Goal: Task Accomplishment & Management: Use online tool/utility

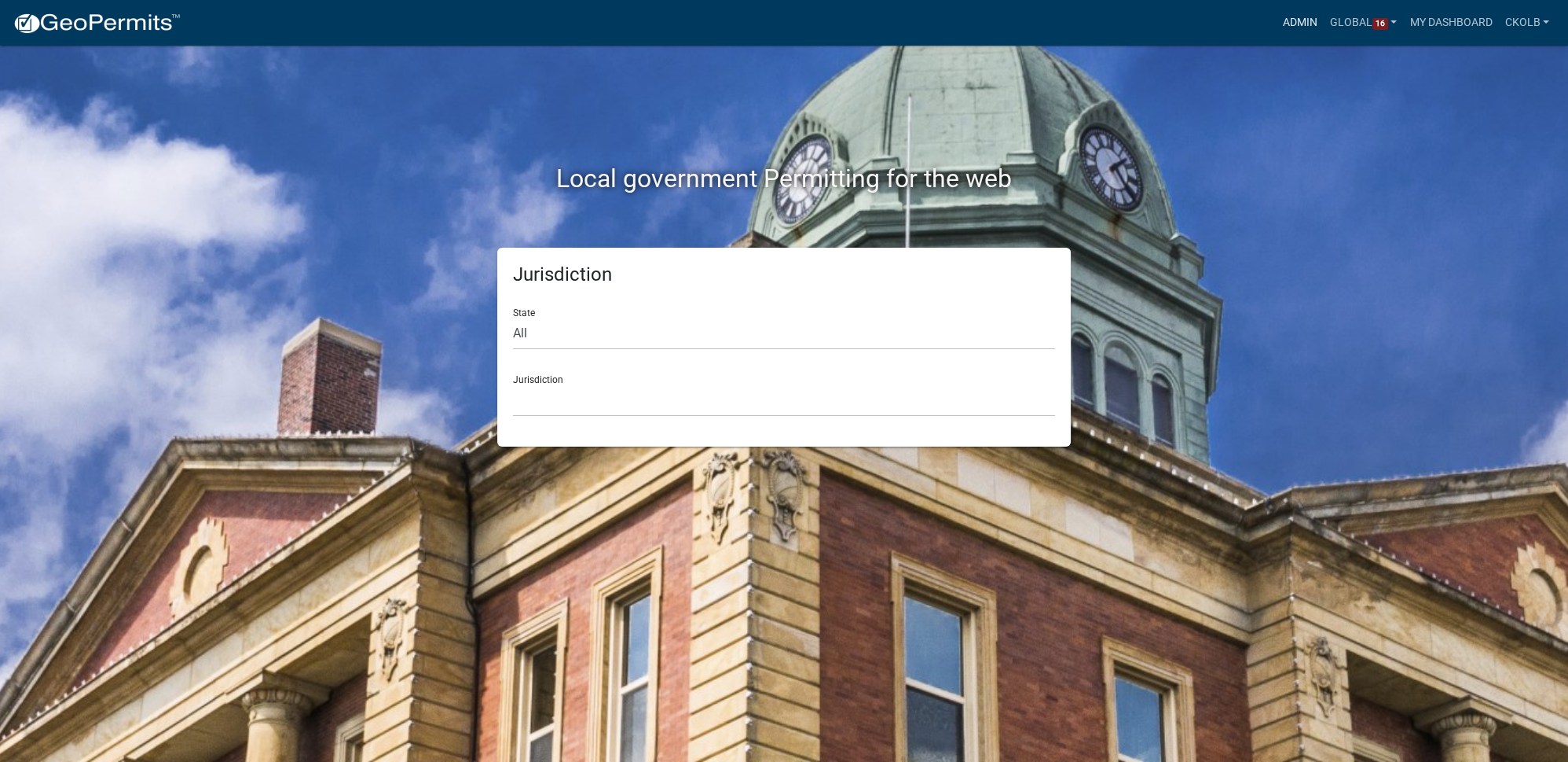
click at [1294, 26] on link "Admin" at bounding box center [1300, 22] width 47 height 30
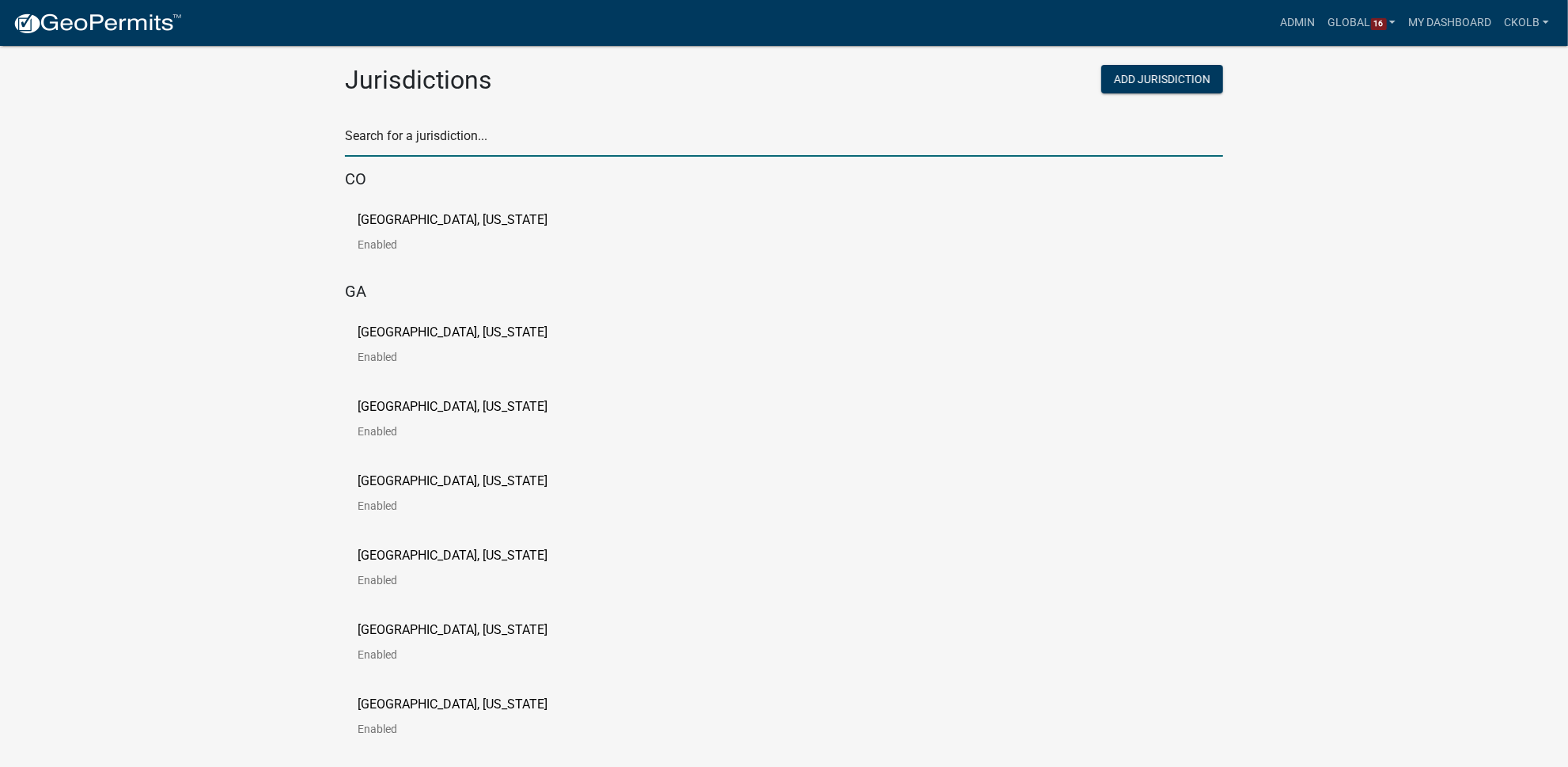
click at [497, 132] on input "text" at bounding box center [784, 140] width 878 height 32
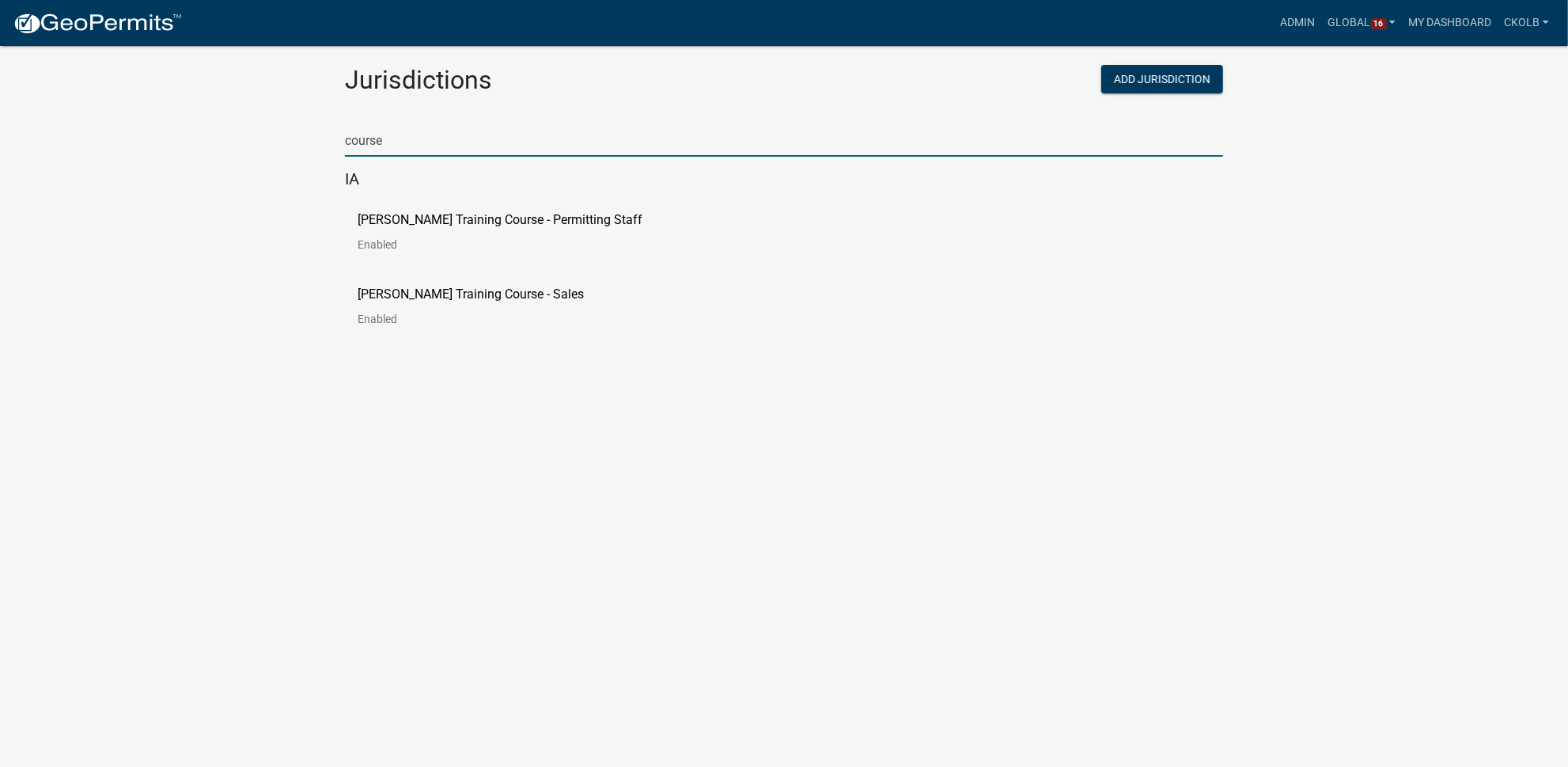
type input "course"
click at [402, 217] on p "[PERSON_NAME] Training Course - Permitting Staff" at bounding box center [499, 220] width 285 height 13
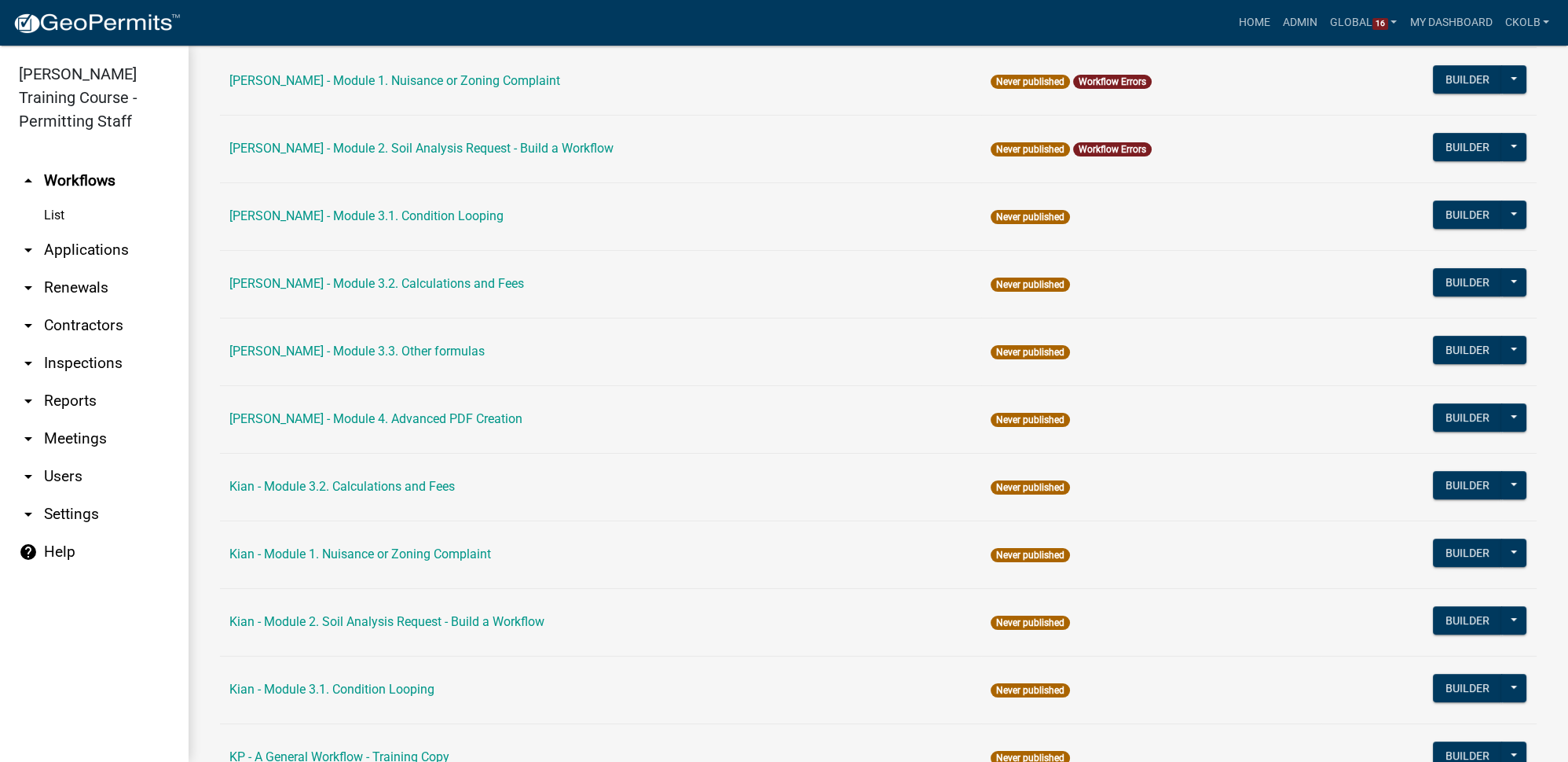
scroll to position [928, 0]
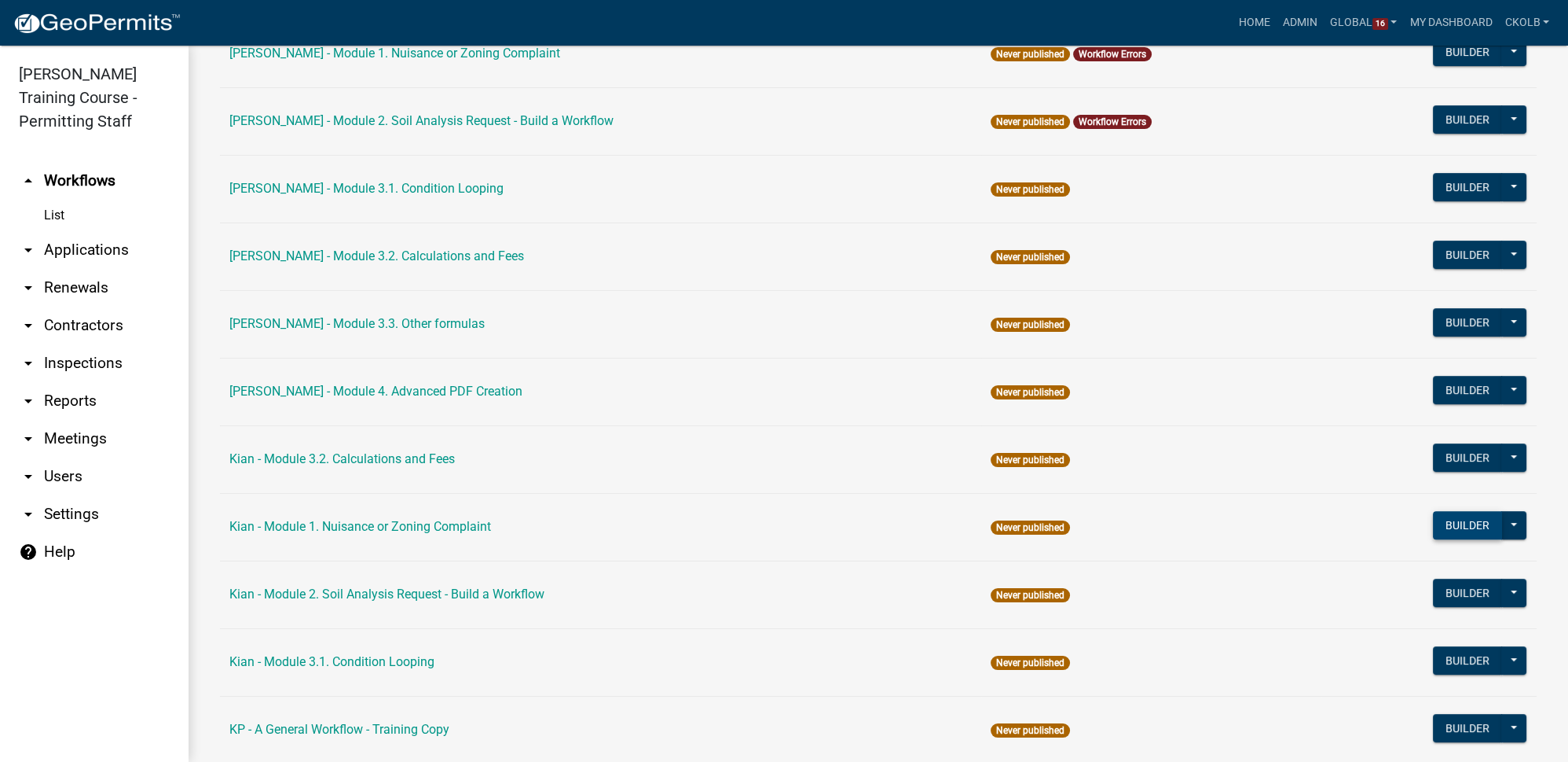
click at [1445, 519] on button "Builder" at bounding box center [1467, 525] width 69 height 28
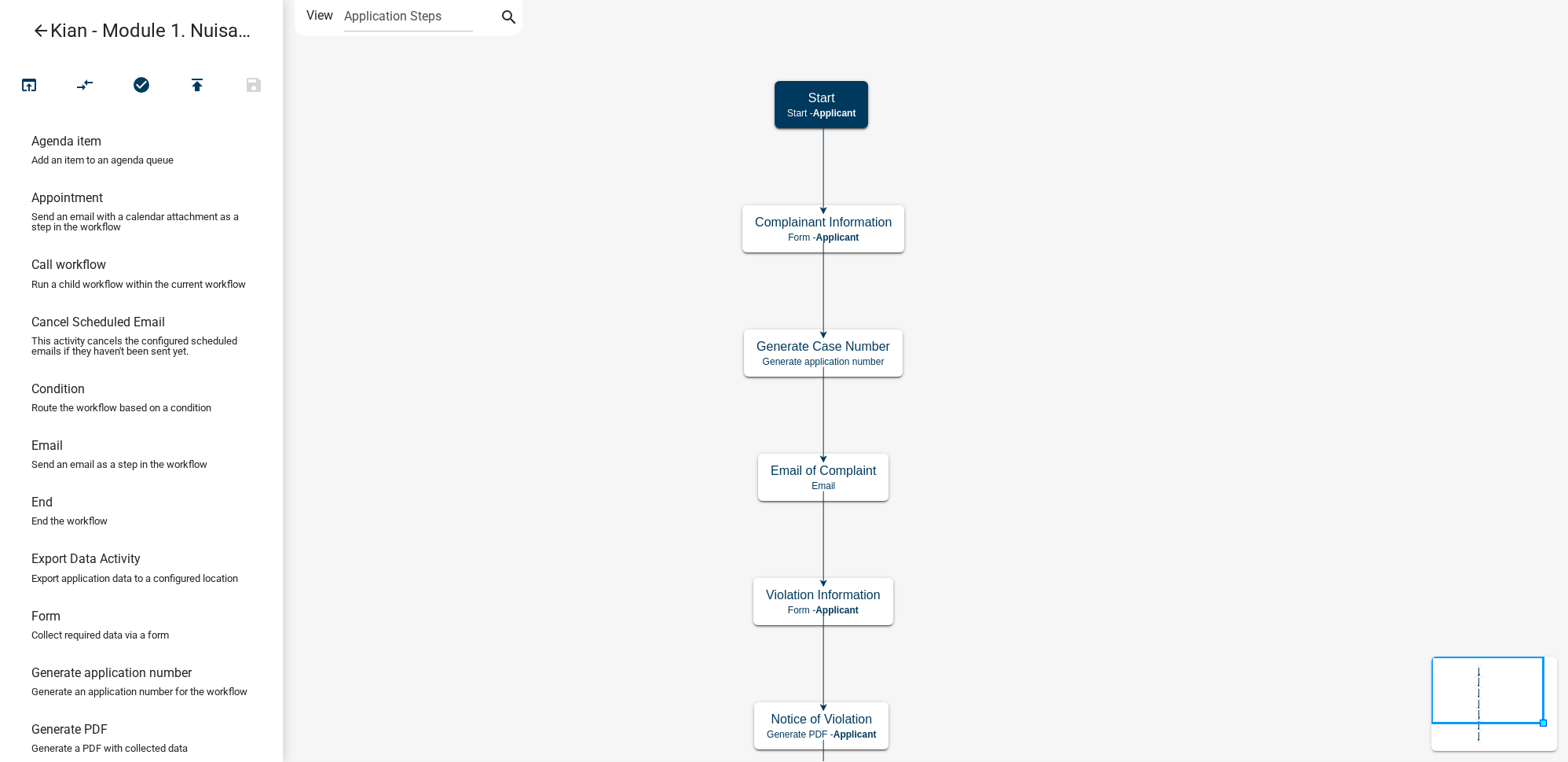
click at [47, 39] on icon "arrow_back" at bounding box center [41, 33] width 19 height 22
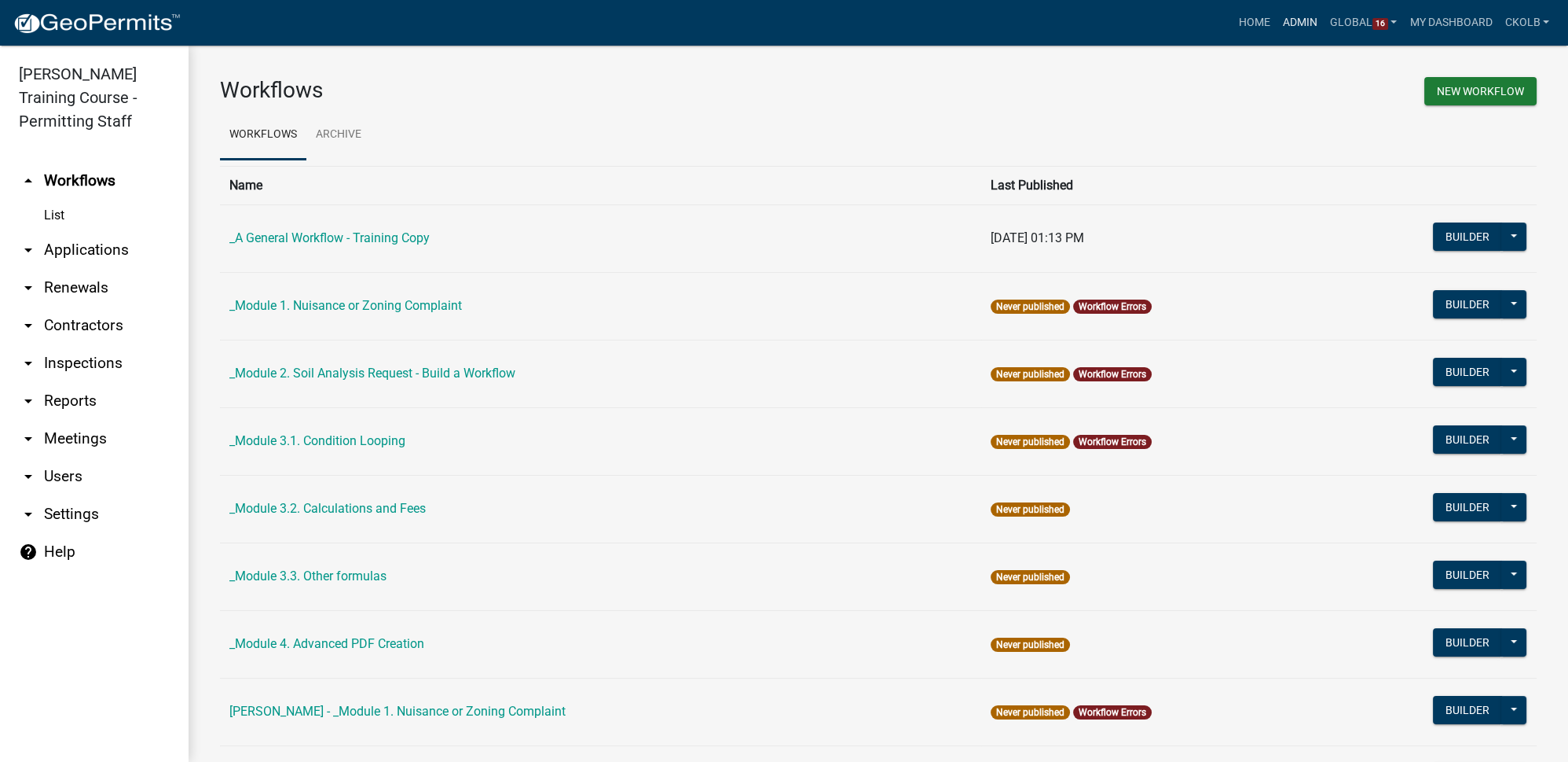
click at [1302, 27] on link "Admin" at bounding box center [1300, 22] width 47 height 30
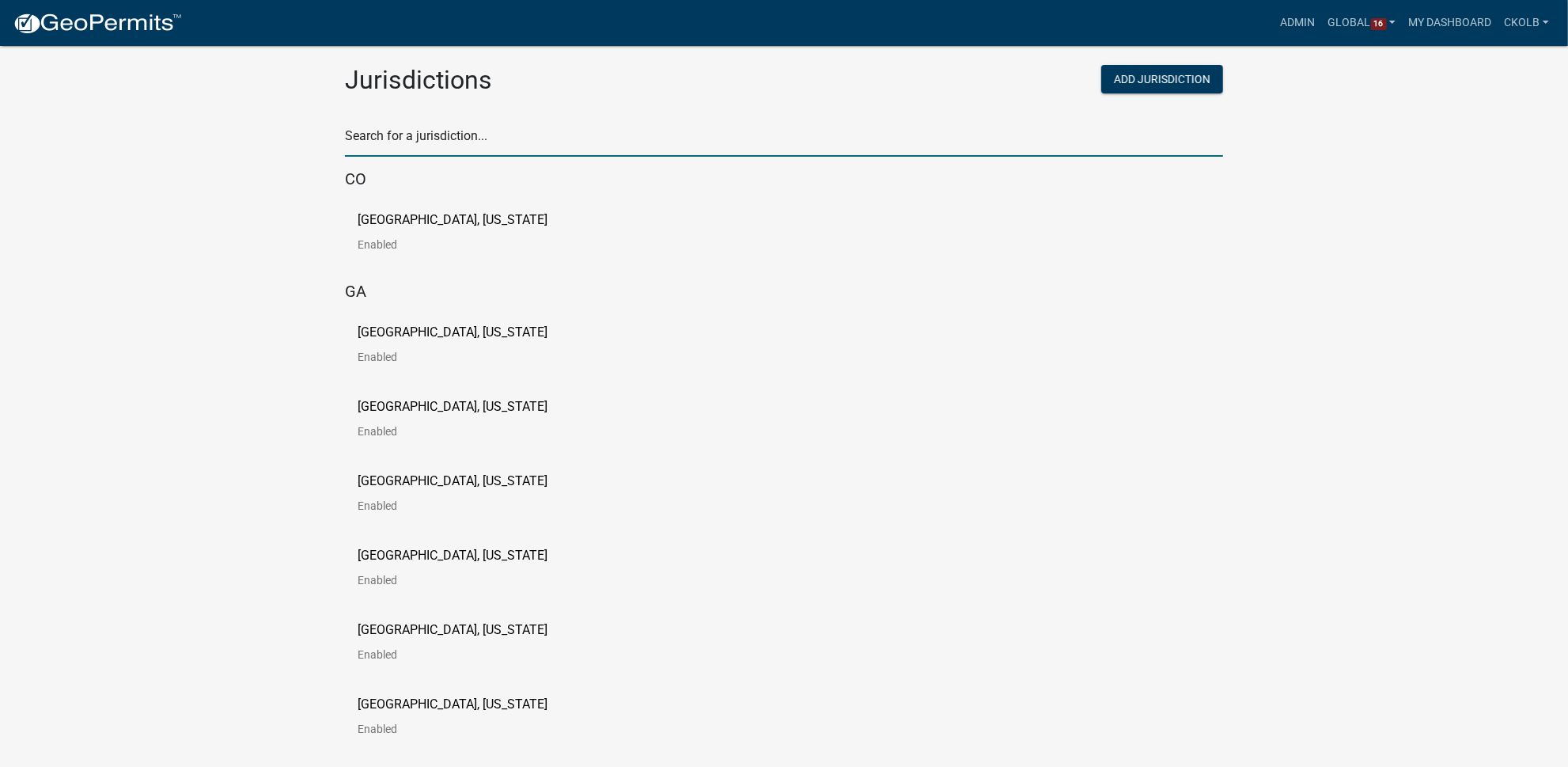
click at [422, 145] on input "text" at bounding box center [784, 140] width 878 height 32
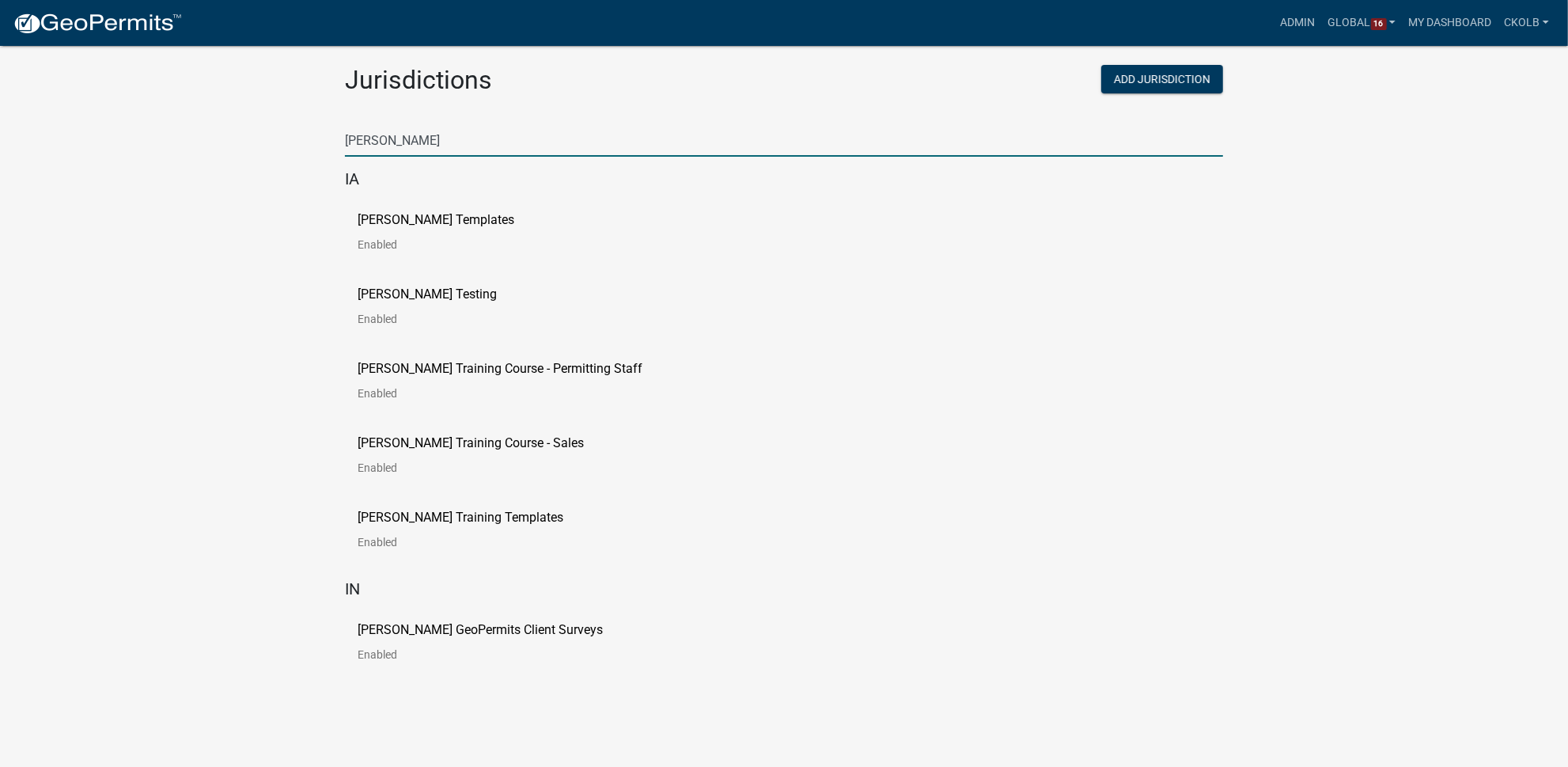
type input "[PERSON_NAME]"
click at [468, 626] on p "[PERSON_NAME] GeoPermits Client Surveys" at bounding box center [479, 629] width 245 height 13
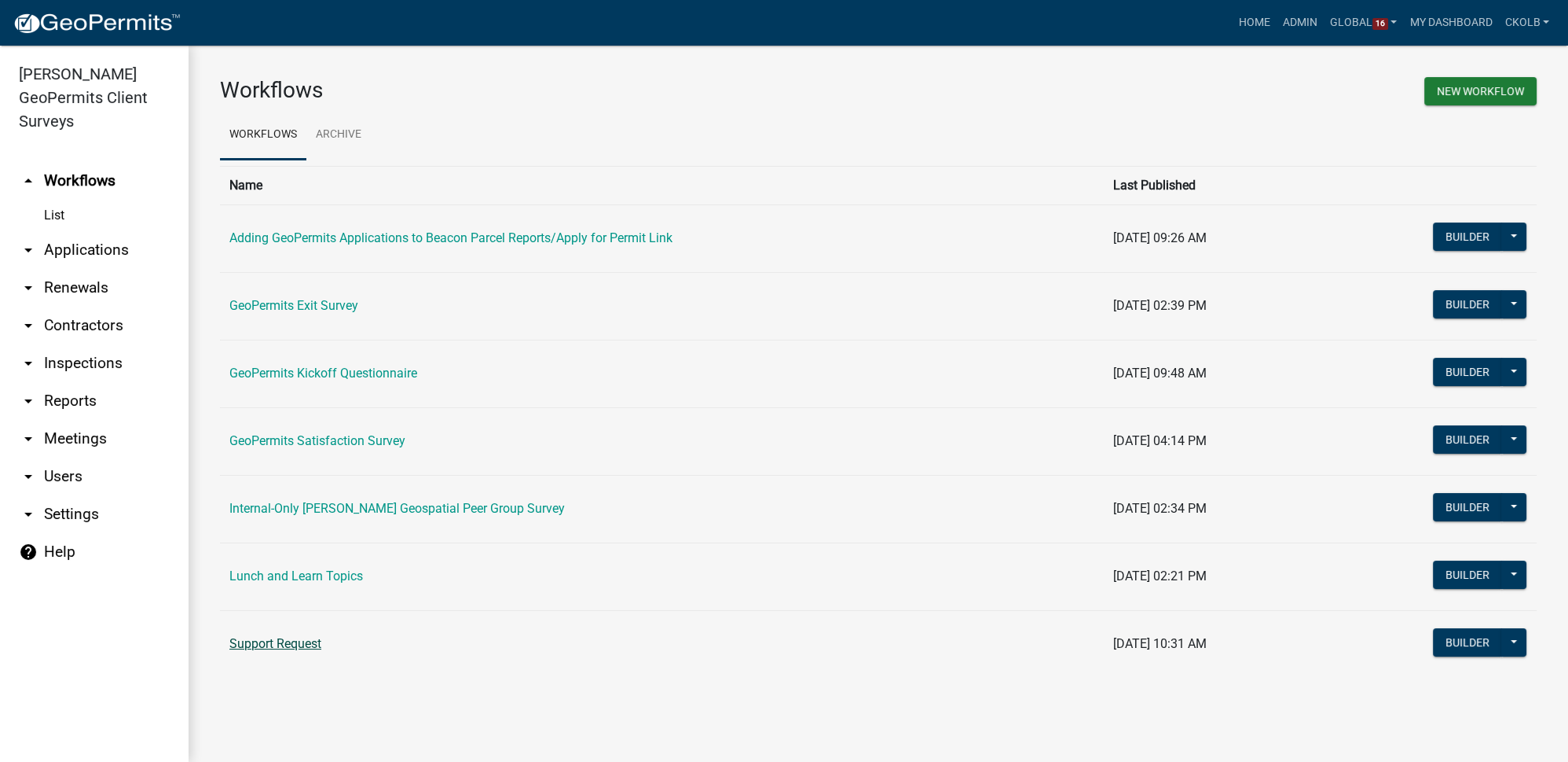
click at [290, 644] on link "Support Request" at bounding box center [275, 642] width 92 height 15
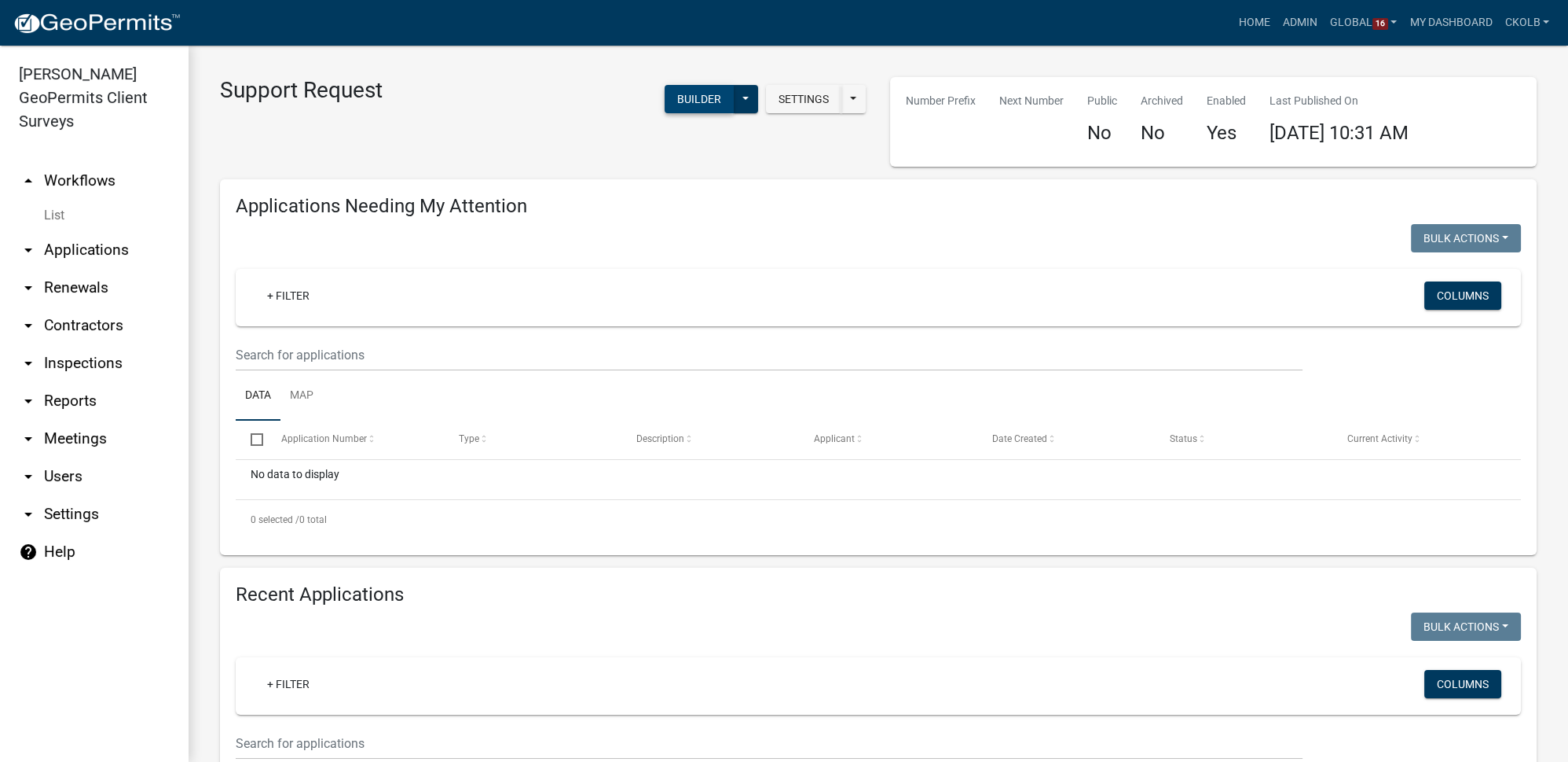
click at [697, 96] on button "Builder" at bounding box center [699, 99] width 69 height 28
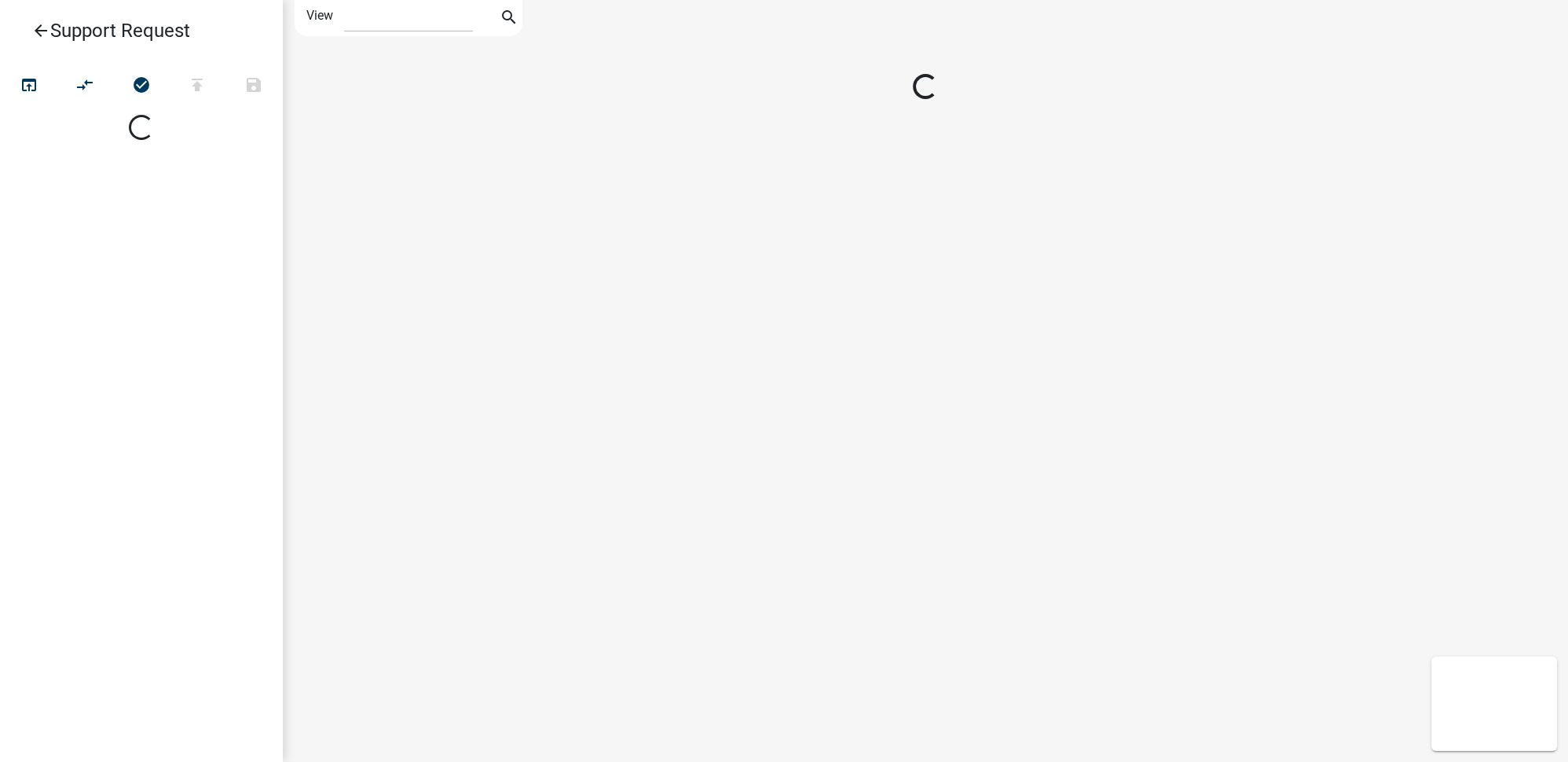
select select "1"
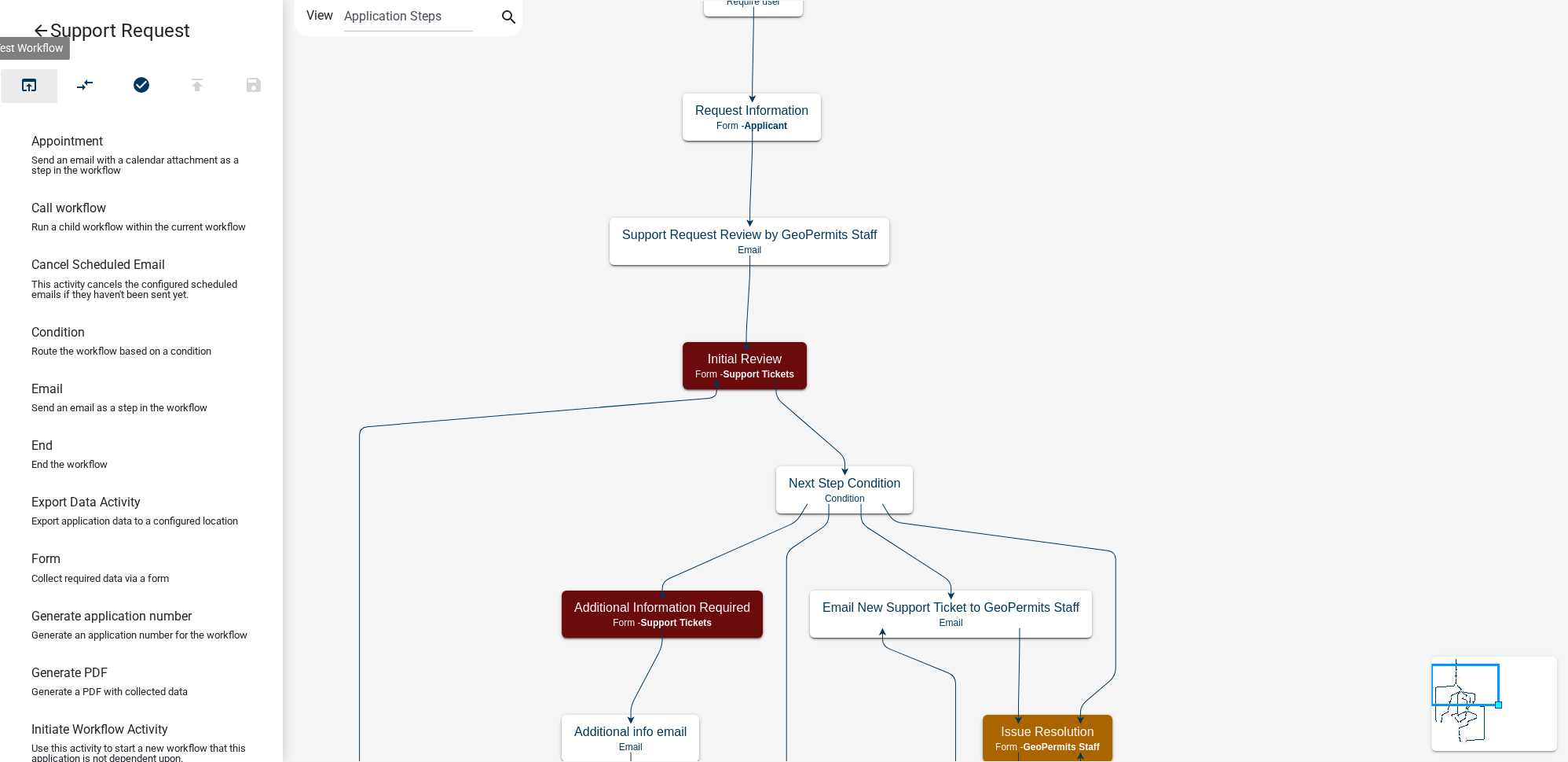
click at [40, 87] on button "open_in_browser" at bounding box center [29, 85] width 57 height 34
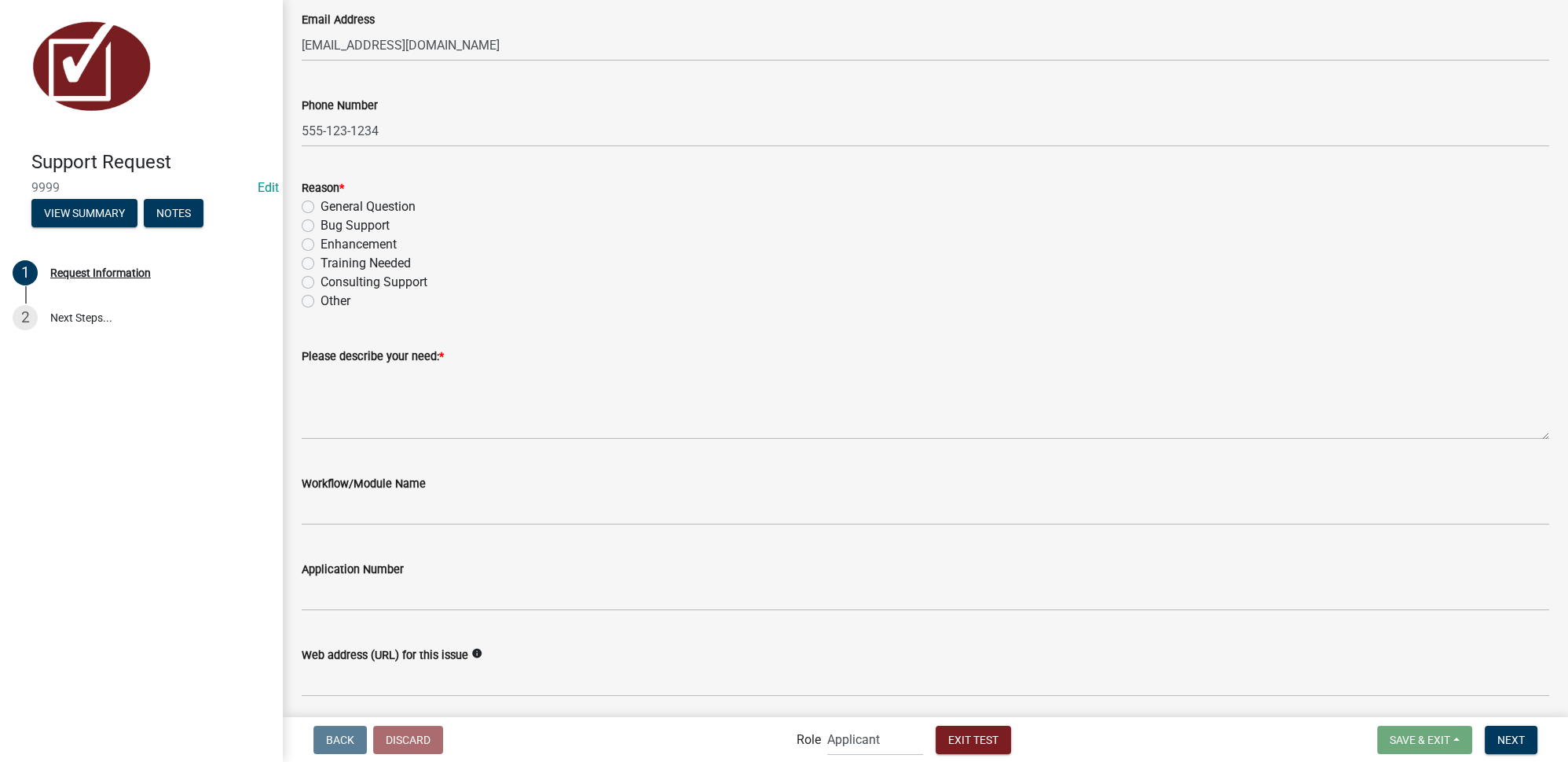
scroll to position [428, 0]
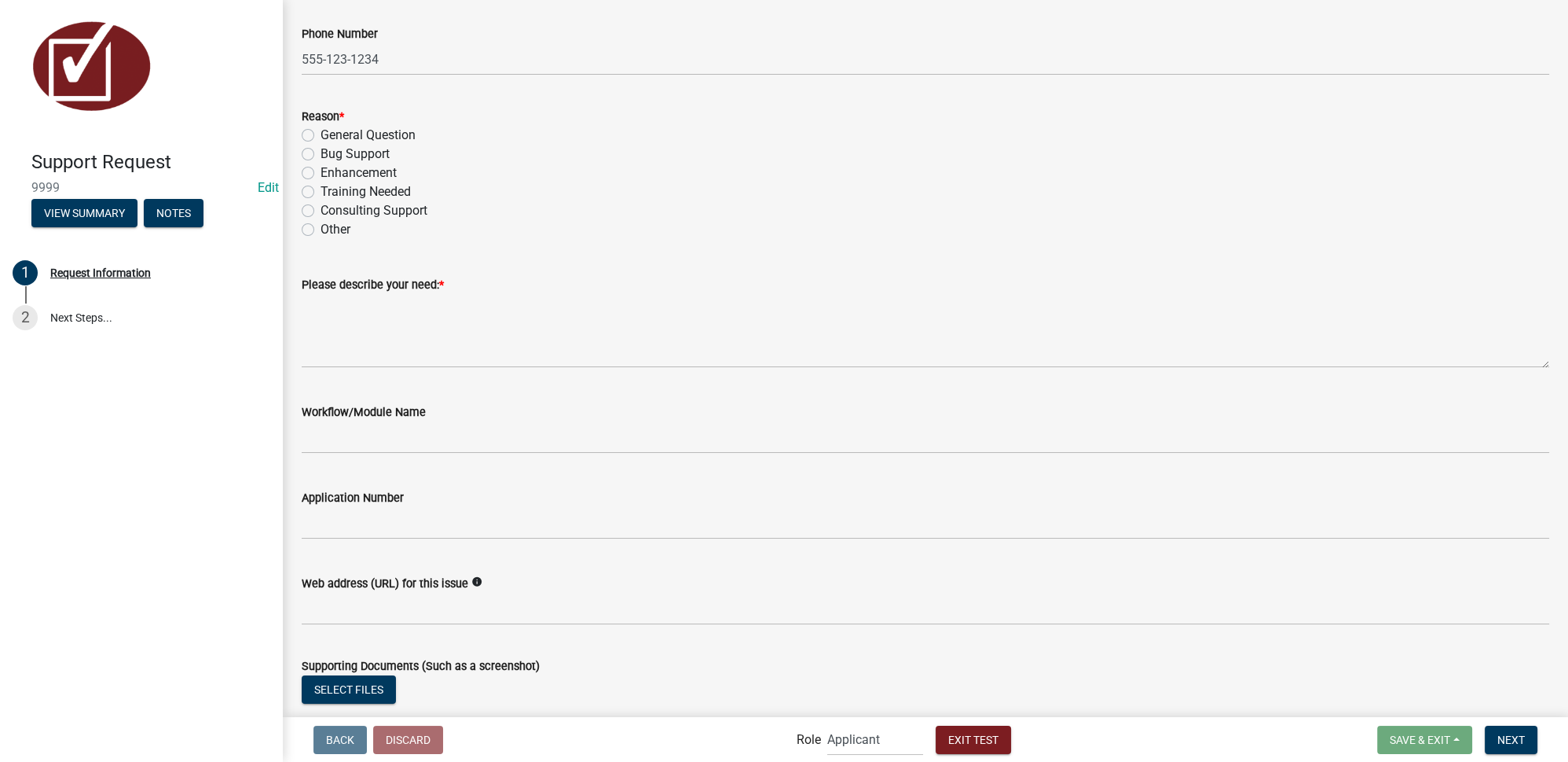
click at [336, 152] on label "Bug Support" at bounding box center [355, 154] width 69 height 19
click at [331, 152] on input "Bug Support" at bounding box center [326, 150] width 10 height 10
radio input "true"
click at [339, 177] on label "Enhancement" at bounding box center [358, 173] width 77 height 19
click at [331, 174] on input "Enhancement" at bounding box center [326, 169] width 10 height 10
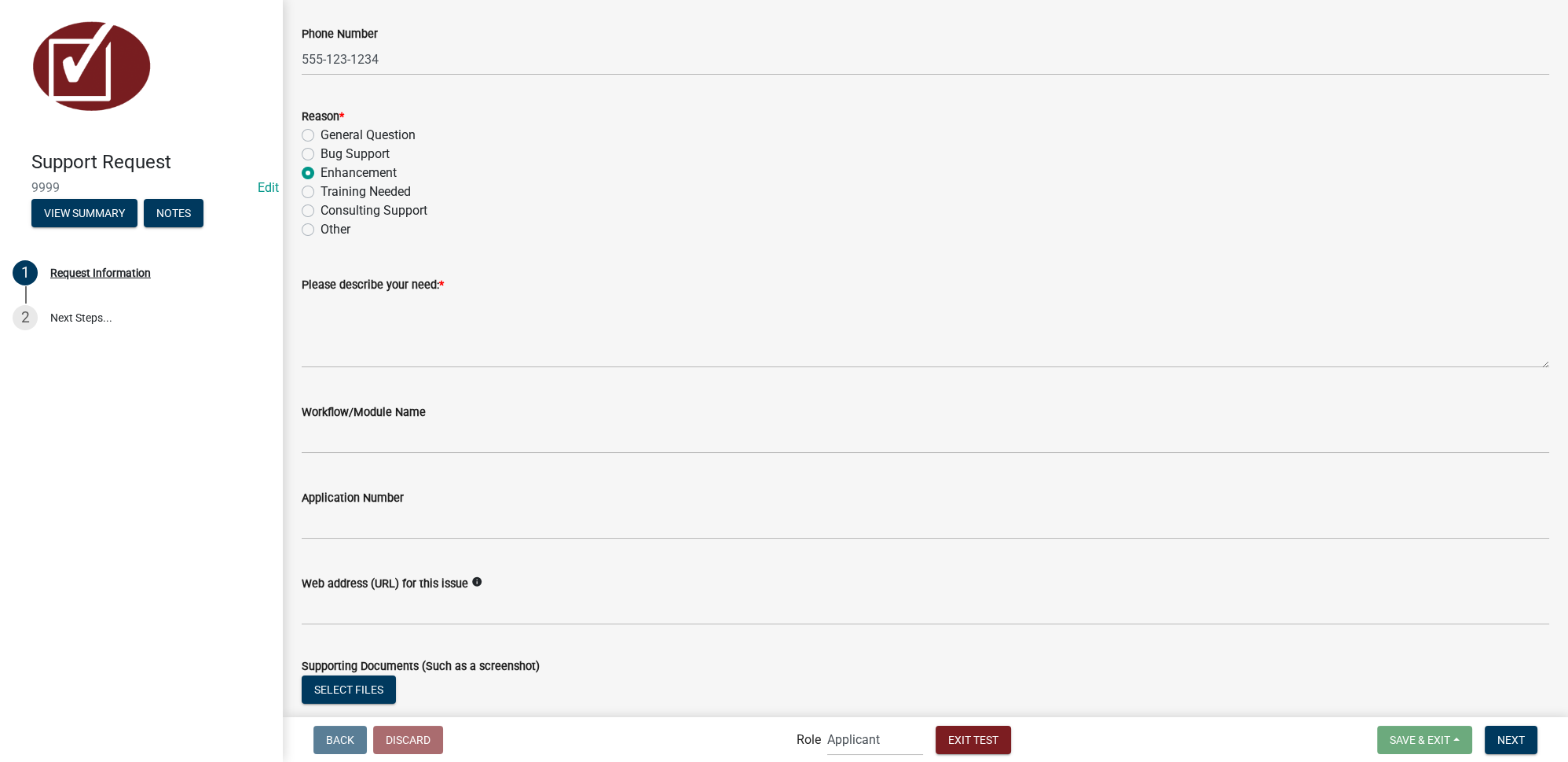
radio input "true"
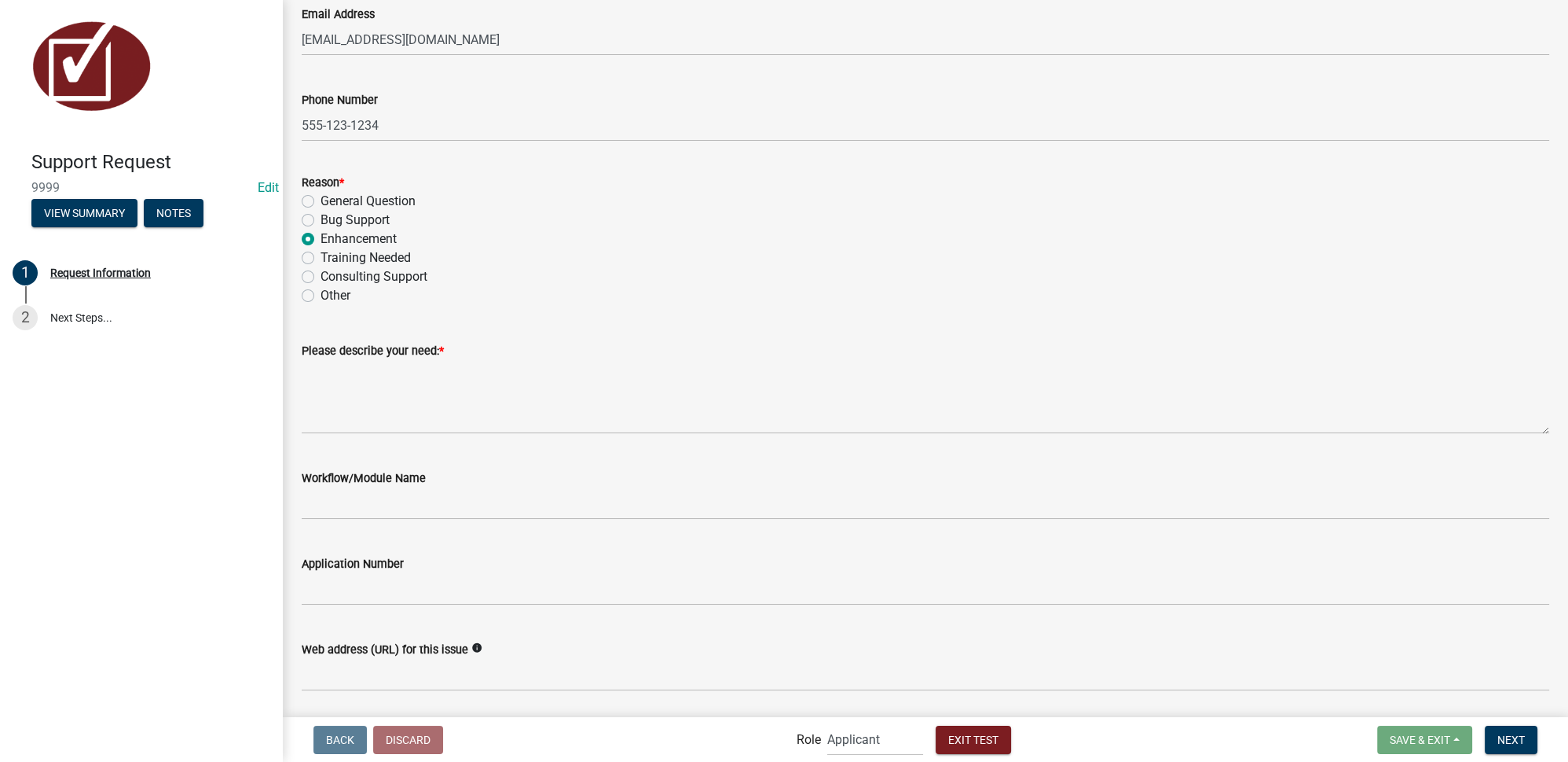
scroll to position [313, 0]
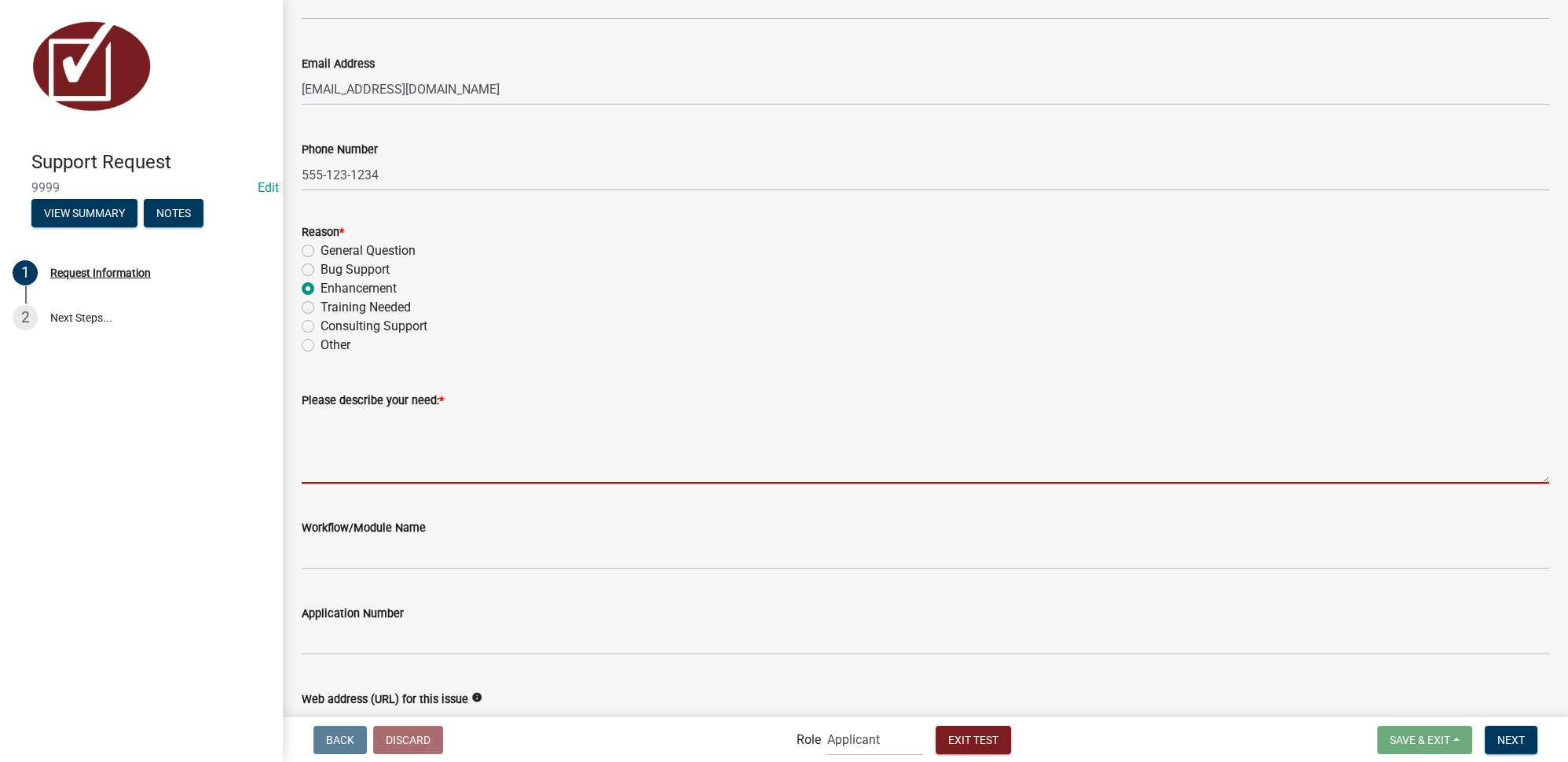
click at [441, 453] on textarea "Please describe your need: *" at bounding box center [926, 446] width 1248 height 74
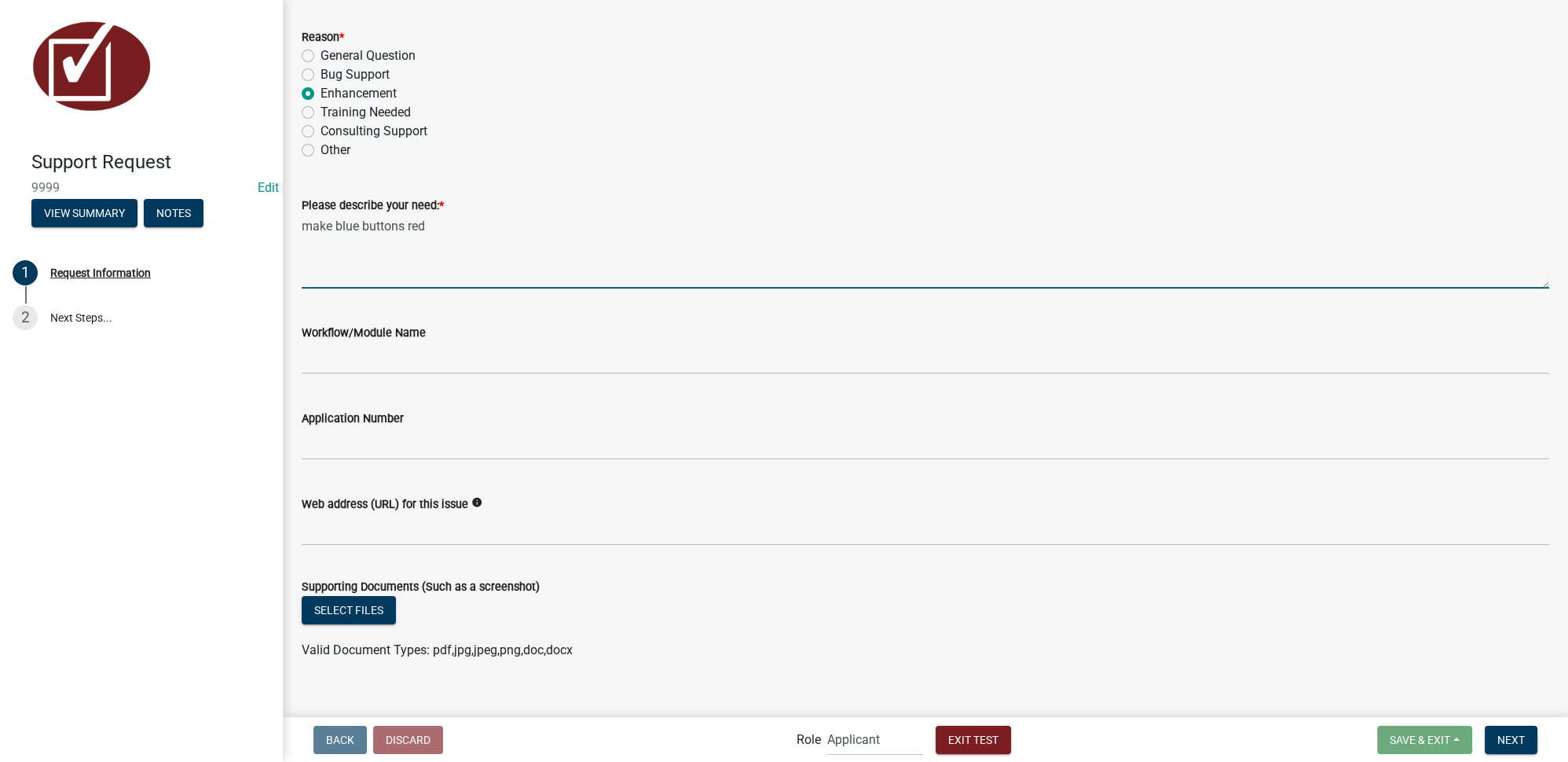
scroll to position [527, 0]
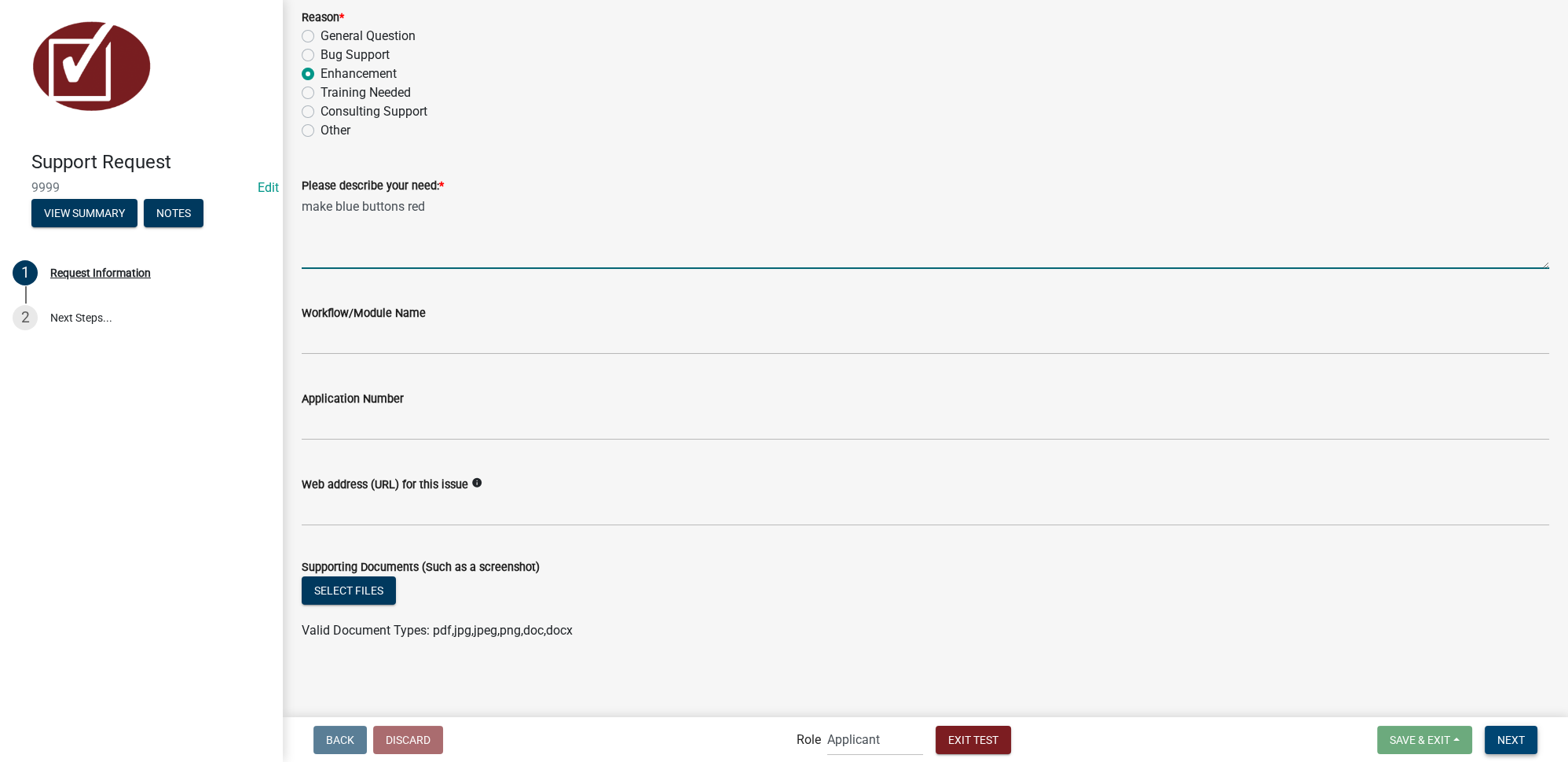
type textarea "make blue buttons red"
click at [1515, 740] on span "Next" at bounding box center [1511, 739] width 28 height 13
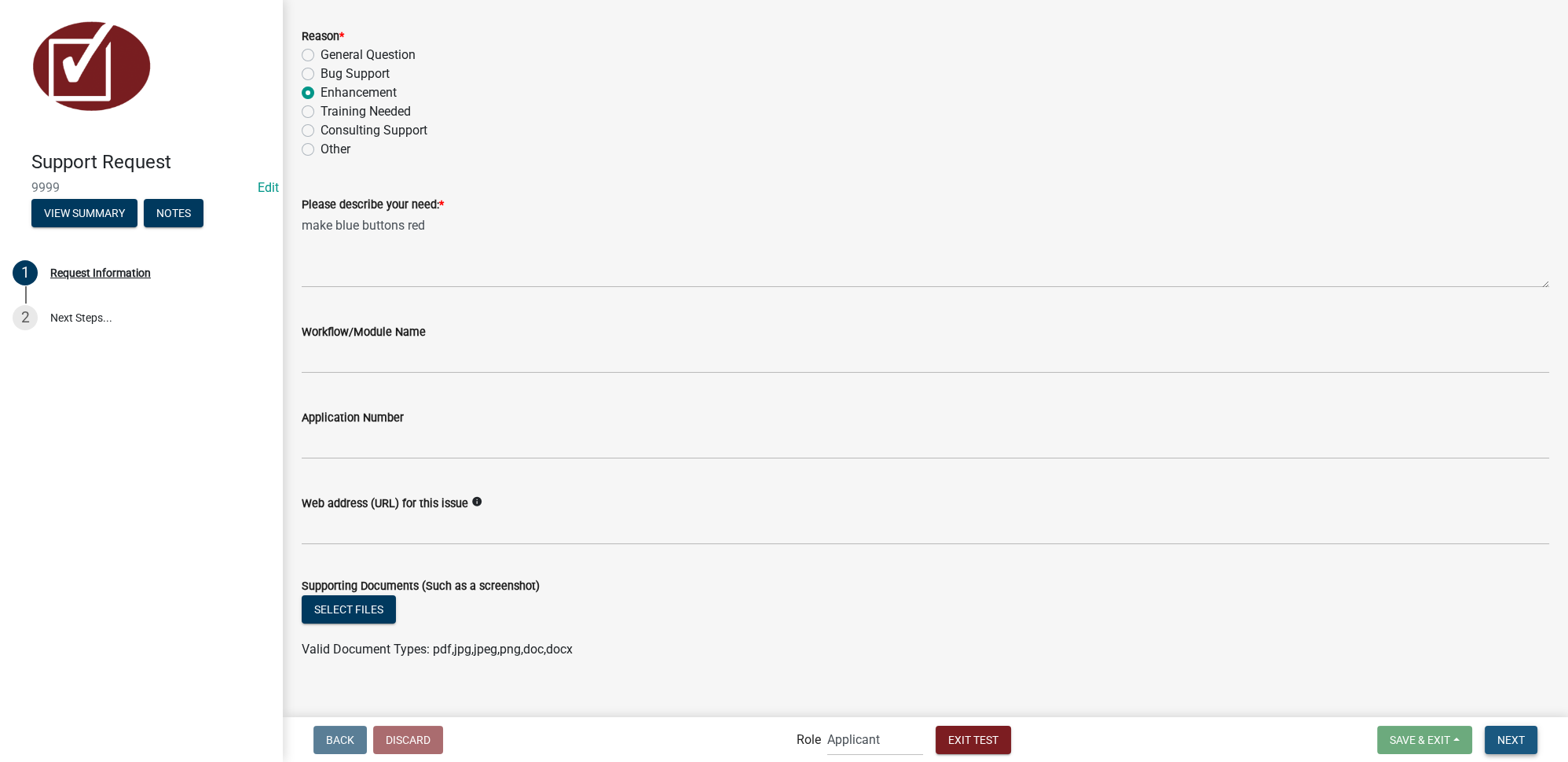
scroll to position [546, 0]
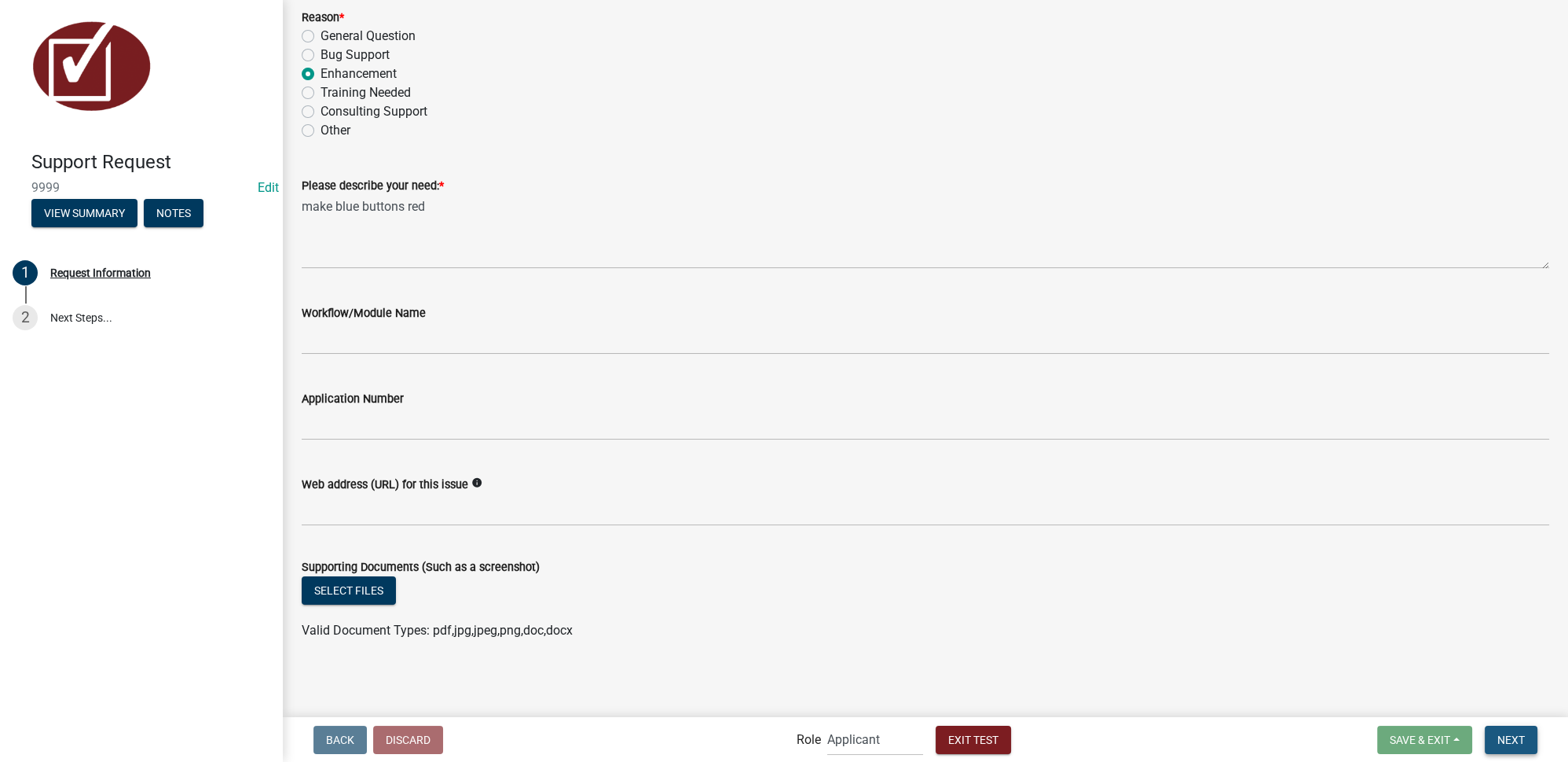
click at [1522, 739] on span "Next" at bounding box center [1511, 739] width 28 height 13
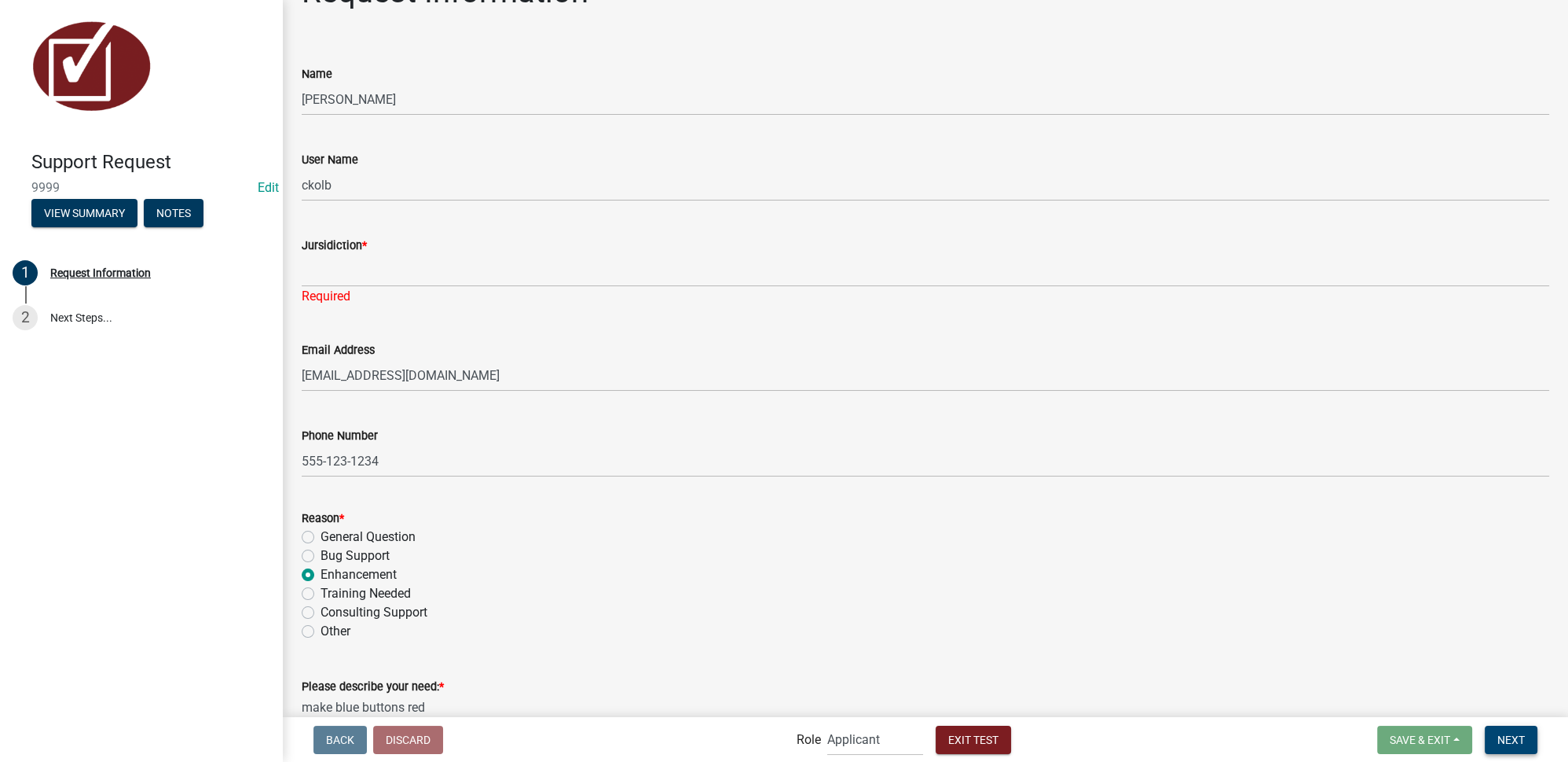
scroll to position [0, 0]
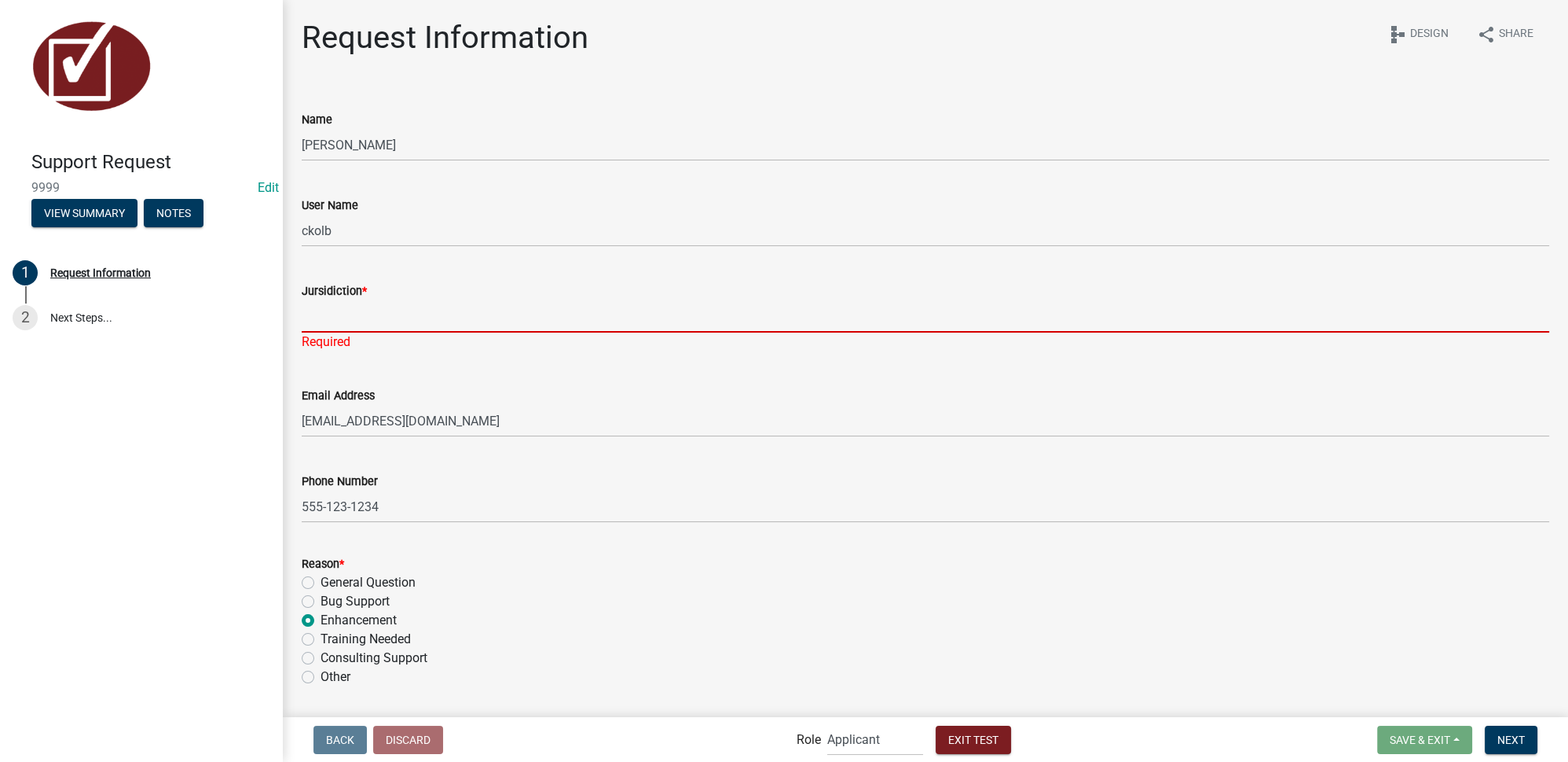
click at [408, 316] on input "Jursidiction *" at bounding box center [926, 316] width 1248 height 32
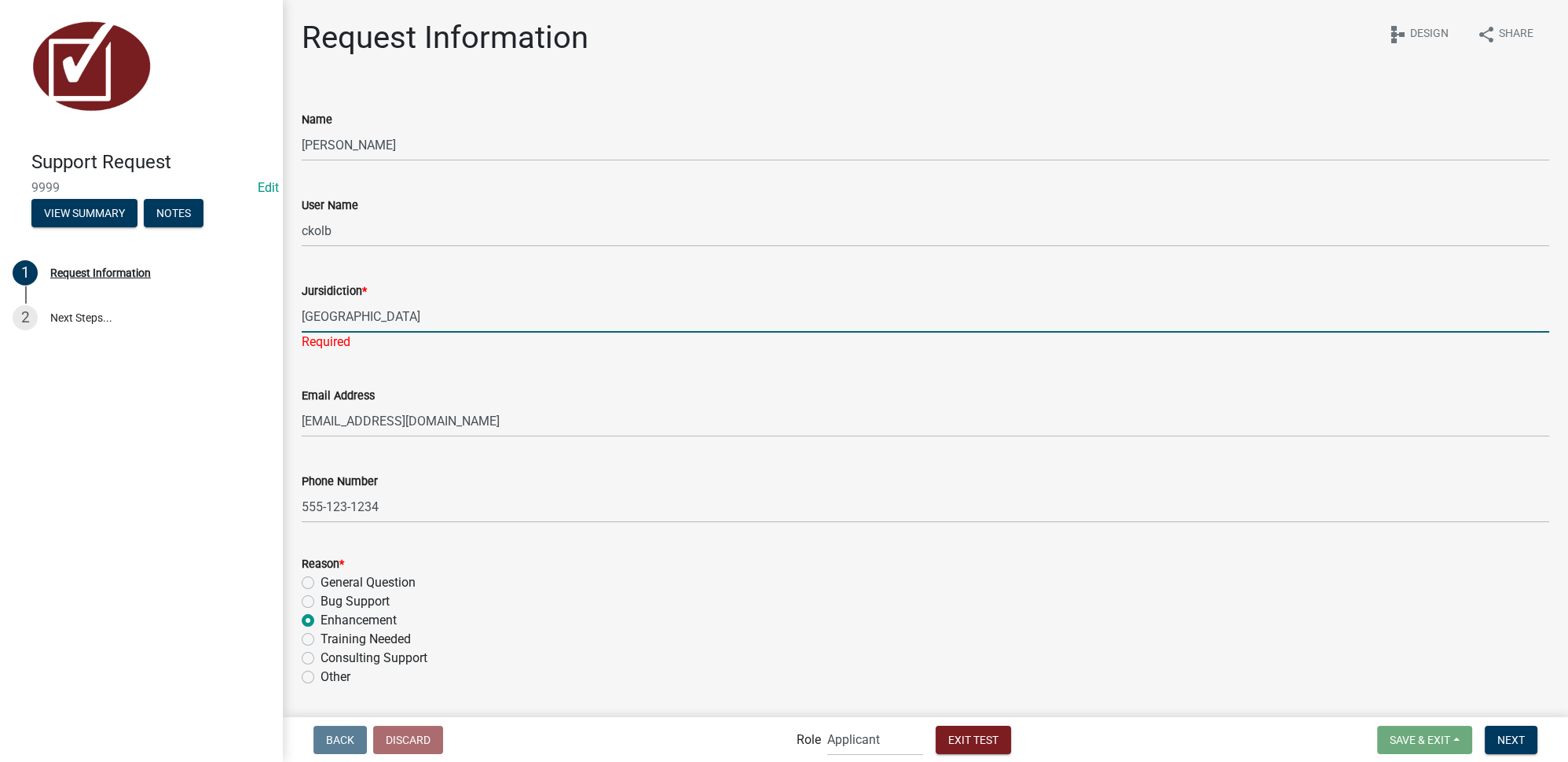
type input "[GEOGRAPHIC_DATA]"
click at [1515, 615] on div "Reason * General Question Bug Support Enhancement Training Needed Consulting Su…" at bounding box center [926, 620] width 1248 height 132
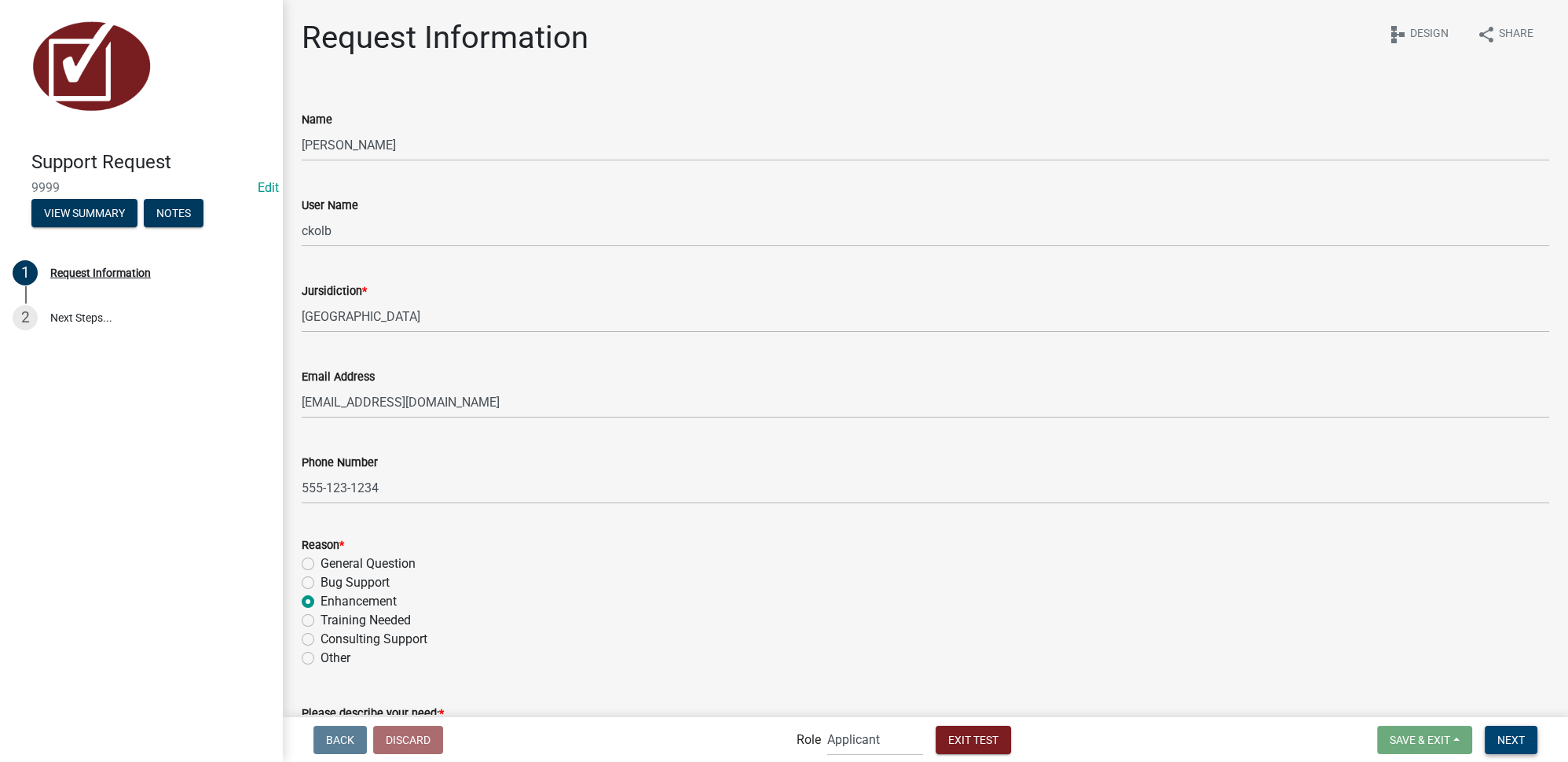
click at [1513, 737] on span "Next" at bounding box center [1511, 739] width 28 height 13
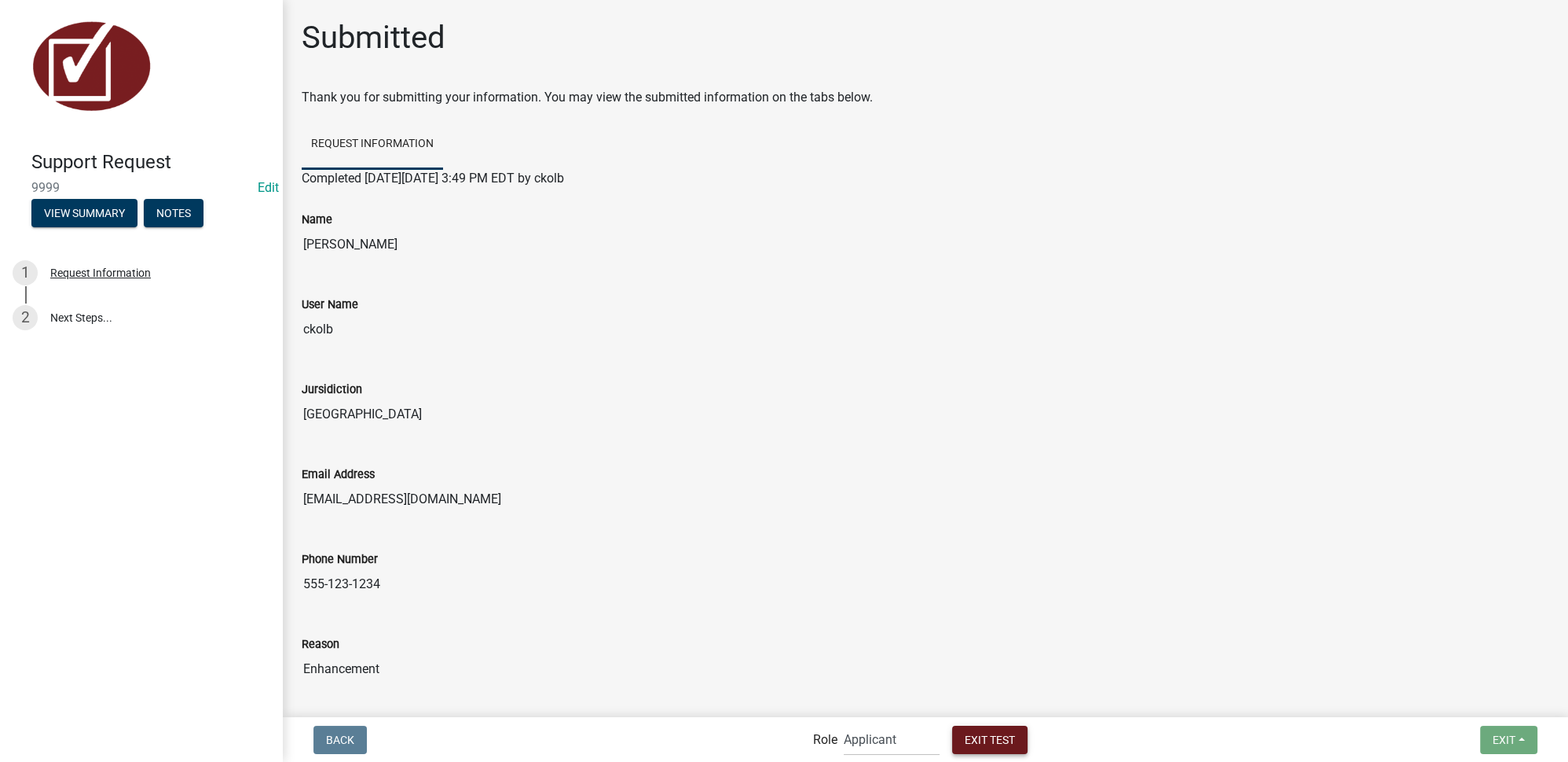
click at [1008, 734] on span "Exit Test" at bounding box center [989, 739] width 50 height 13
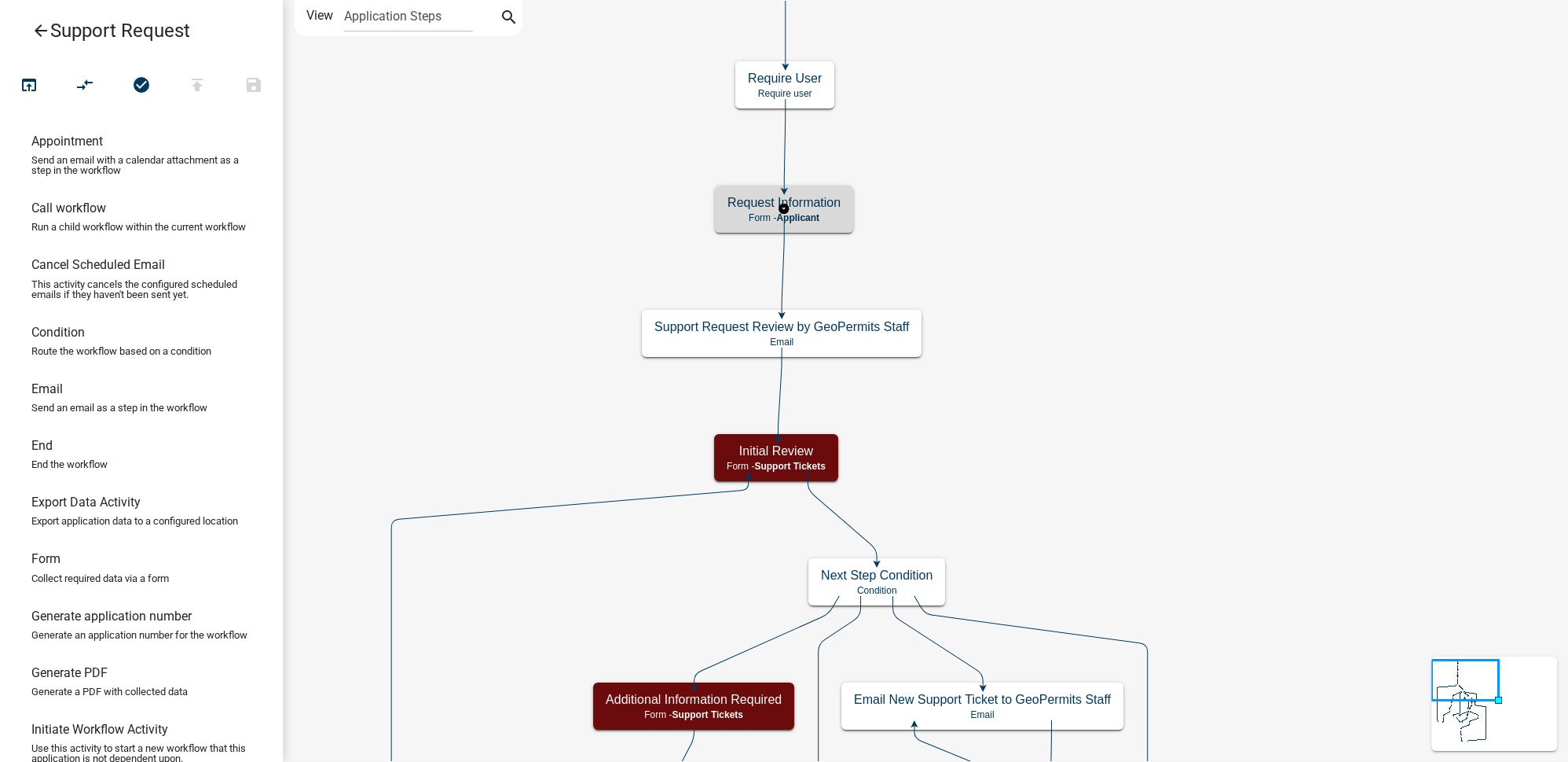
click at [824, 203] on h5 "Request Information" at bounding box center [784, 202] width 113 height 15
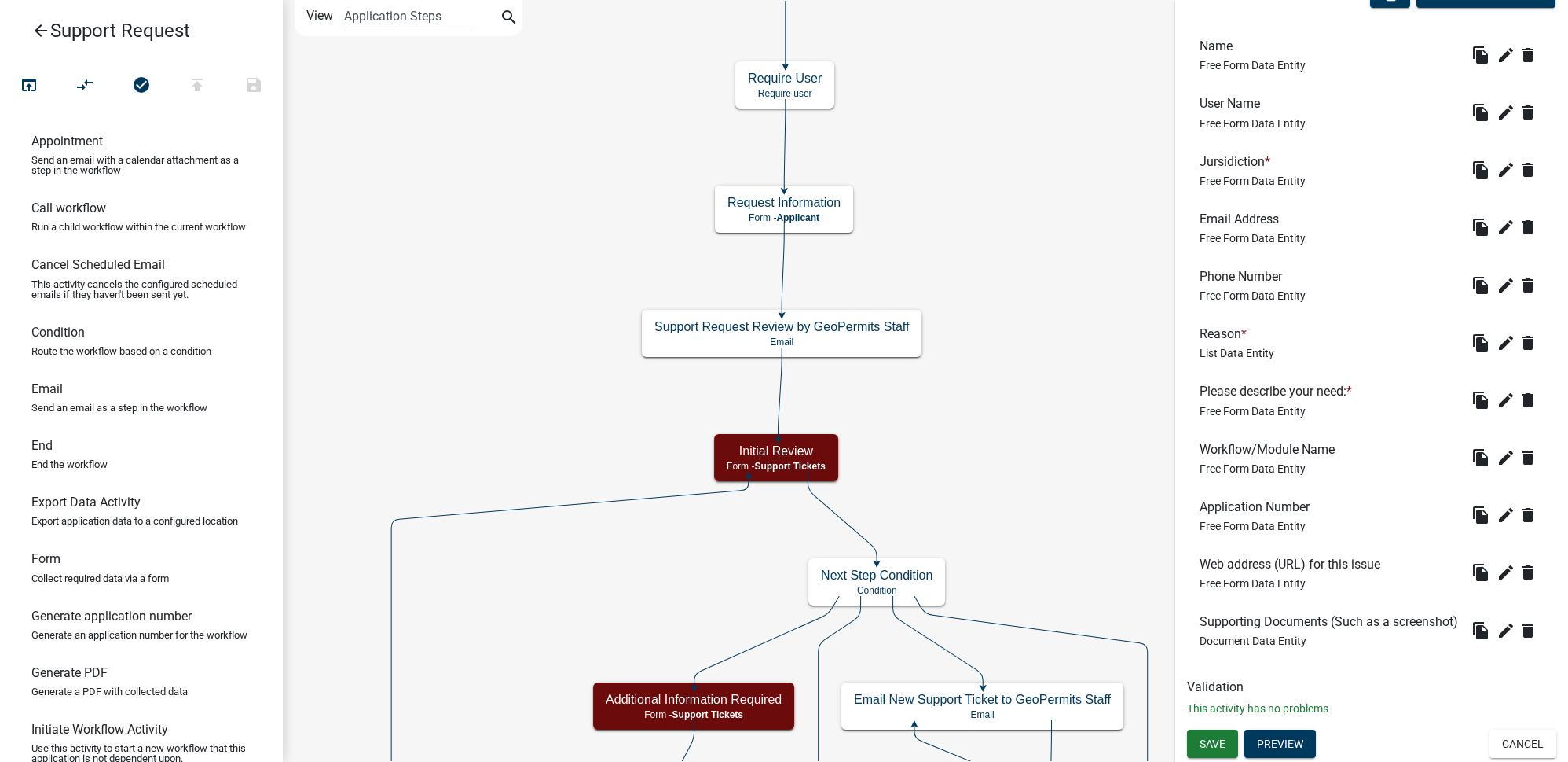
scroll to position [522, 0]
click at [1296, 744] on button "Preview" at bounding box center [1280, 743] width 71 height 28
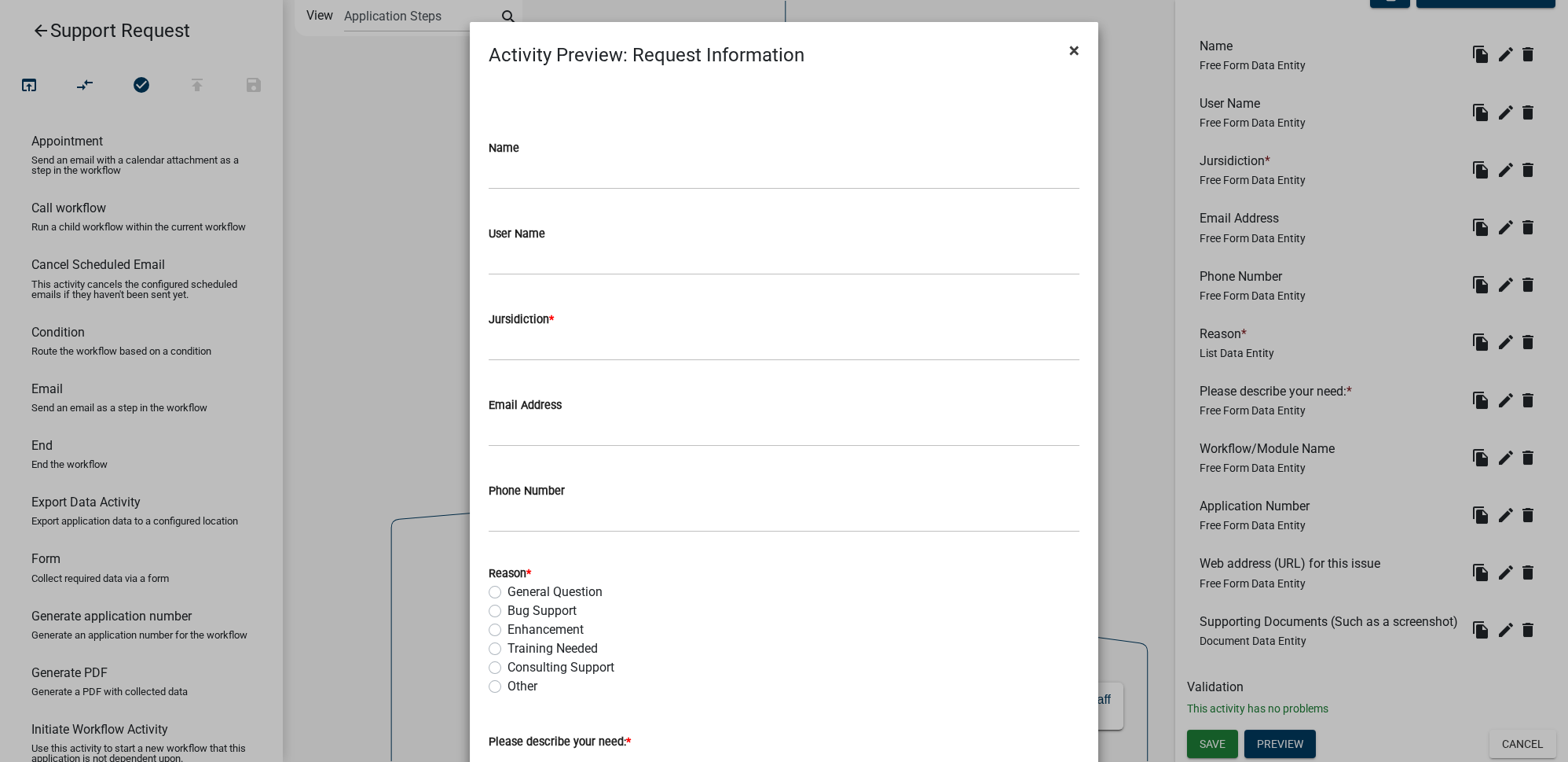
click at [1071, 50] on span "×" at bounding box center [1075, 51] width 10 height 22
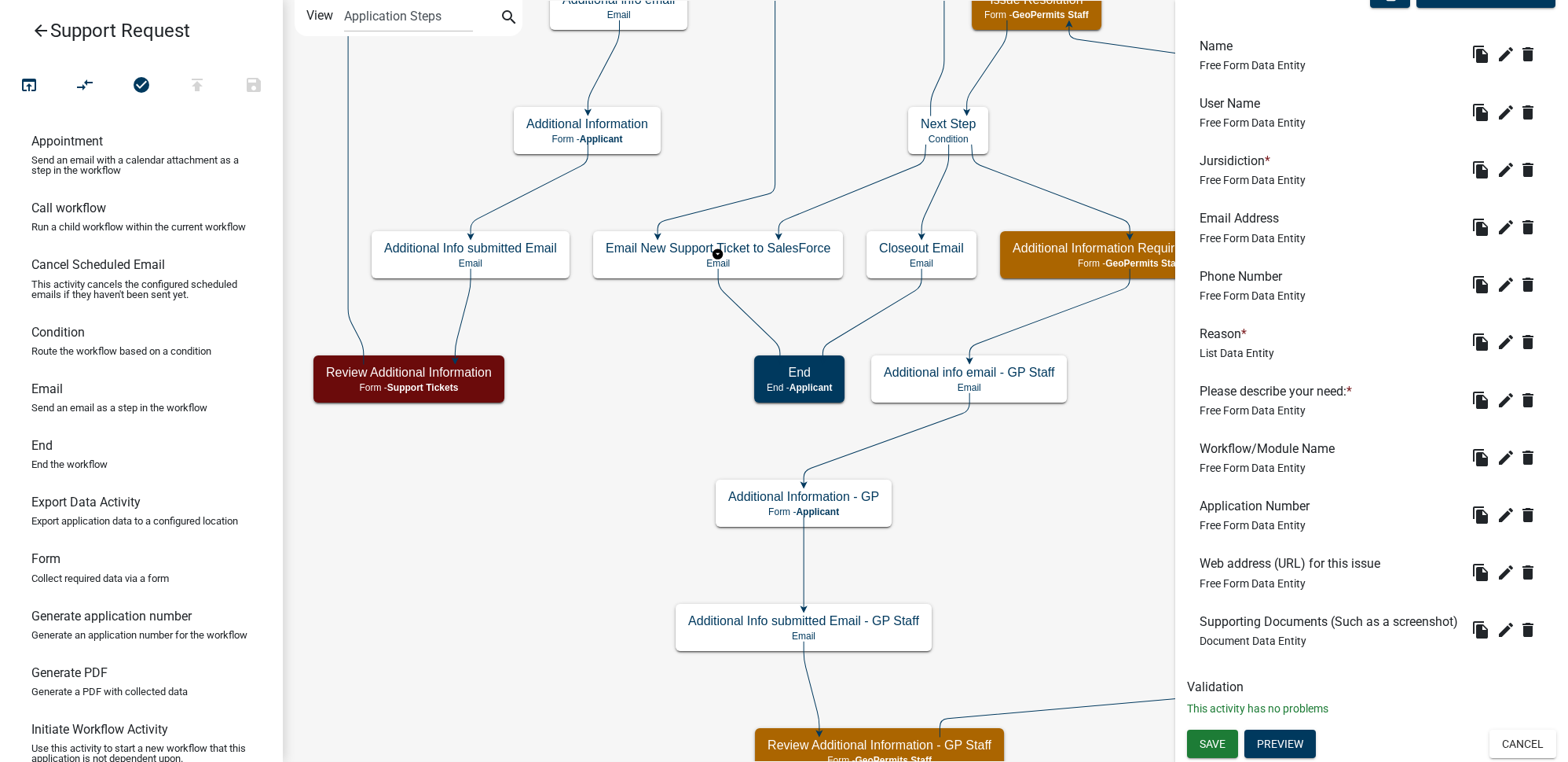
scroll to position [0, 0]
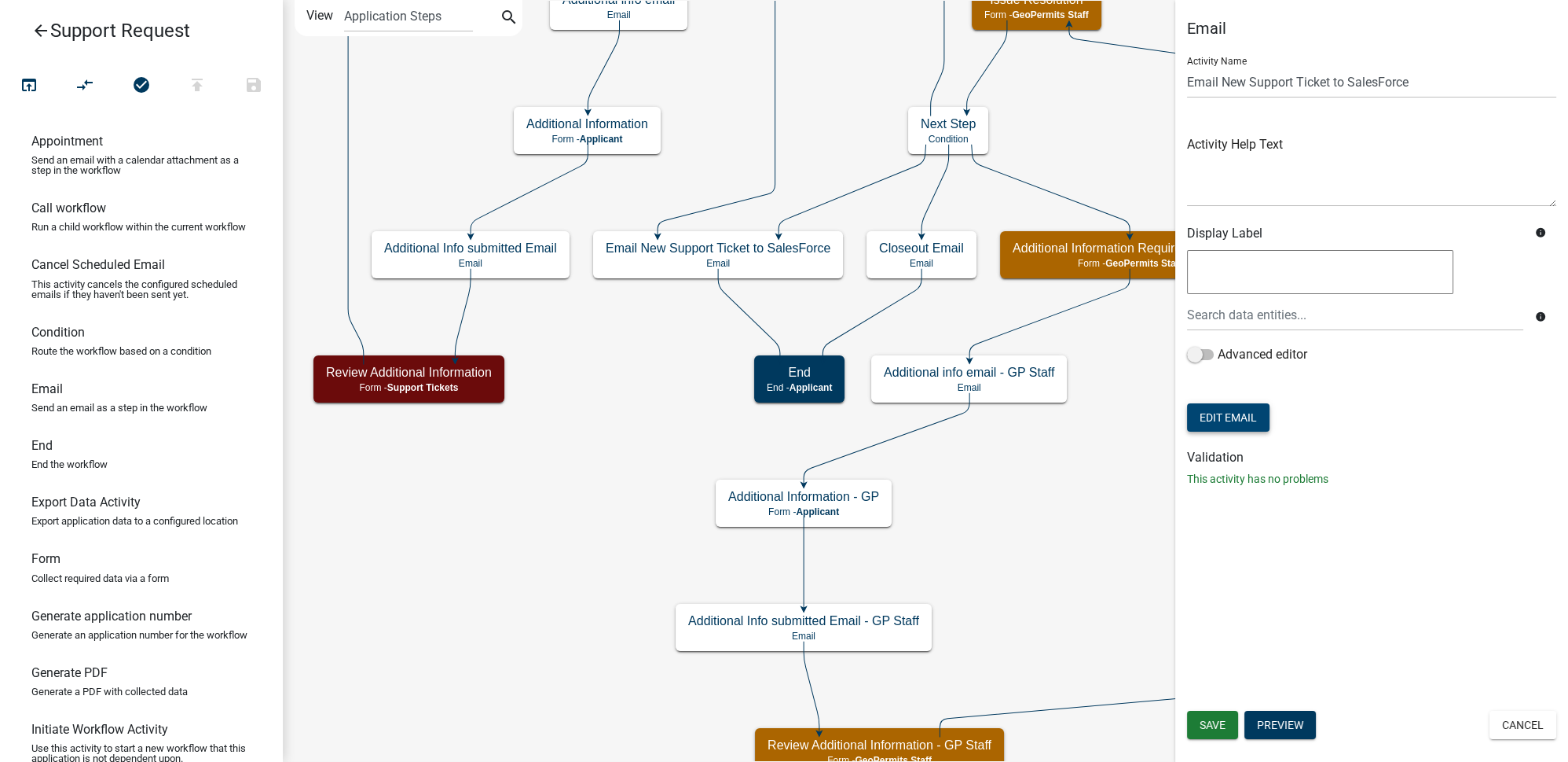
click at [1232, 415] on button "Edit Email" at bounding box center [1228, 417] width 83 height 28
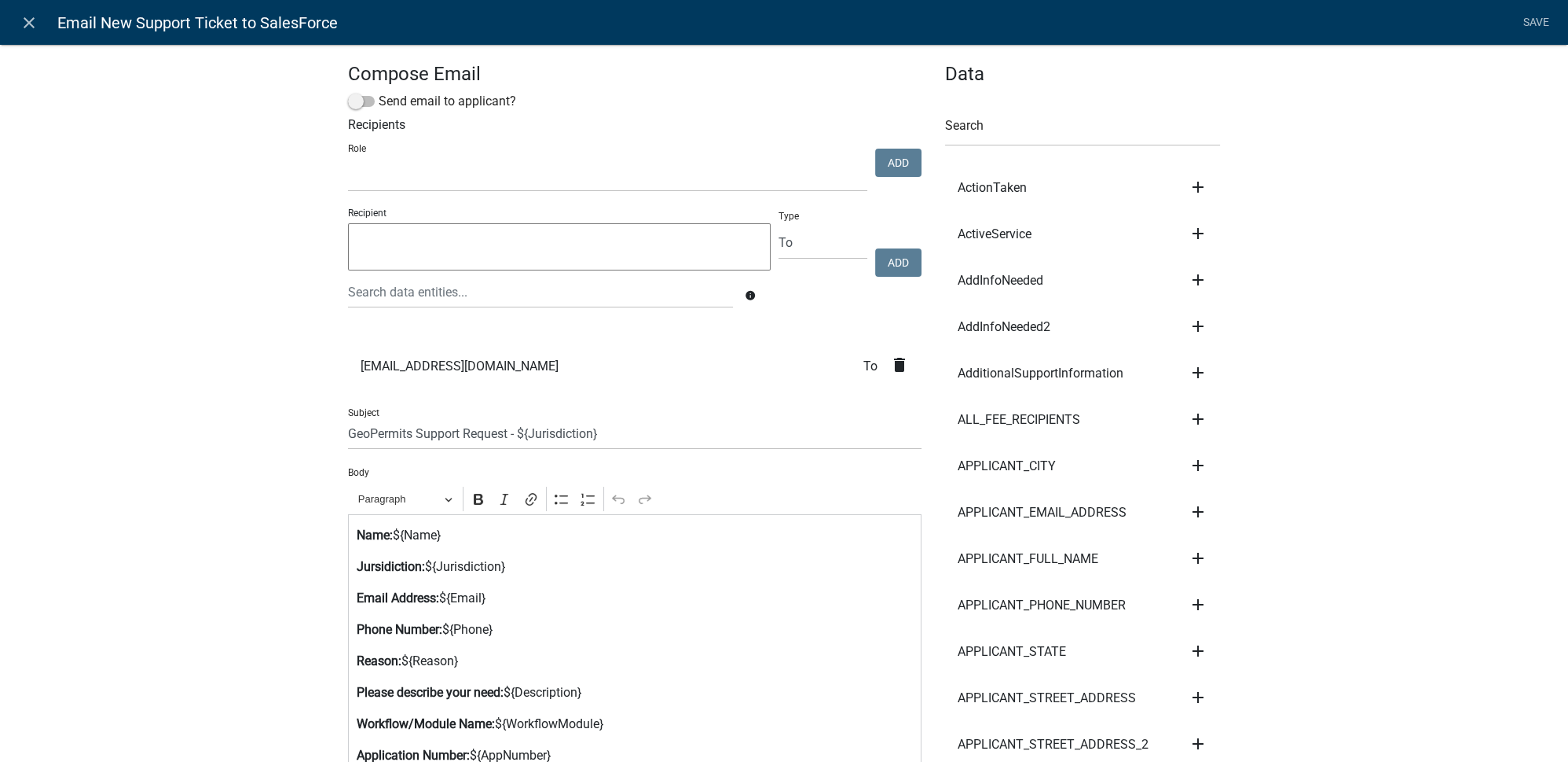
scroll to position [142, 0]
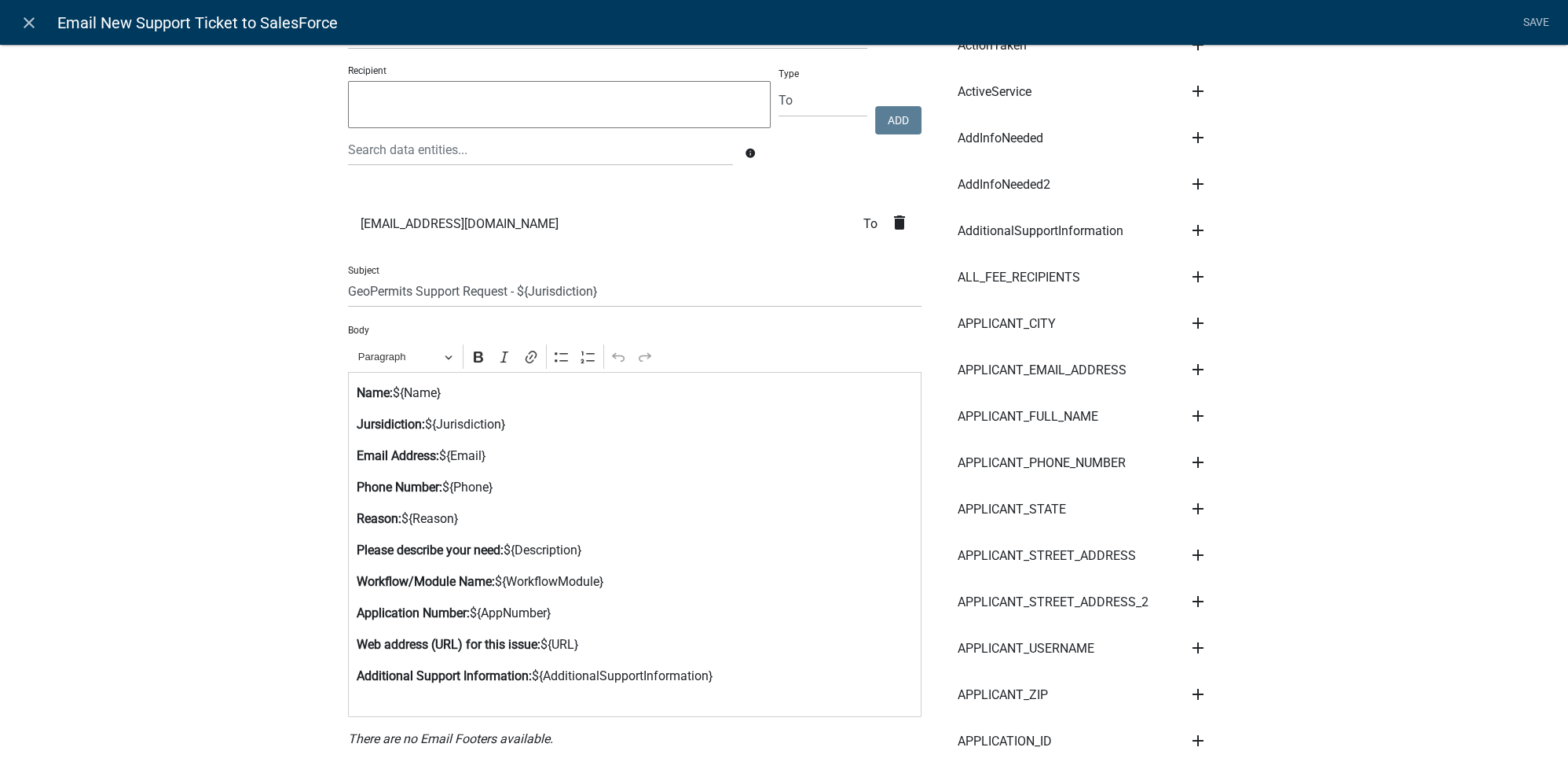
click at [368, 421] on strong "Jursidiction:" at bounding box center [391, 423] width 69 height 15
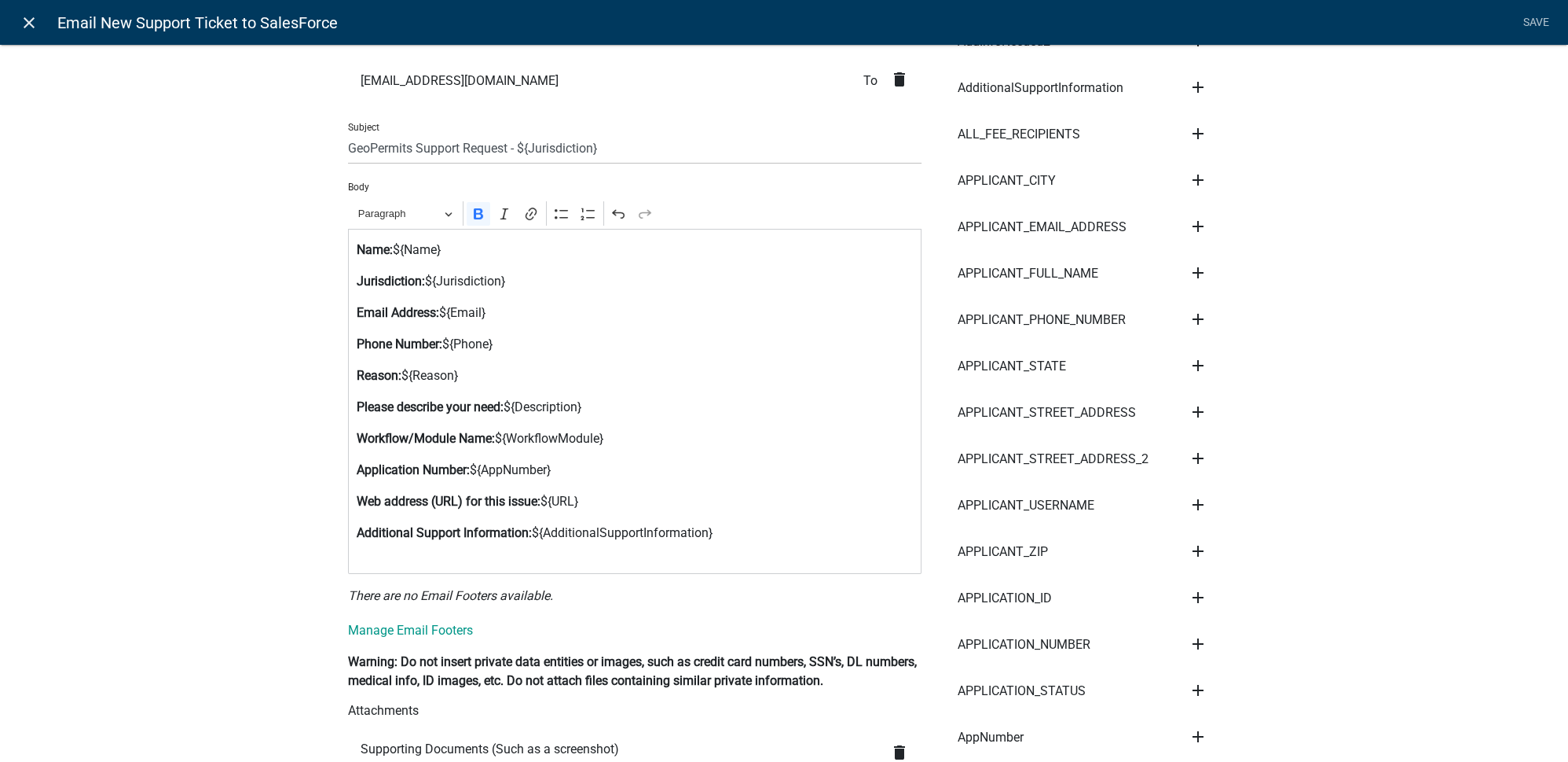
click at [34, 23] on icon "close" at bounding box center [29, 23] width 19 height 19
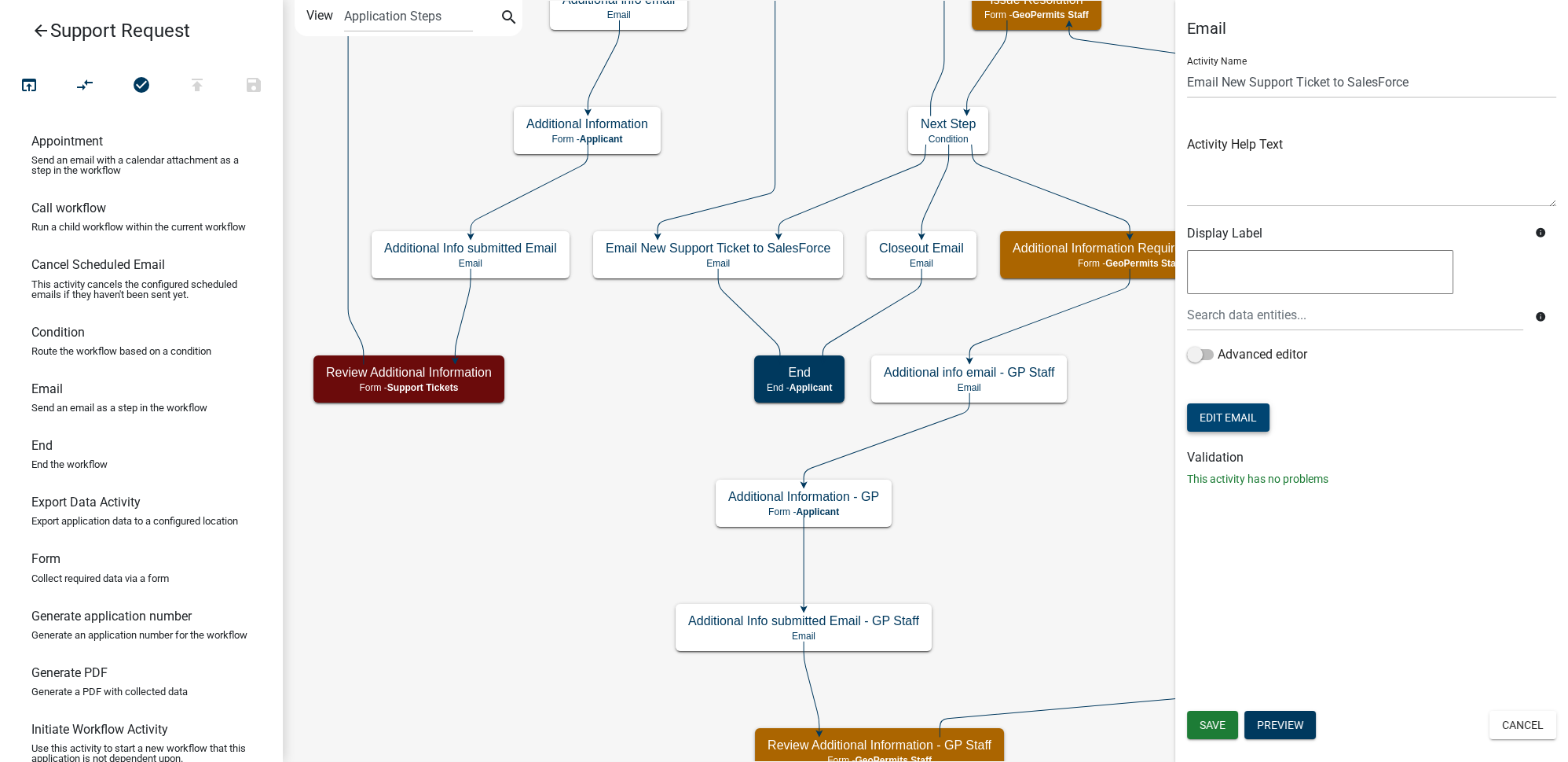
scroll to position [0, 0]
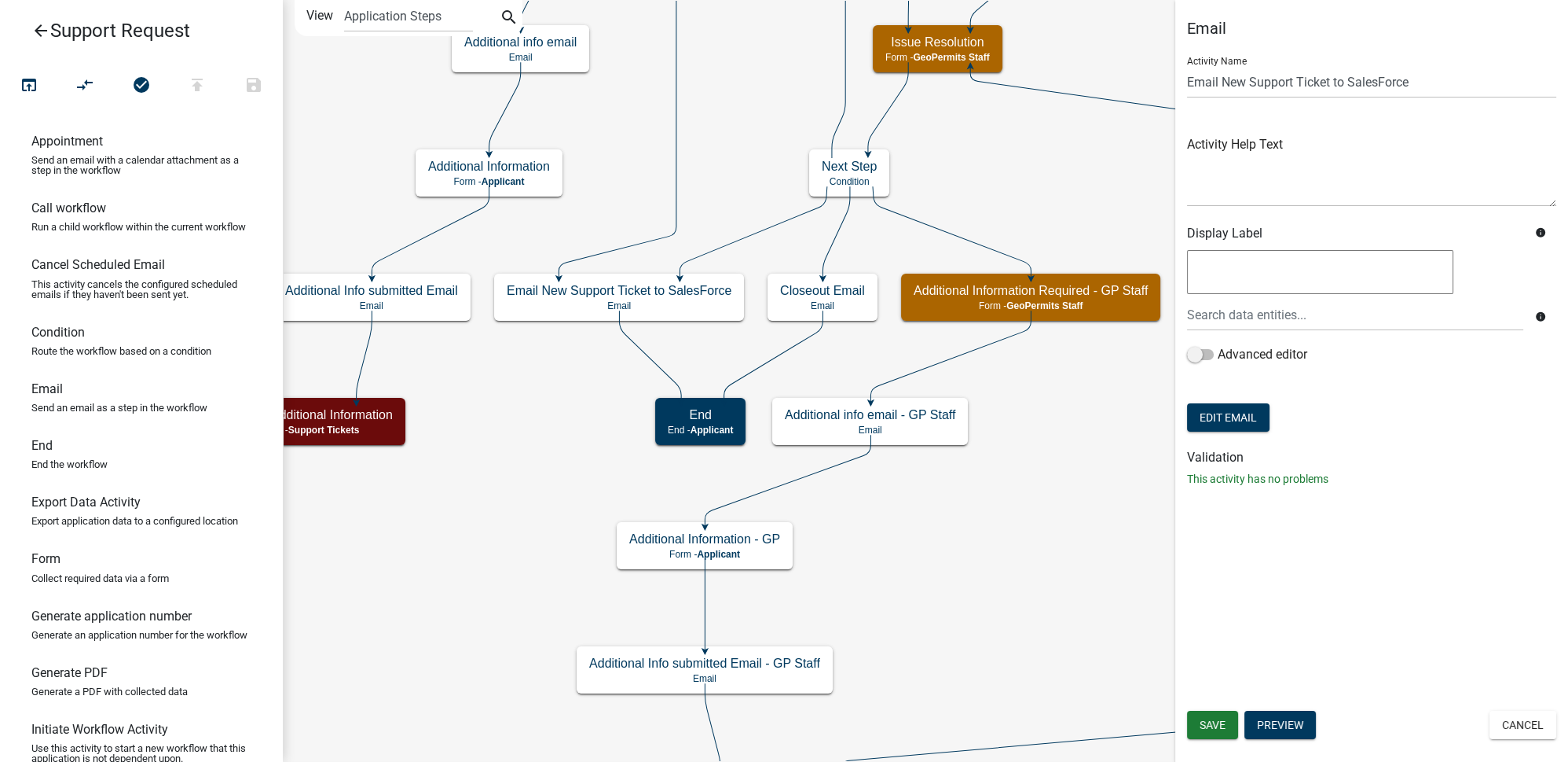
click at [43, 25] on icon "arrow_back" at bounding box center [41, 33] width 19 height 22
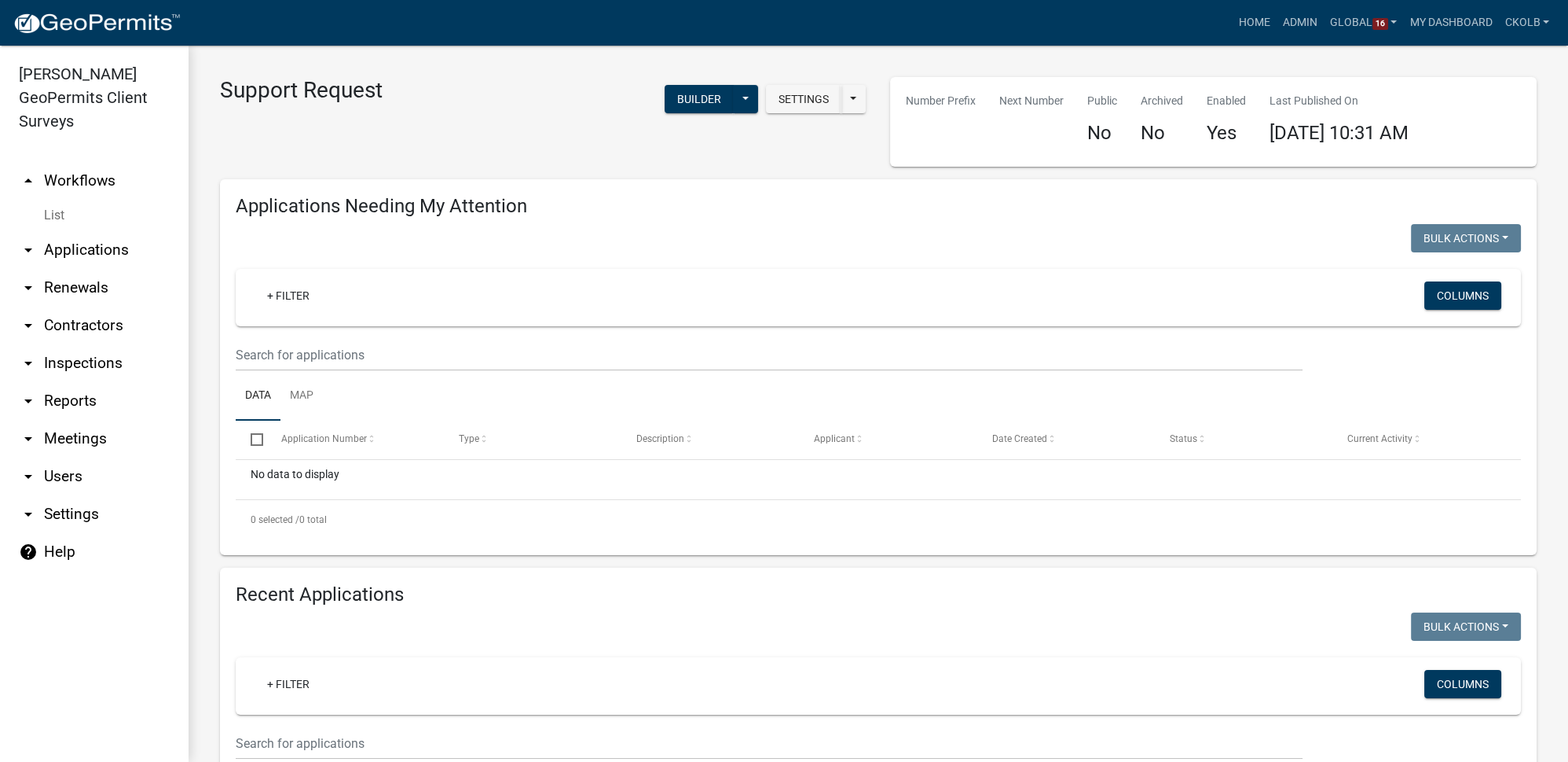
click at [56, 497] on link "arrow_drop_down Settings" at bounding box center [94, 514] width 188 height 38
select select "IN"
select select "Eastern Standard Time"
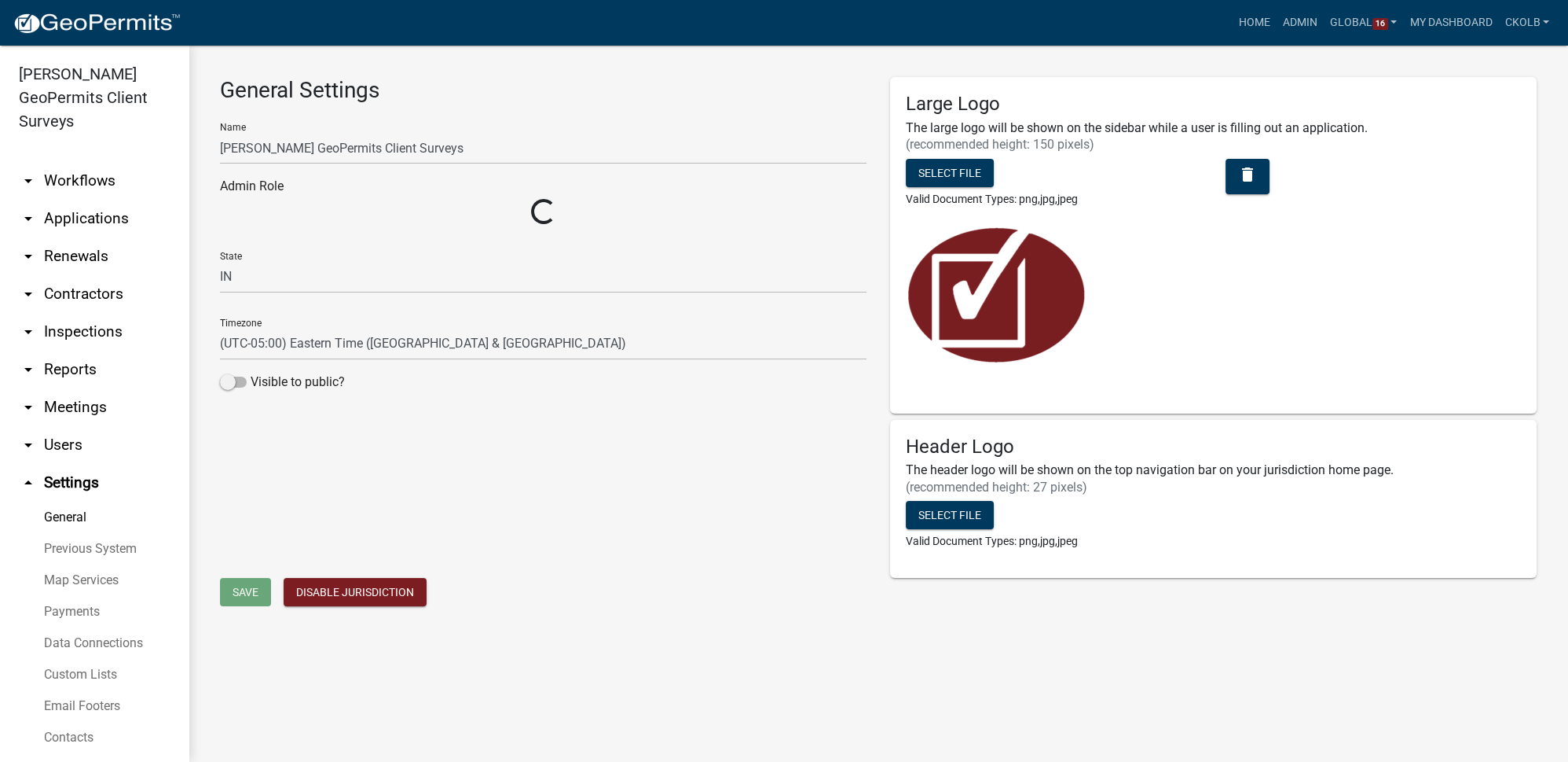
select select "b99348e7-3fd7-430e-8bb2-9138137885ec"
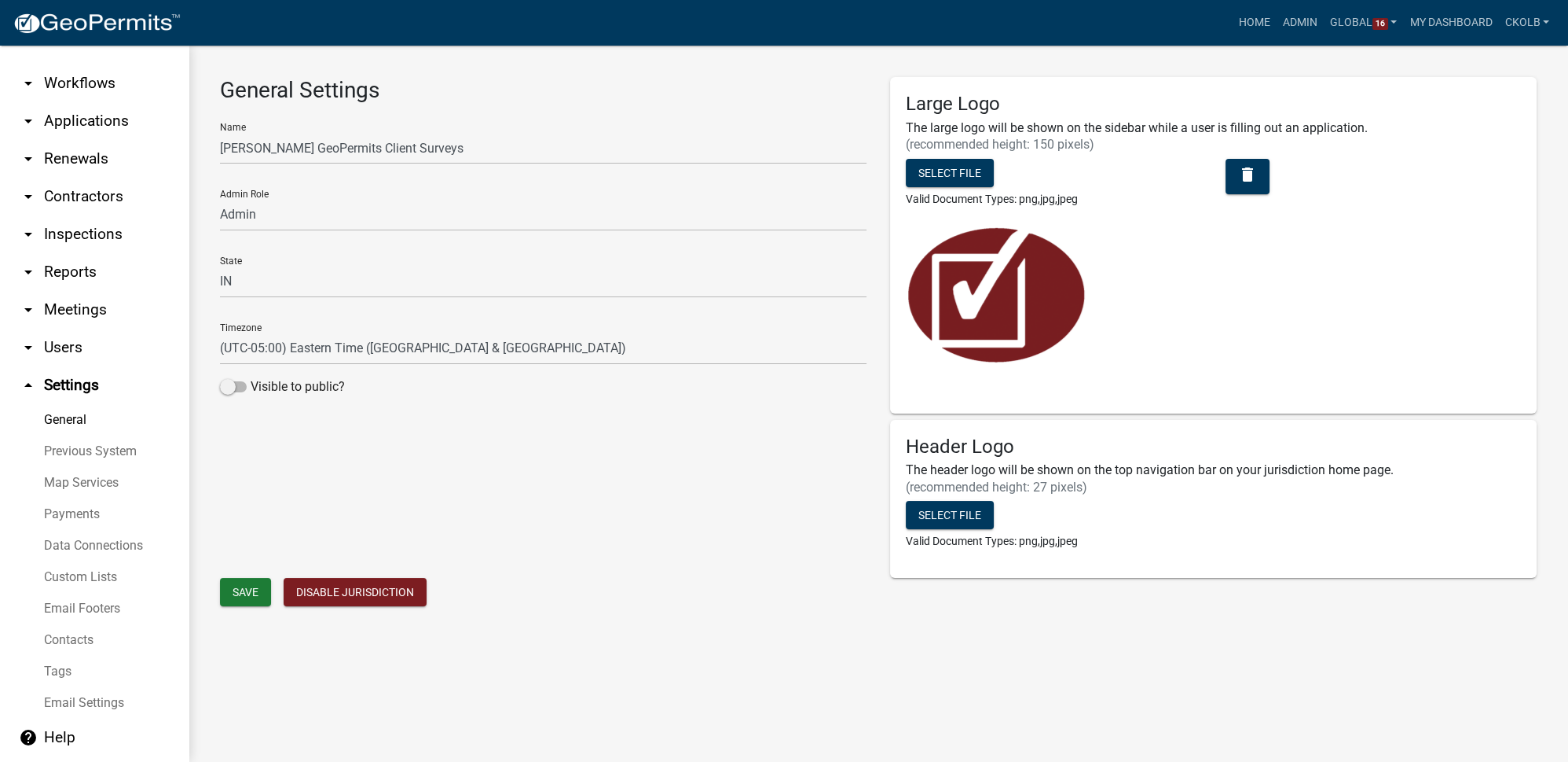
click at [59, 575] on link "Custom Lists" at bounding box center [94, 577] width 188 height 32
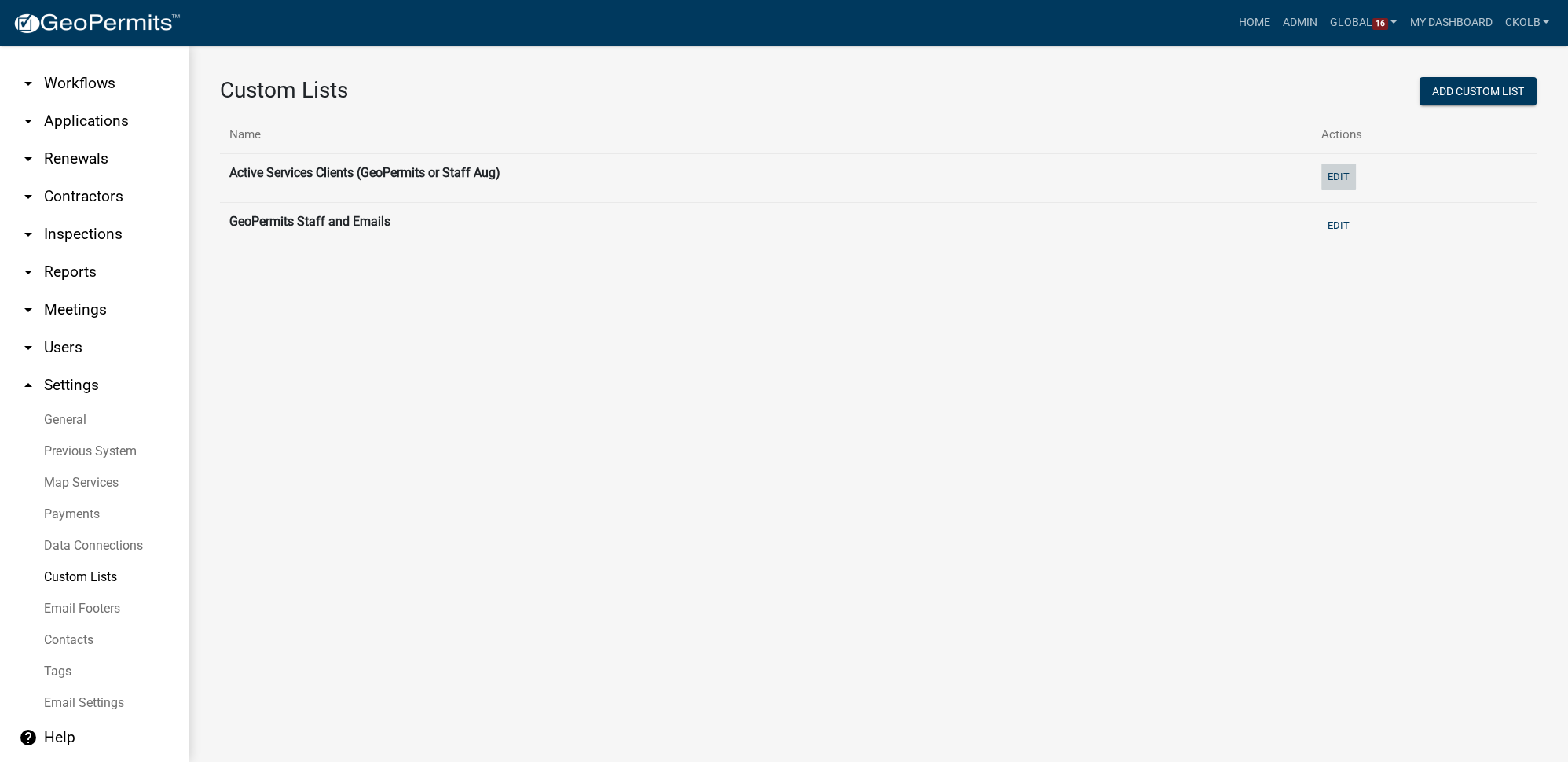
click at [1345, 177] on button "Edit" at bounding box center [1338, 176] width 34 height 26
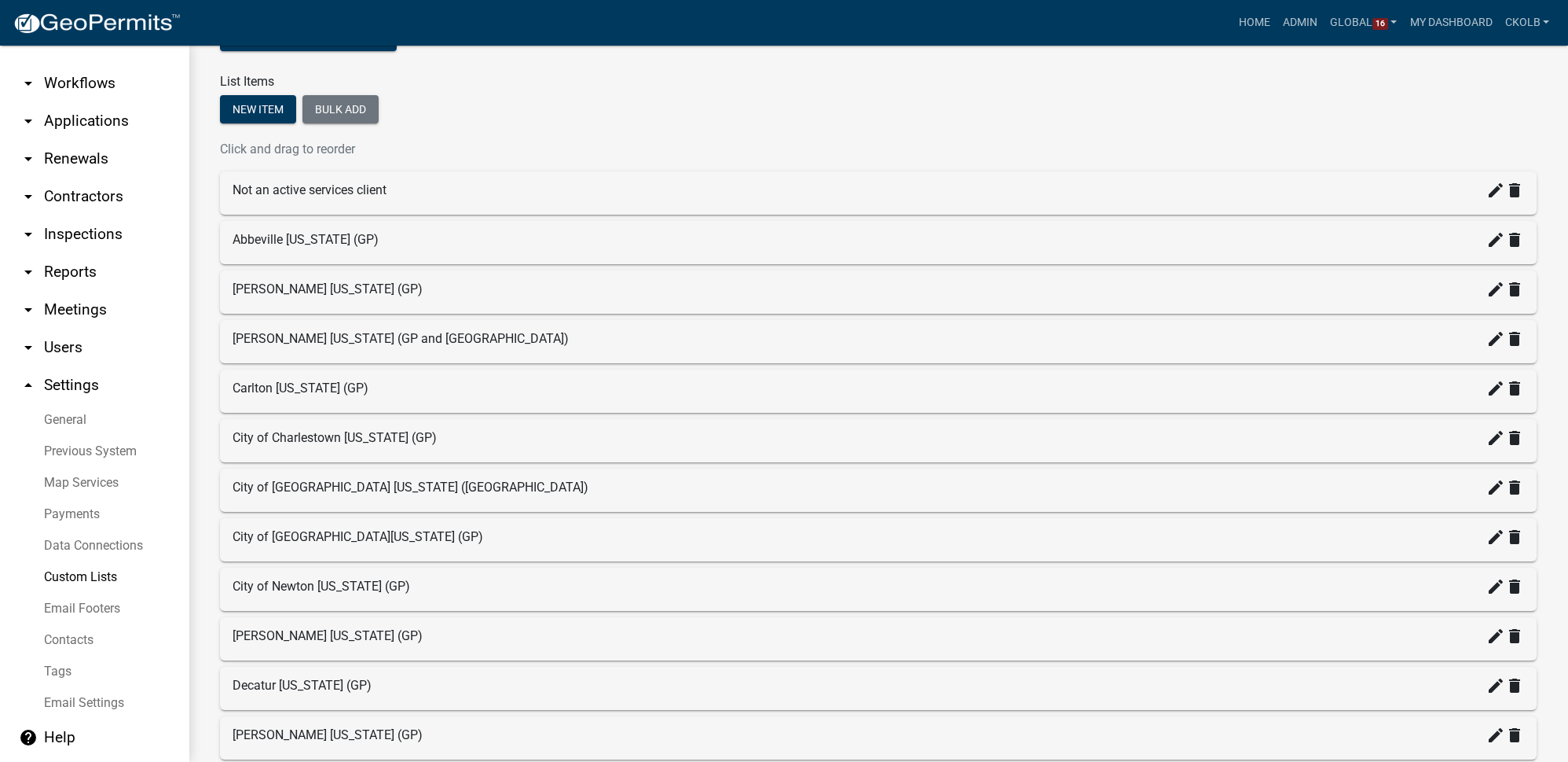
scroll to position [151, 0]
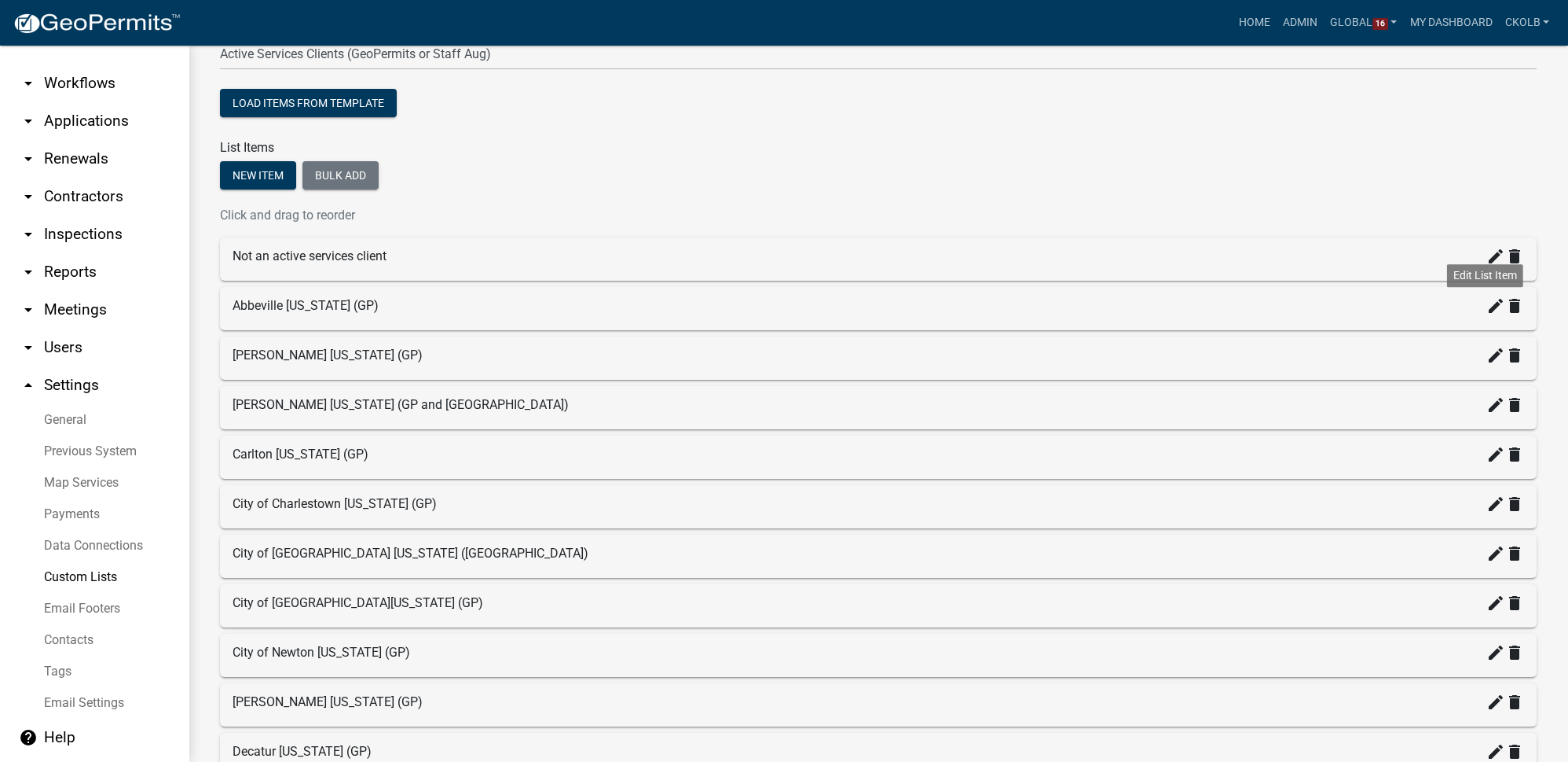
click at [1486, 306] on icon "create" at bounding box center [1496, 306] width 19 height 19
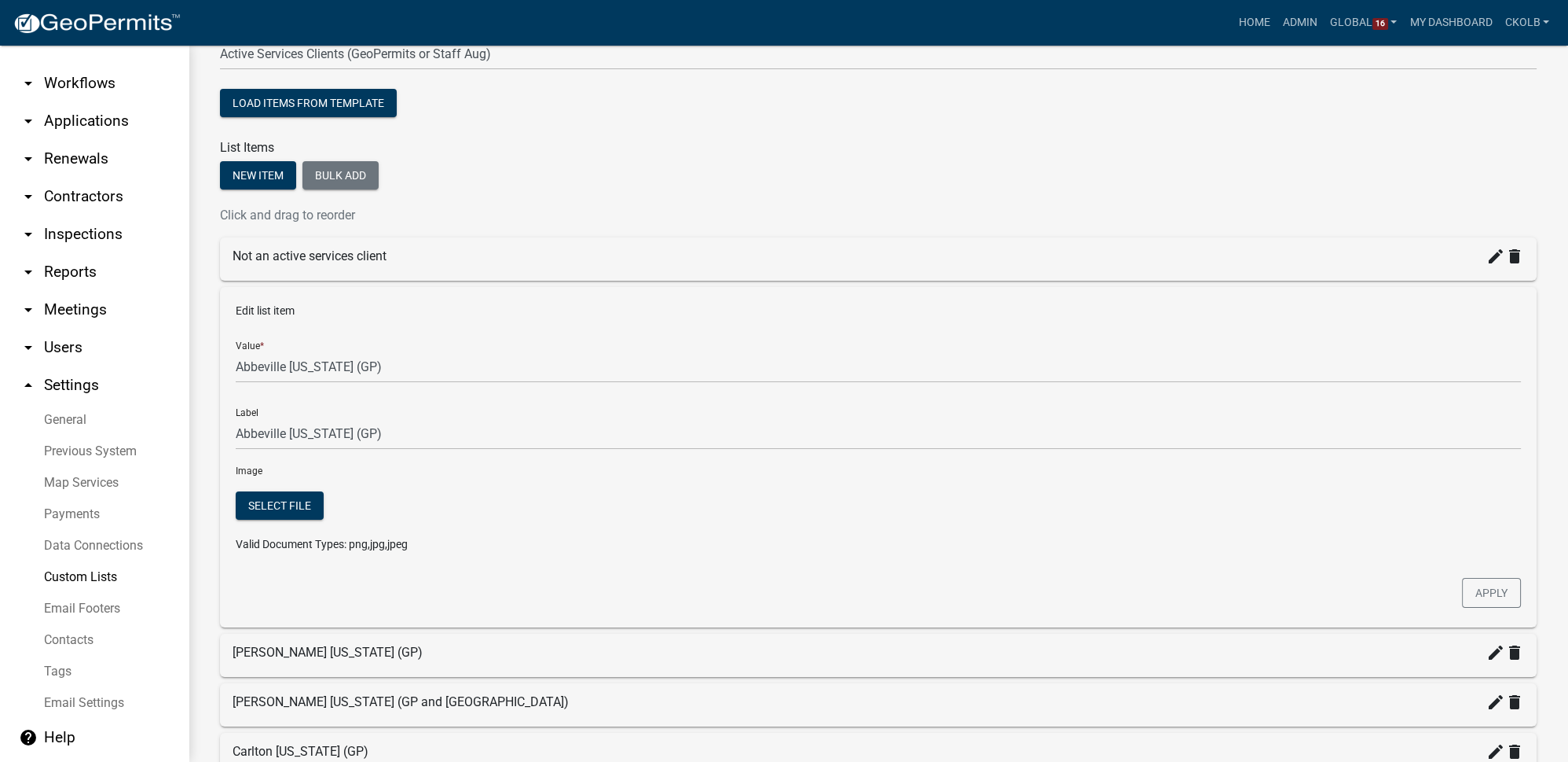
click at [119, 85] on link "arrow_drop_down Workflows" at bounding box center [94, 83] width 188 height 38
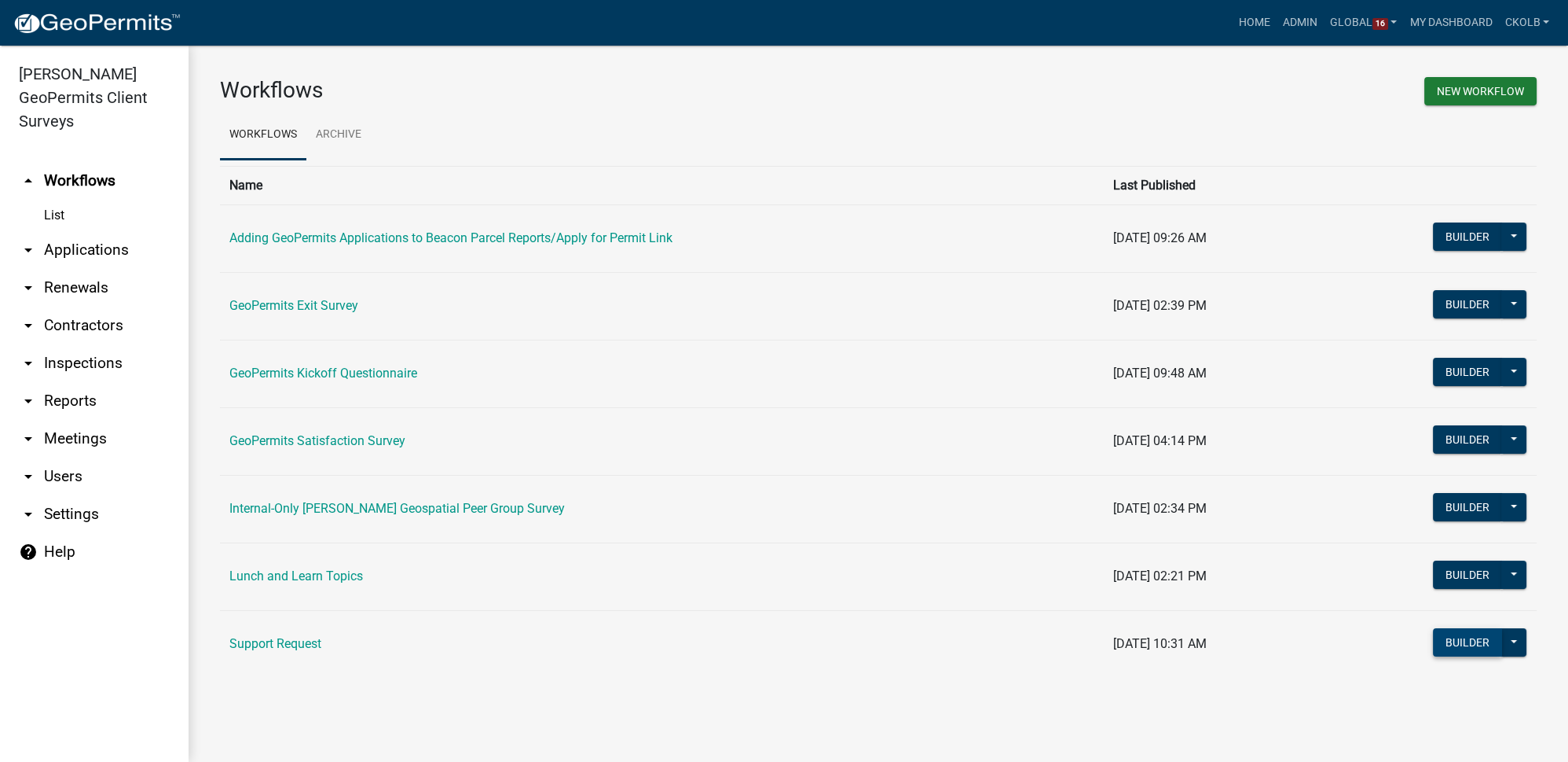
click at [1468, 640] on button "Builder" at bounding box center [1467, 642] width 69 height 28
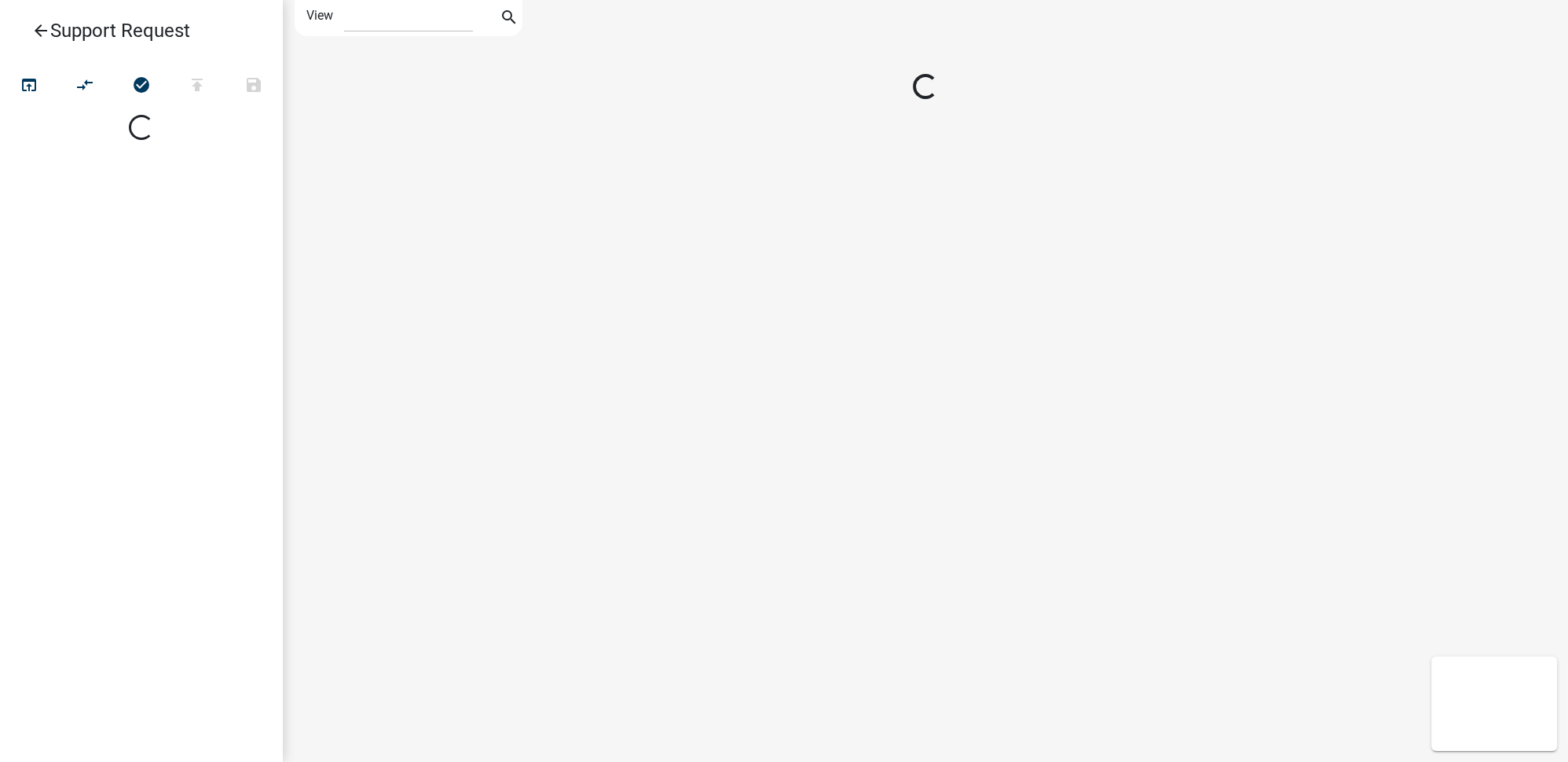
select select "1"
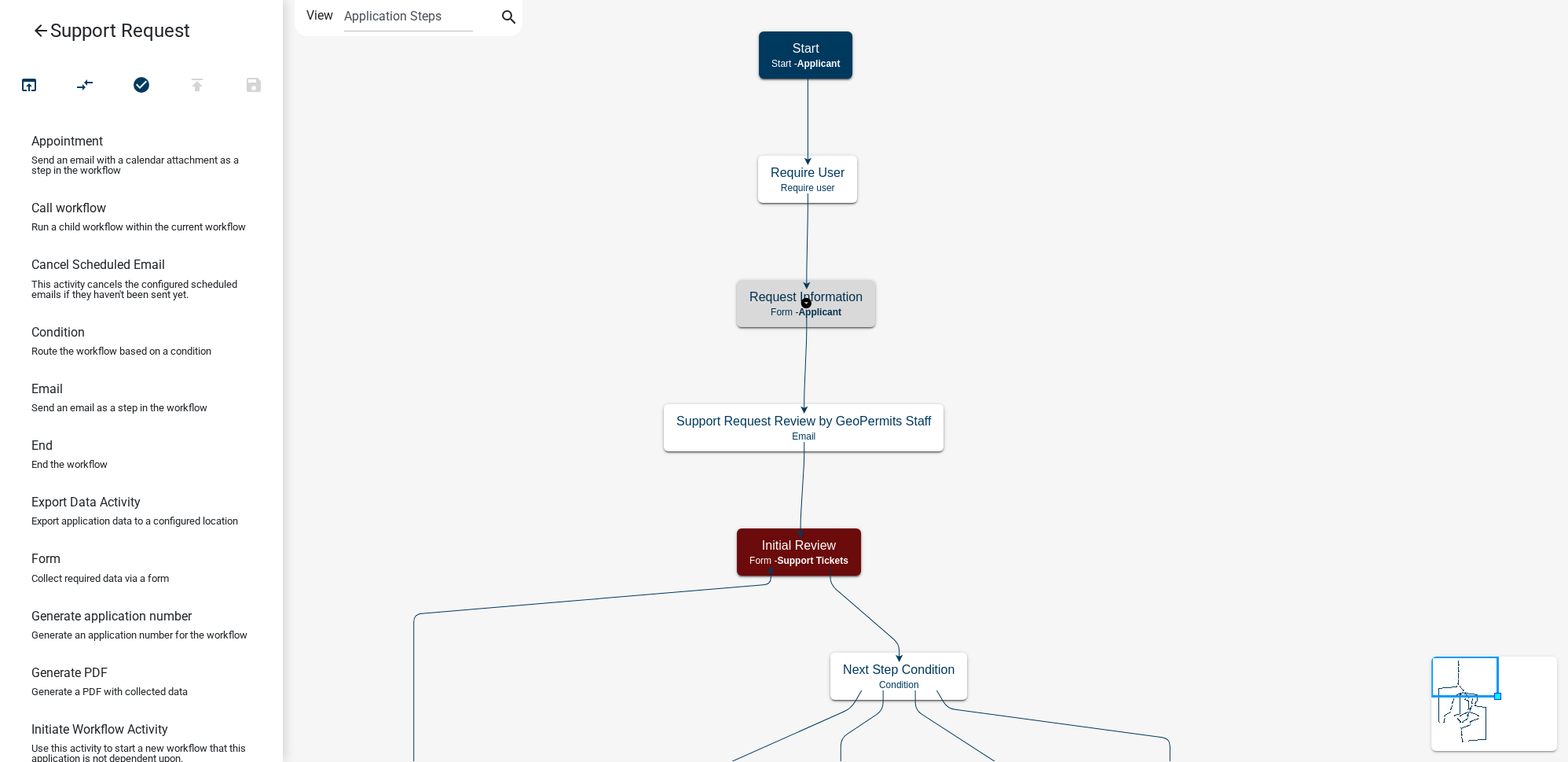
click at [851, 306] on p "Form - Applicant" at bounding box center [806, 311] width 113 height 11
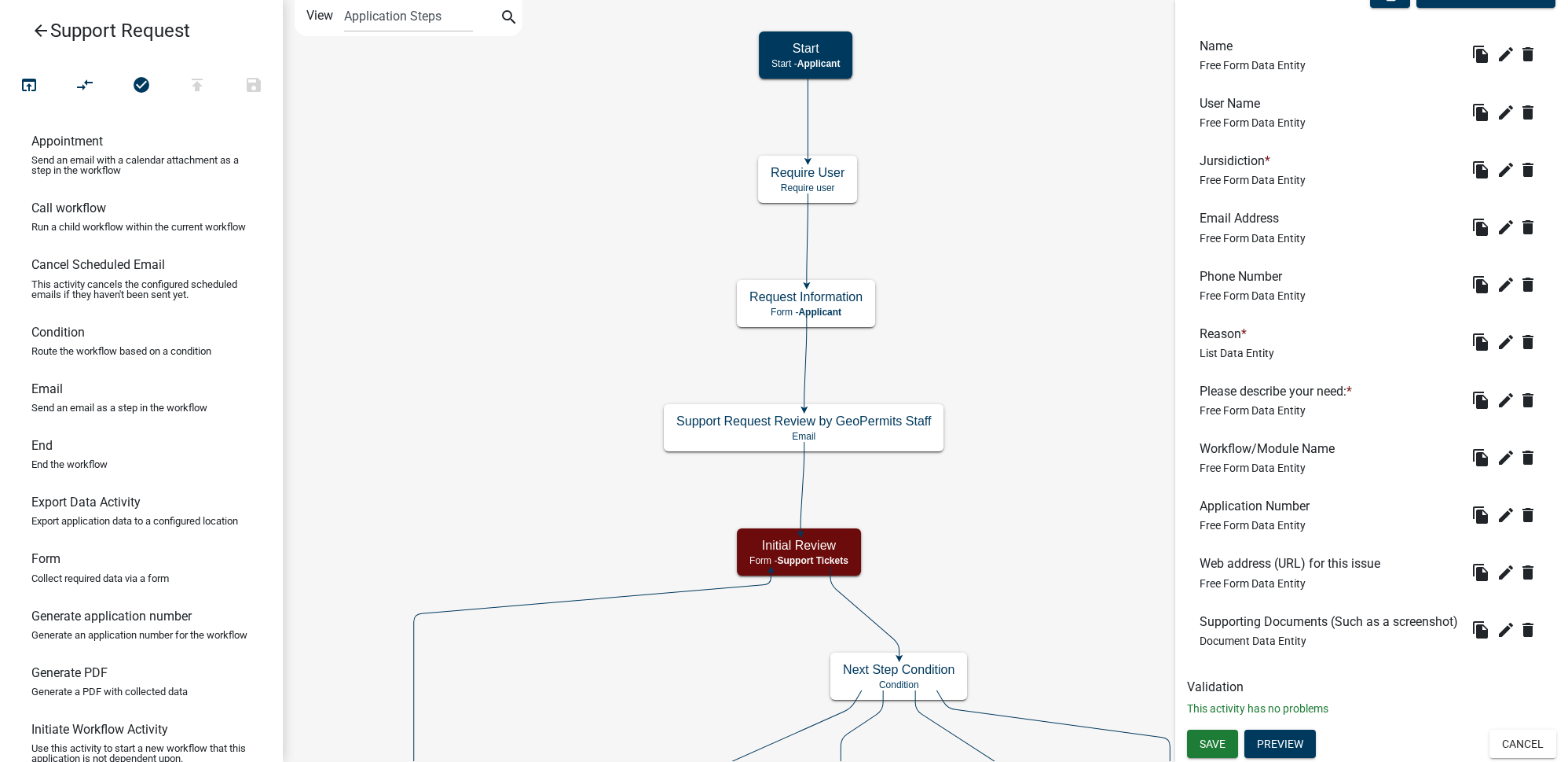
scroll to position [522, 0]
click at [1288, 744] on button "Preview" at bounding box center [1280, 743] width 71 height 28
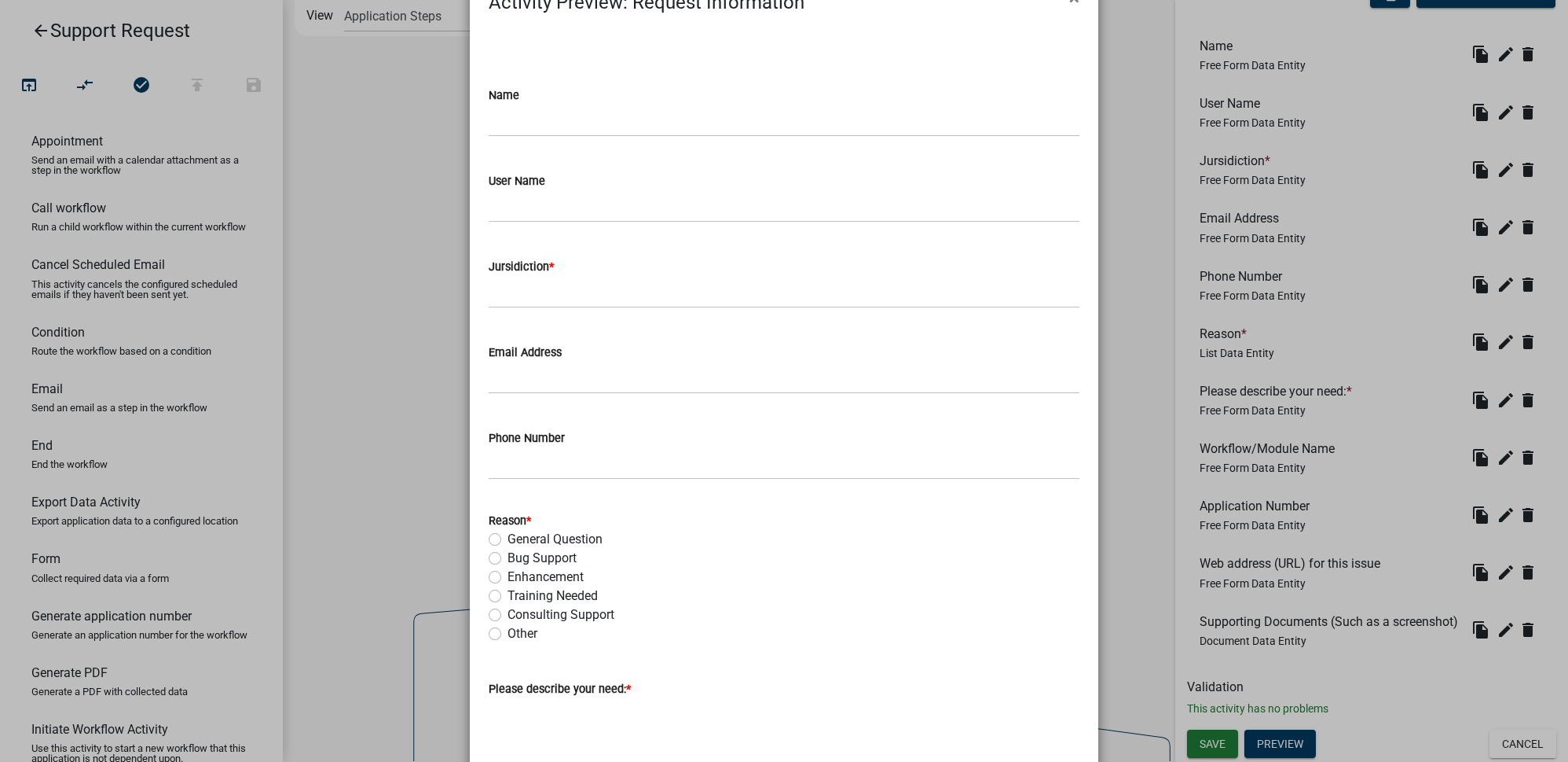
scroll to position [71, 0]
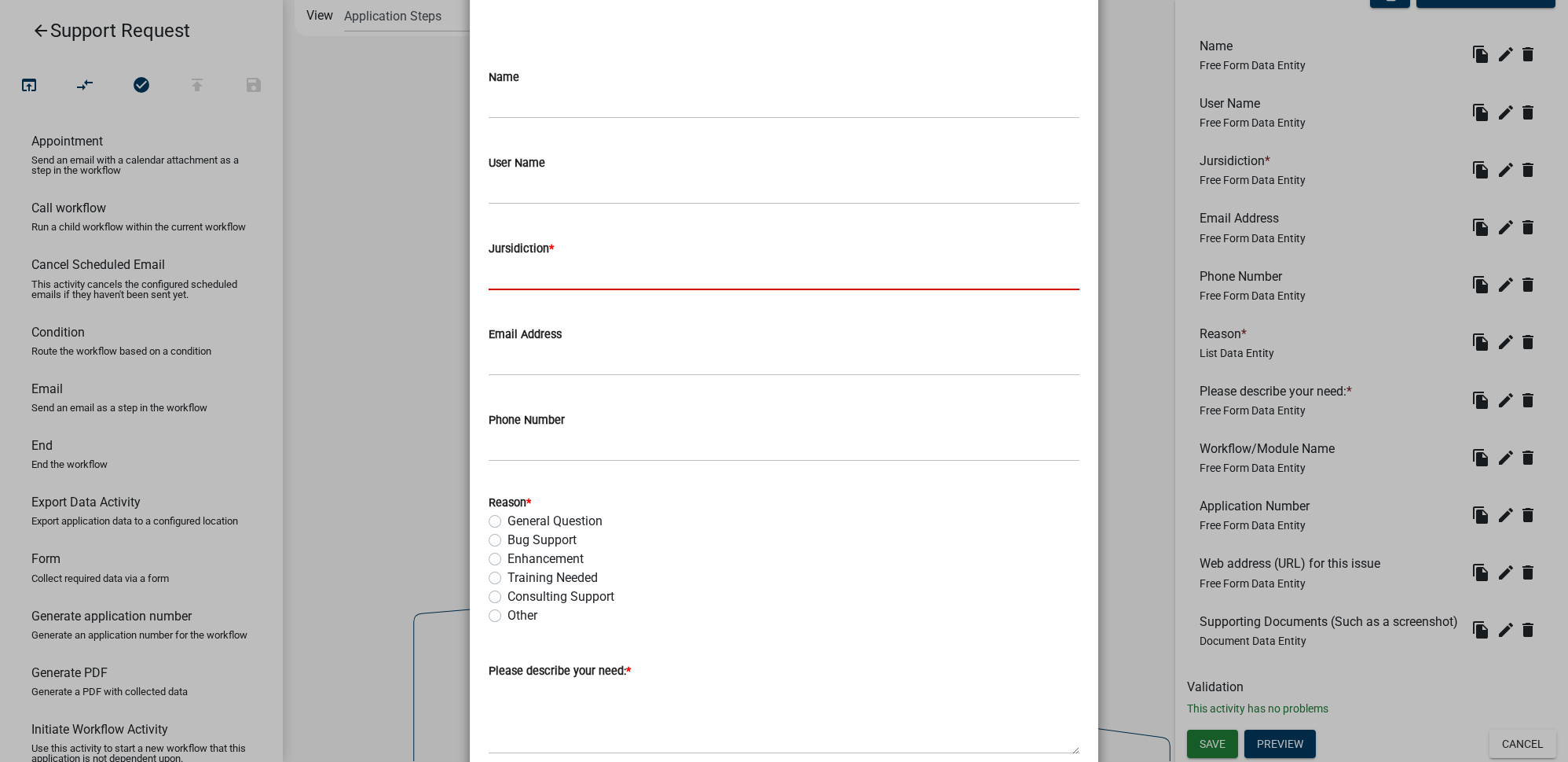
click at [503, 267] on input "Jursidiction *" at bounding box center [784, 273] width 591 height 32
click at [1076, 308] on div "Name User Name Jursidiction * Email Address Phone Number Reason * General Quest…" at bounding box center [784, 583] width 615 height 1139
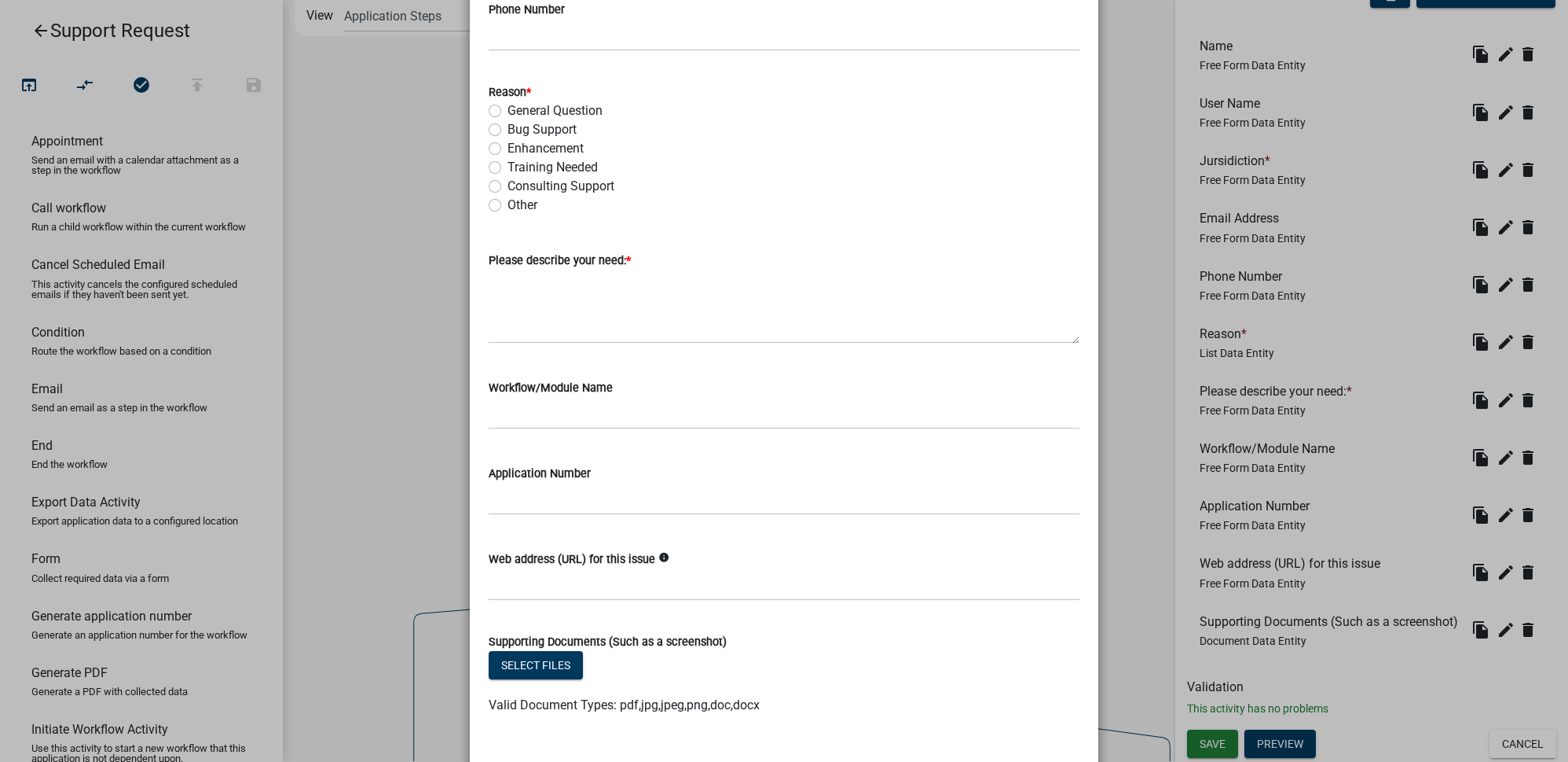
scroll to position [600, 0]
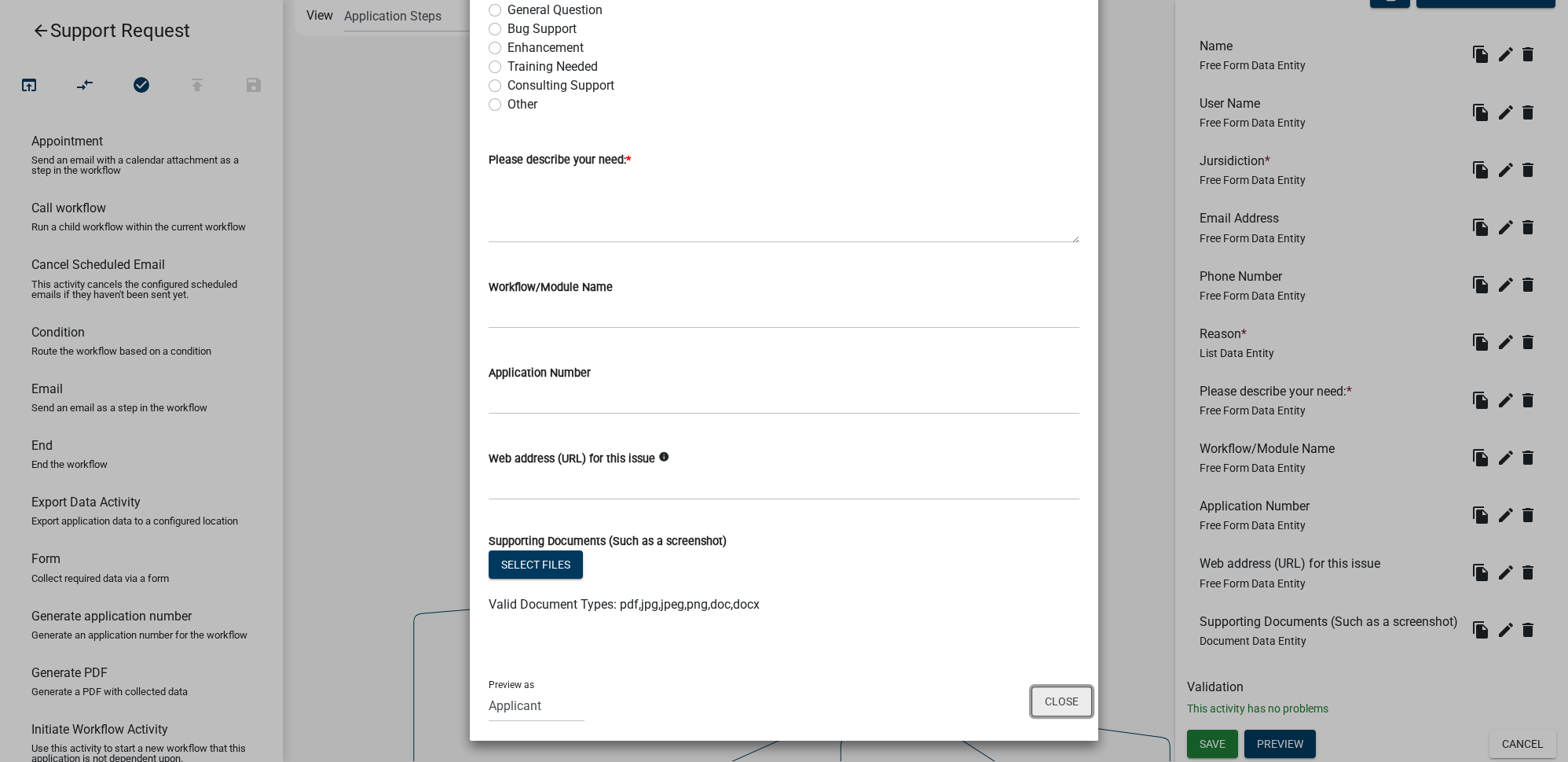
click at [1072, 702] on button "Close" at bounding box center [1062, 701] width 60 height 30
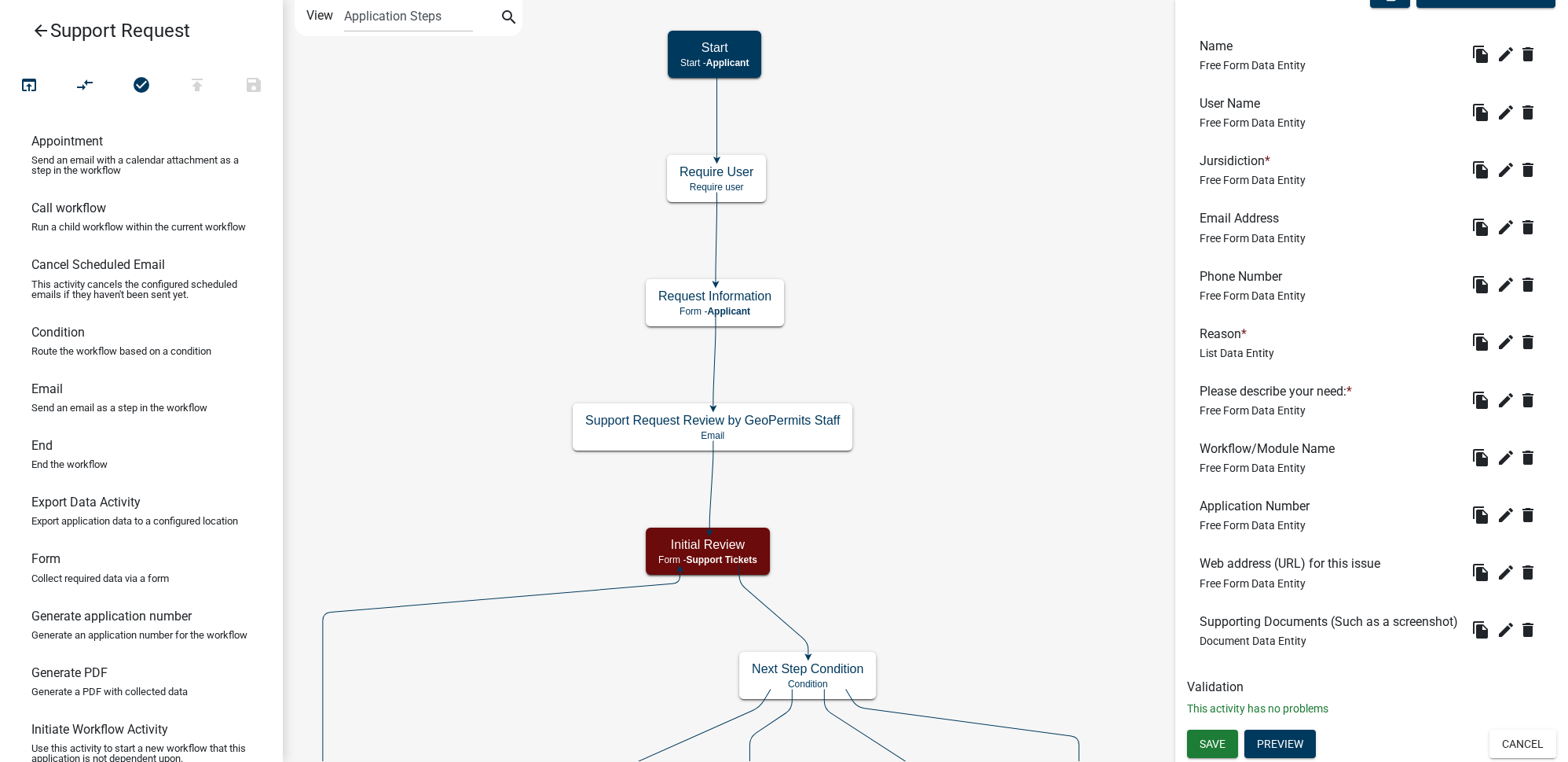
click at [46, 30] on icon "arrow_back" at bounding box center [41, 33] width 19 height 22
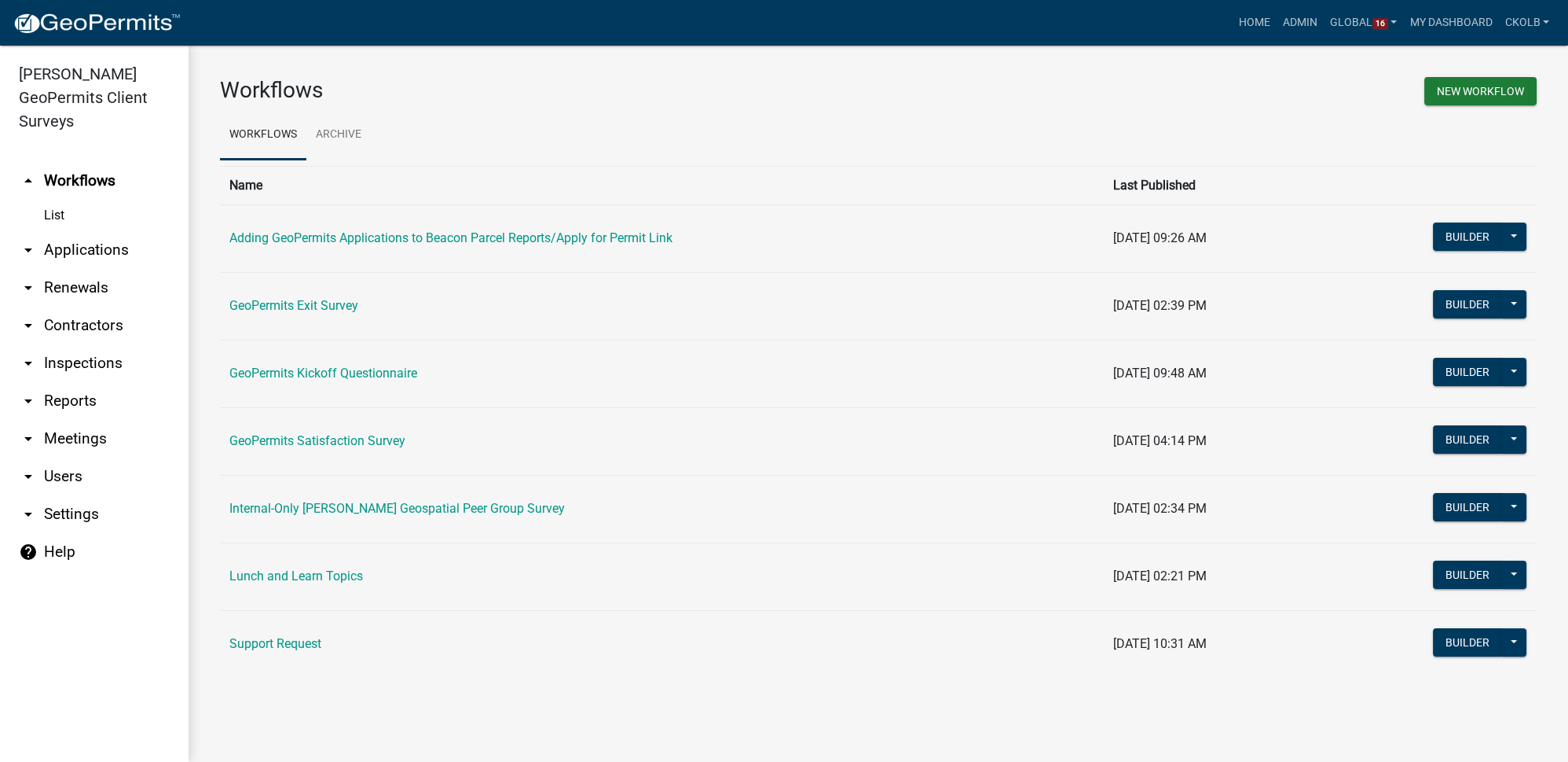
click at [52, 533] on link "help Help" at bounding box center [94, 552] width 188 height 38
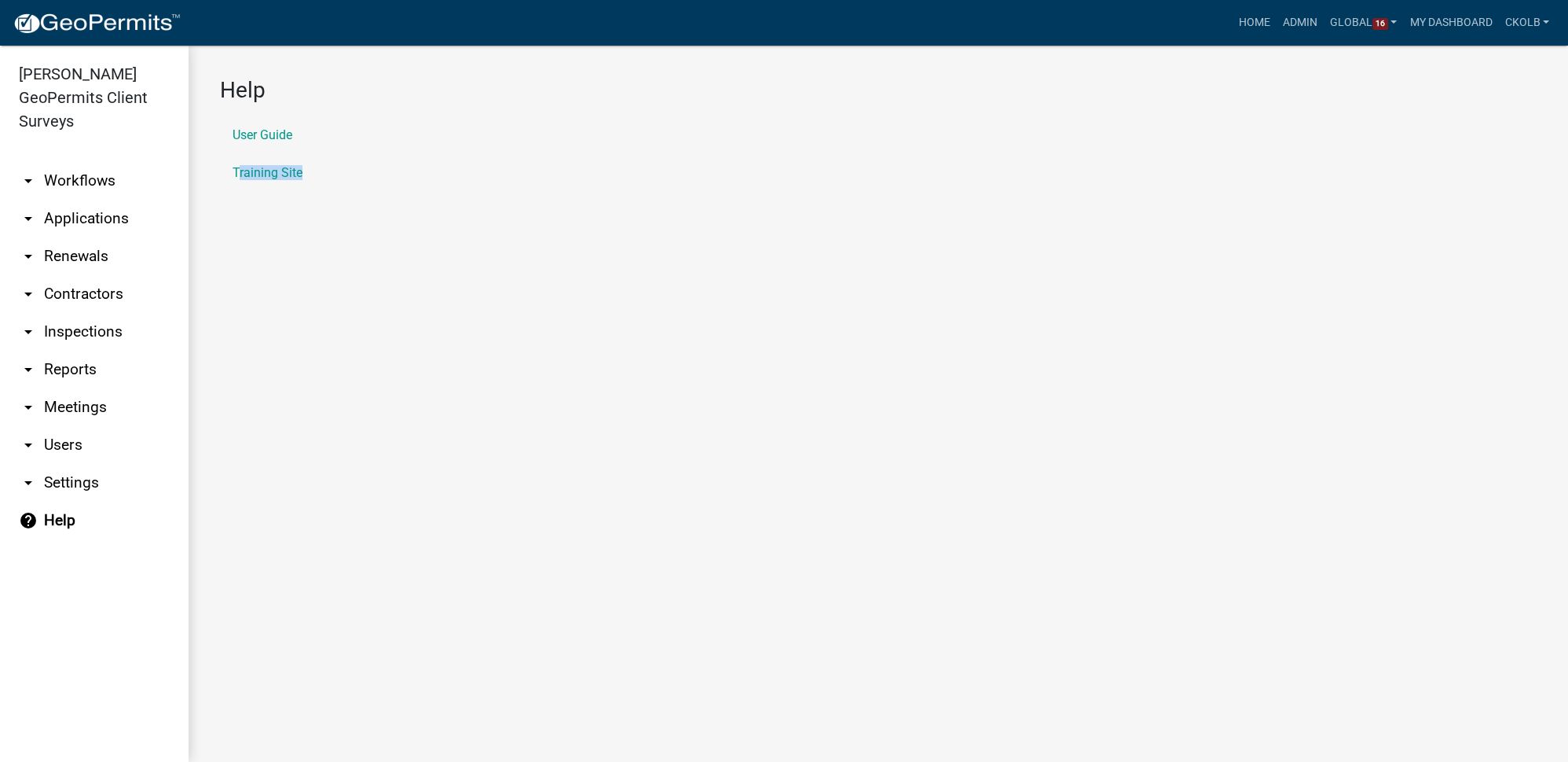
drag, startPoint x: 236, startPoint y: 196, endPoint x: 295, endPoint y: 214, distance: 61.7
click at [295, 214] on div "Help User Guide Training Site" at bounding box center [878, 138] width 1380 height 184
click at [296, 213] on div "Help User Guide Training Site" at bounding box center [878, 138] width 1380 height 184
click at [225, 219] on div "Help User Guide Training Site" at bounding box center [878, 138] width 1380 height 184
click at [353, 299] on main "Help User Guide Training Site" at bounding box center [878, 403] width 1380 height 716
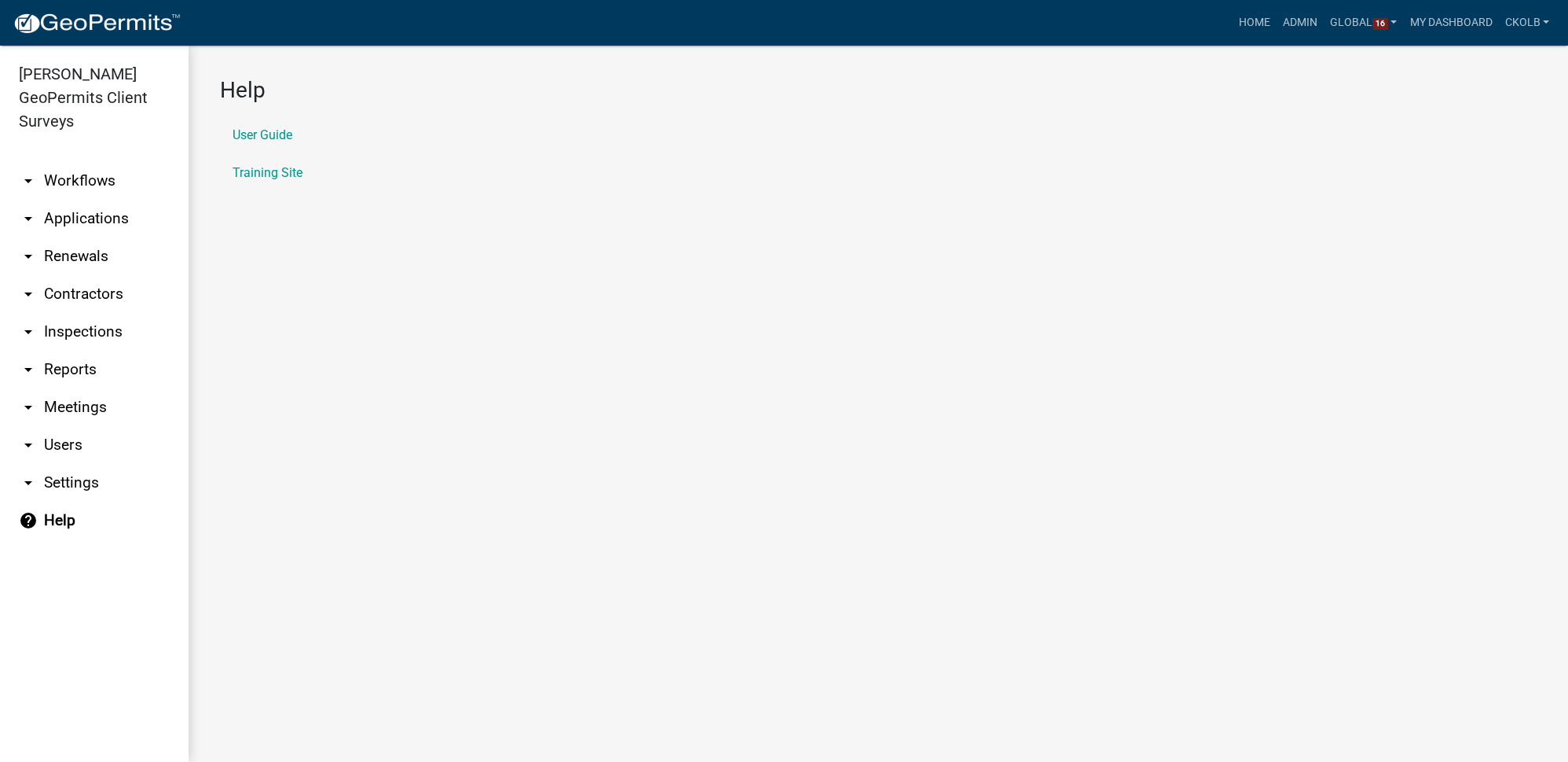
click at [82, 163] on link "arrow_drop_down Workflows" at bounding box center [94, 181] width 188 height 38
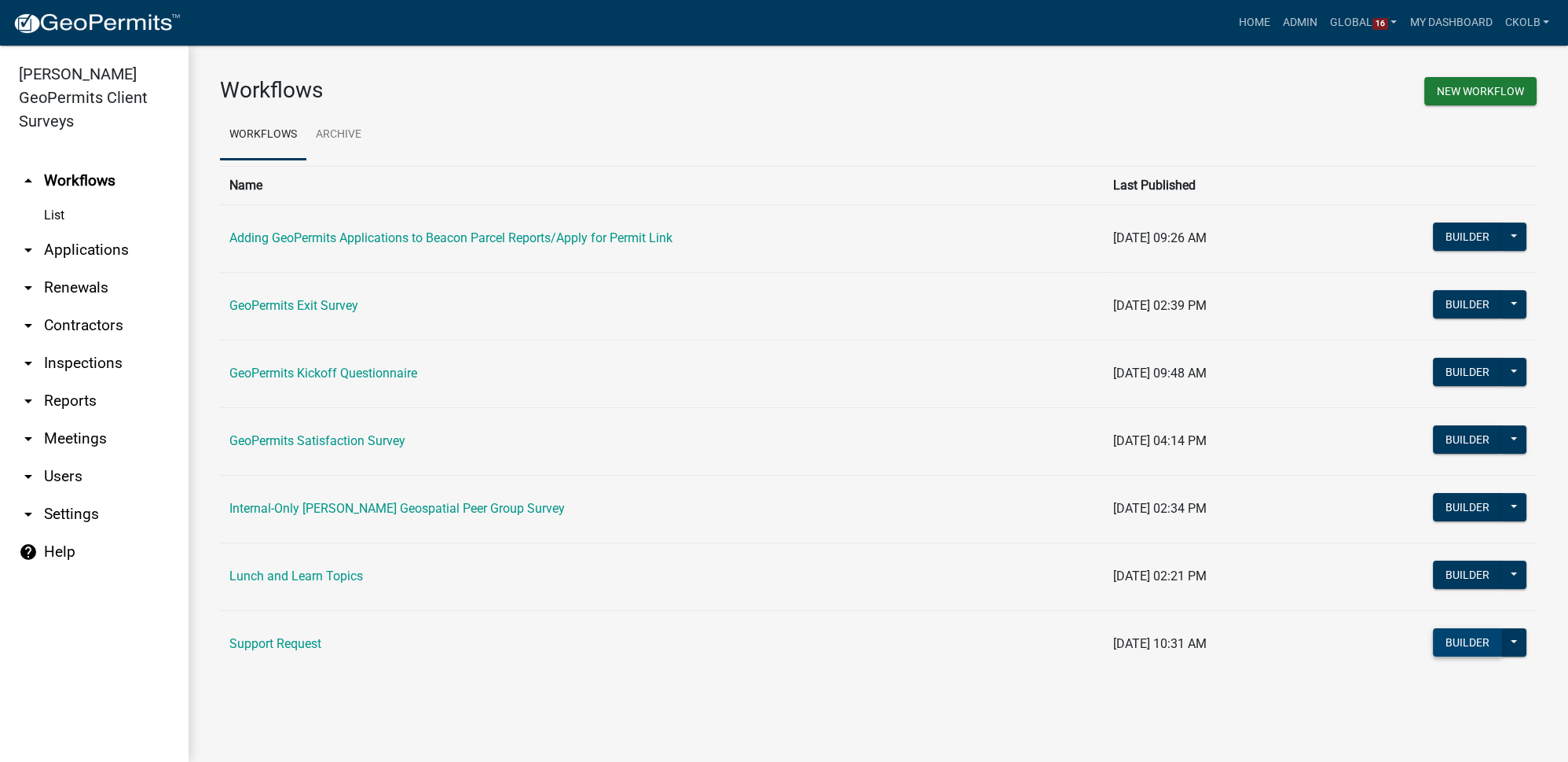
click at [1452, 636] on button "Builder" at bounding box center [1467, 642] width 69 height 28
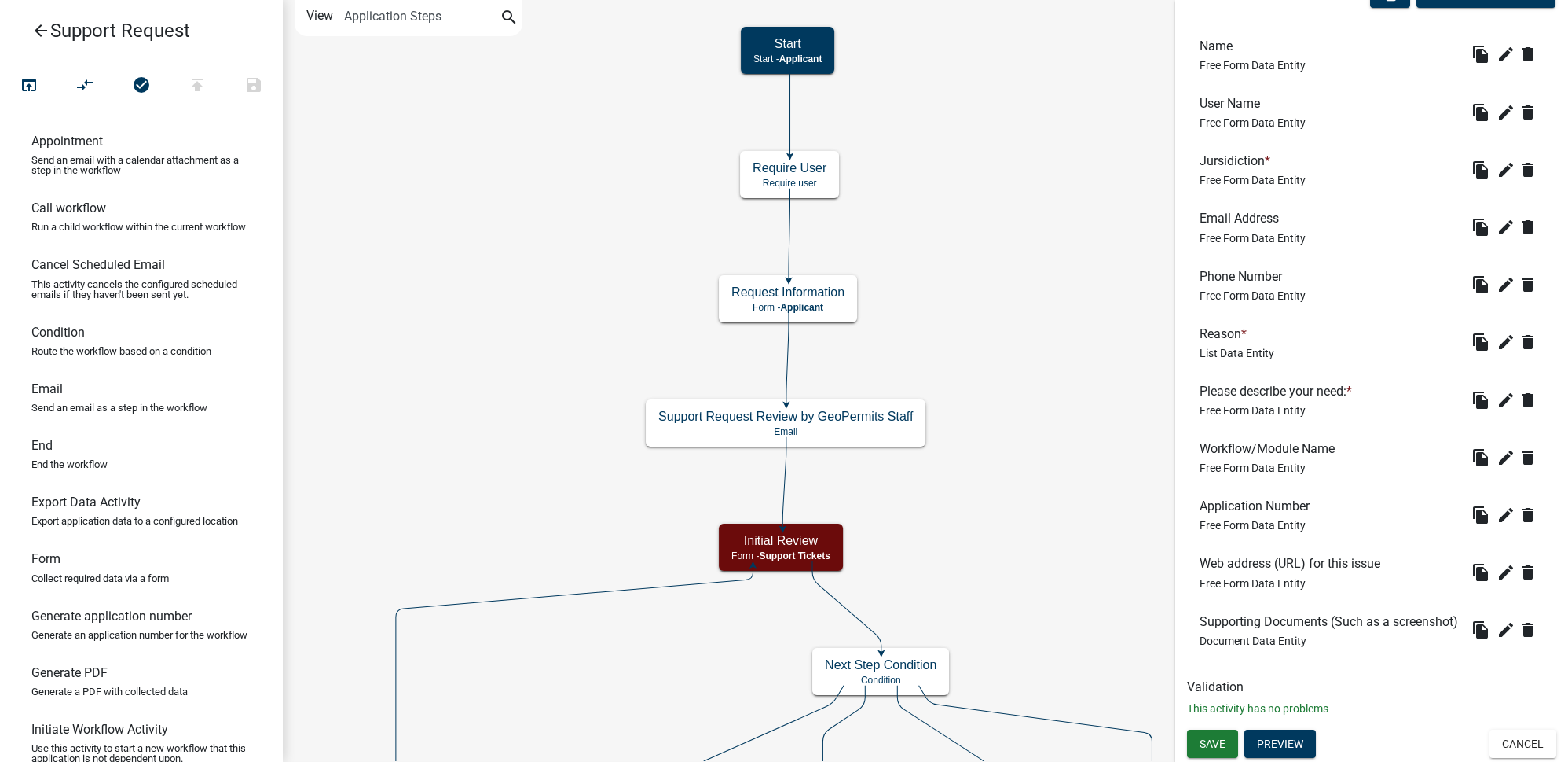
scroll to position [522, 0]
click at [1286, 745] on button "Preview" at bounding box center [1280, 743] width 71 height 28
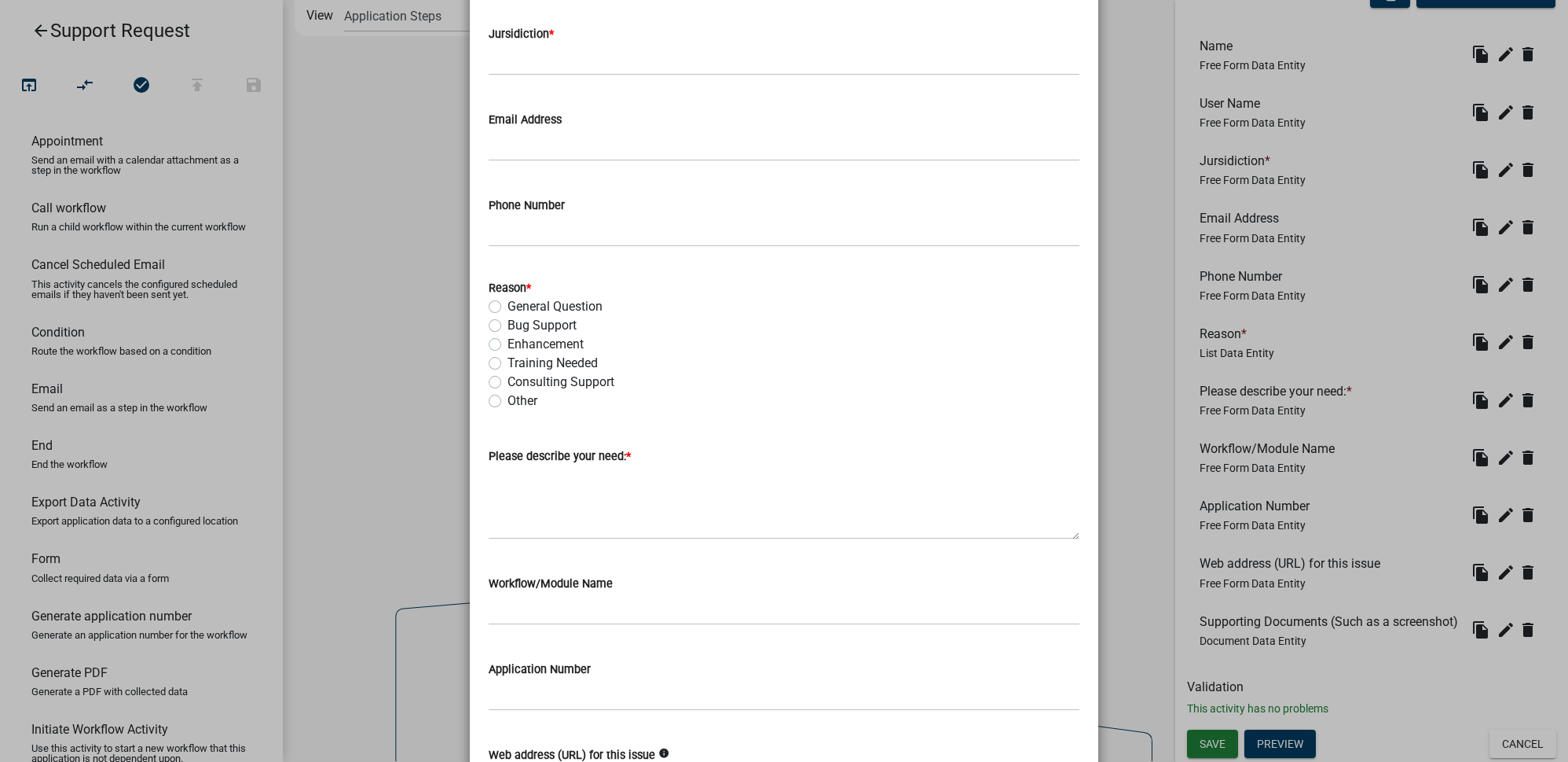
scroll to position [142, 0]
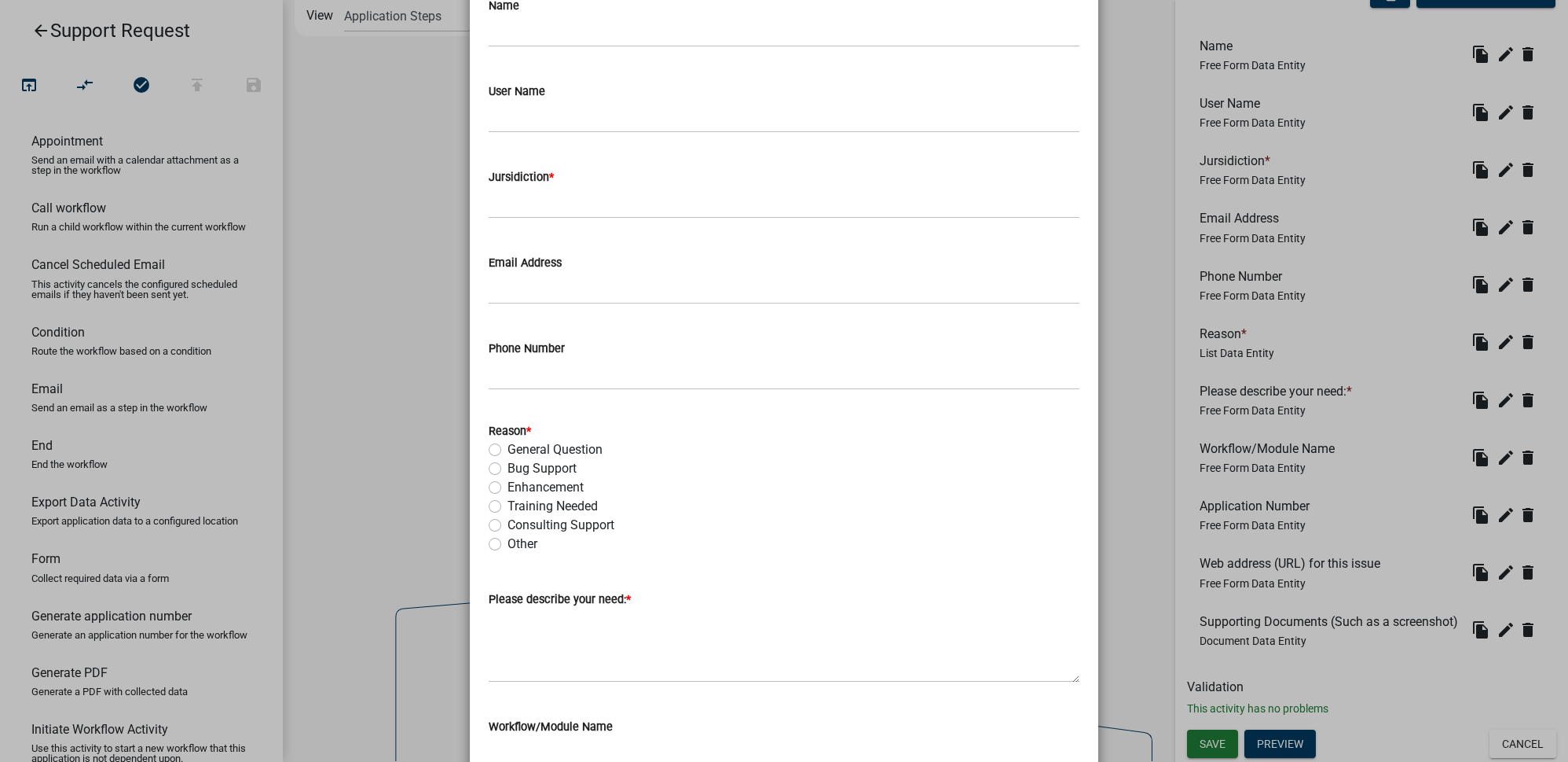
click at [1161, 411] on ngb-modal-window "Activity Preview : Request Information × Name User Name Jursidiction * Email Ad…" at bounding box center [784, 381] width 1568 height 762
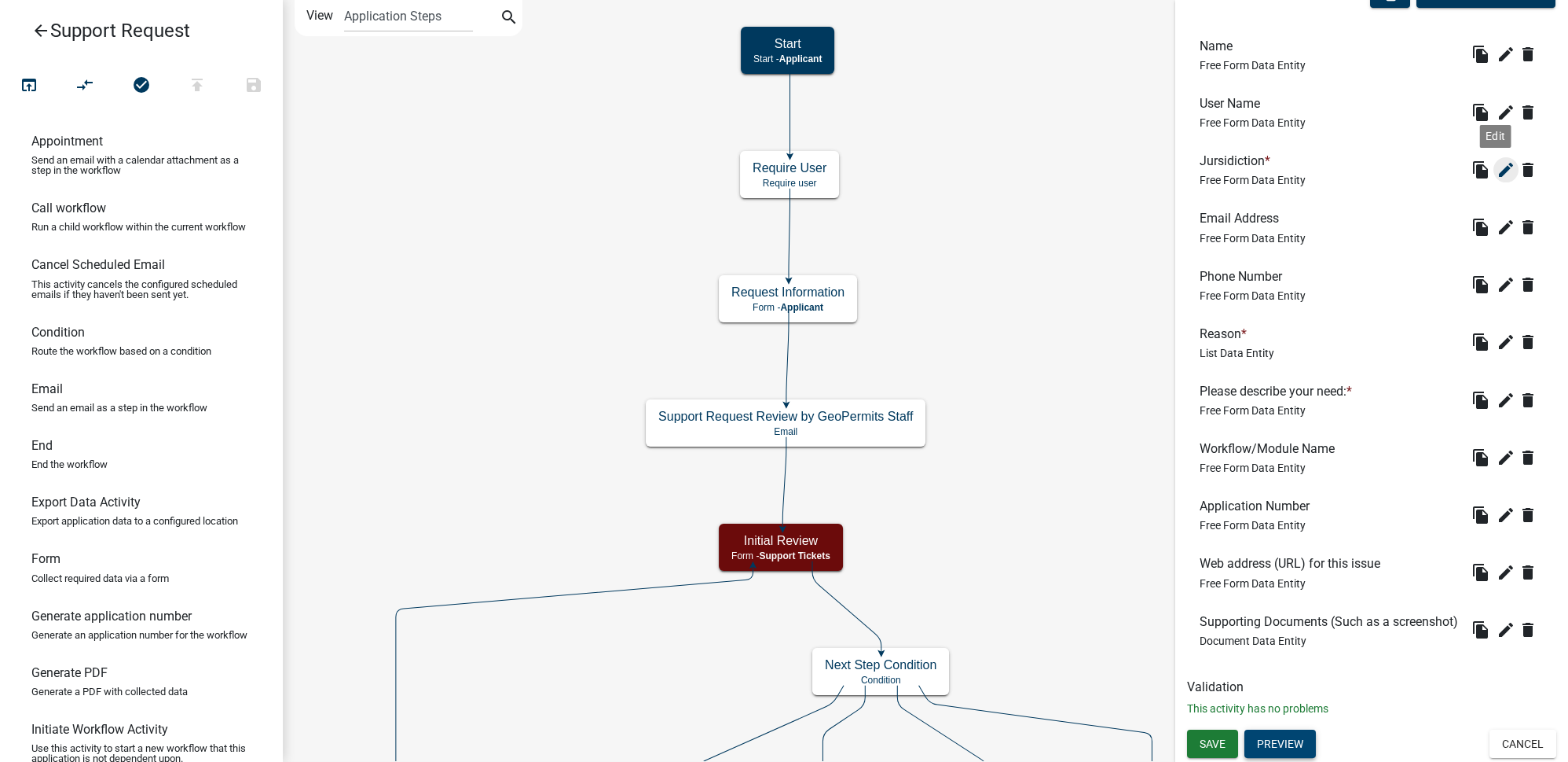
click at [1494, 157] on button "edit" at bounding box center [1506, 169] width 25 height 25
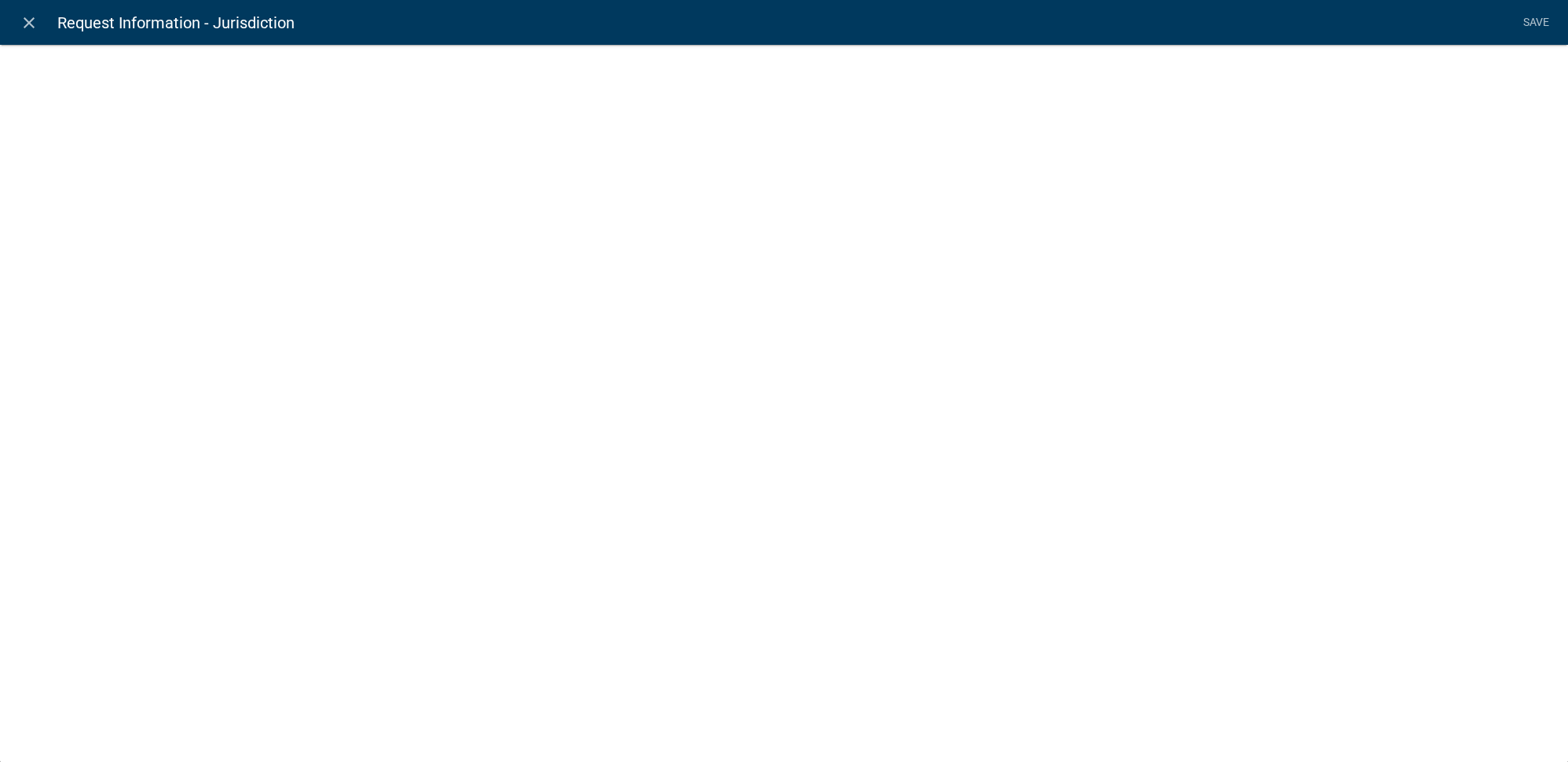
select select
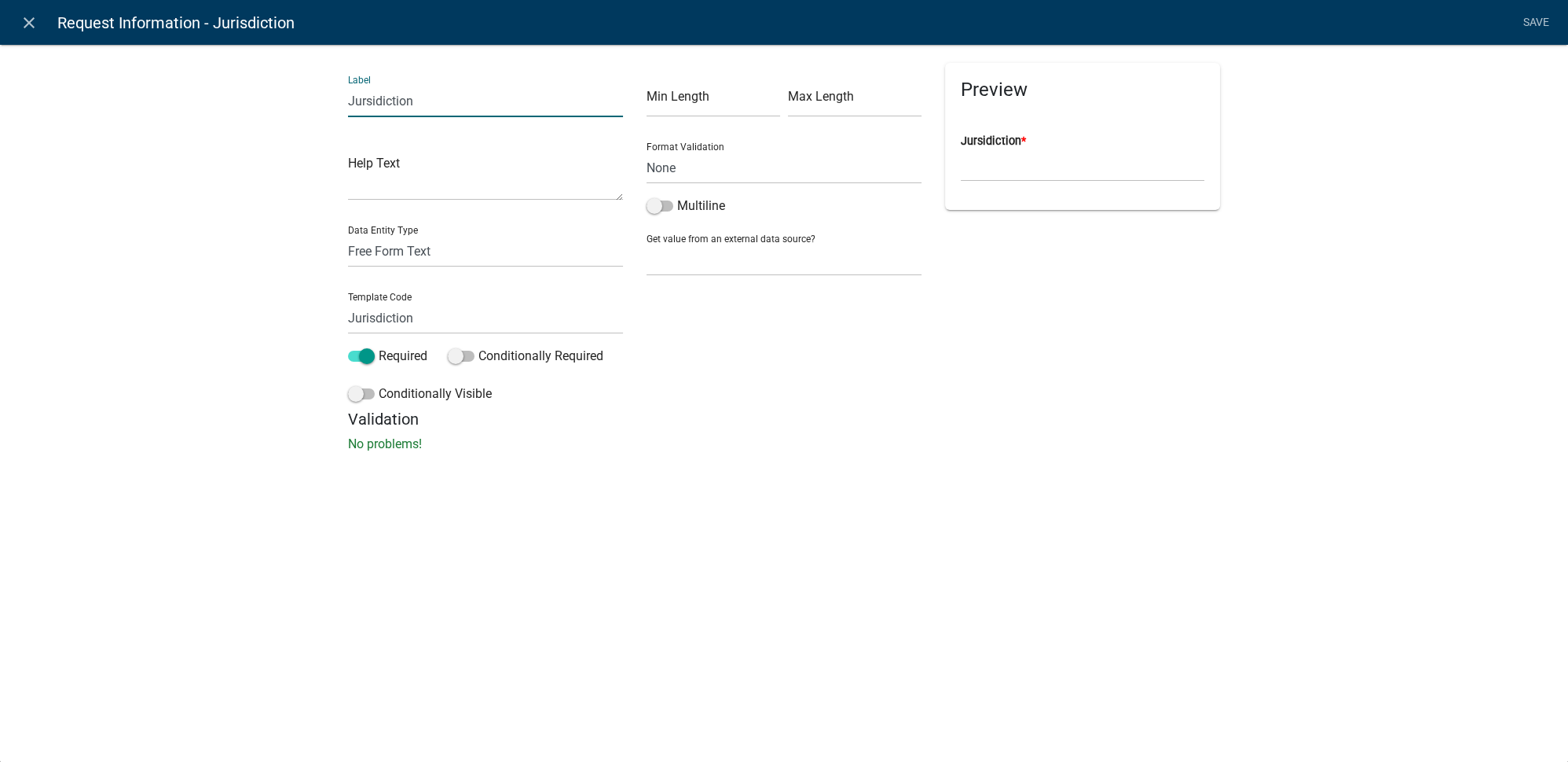
click at [367, 103] on input "Jursidiction" at bounding box center [486, 101] width 275 height 32
click at [383, 104] on input "Jurisidiction" at bounding box center [486, 101] width 275 height 32
type input "Jurisdiction"
click at [1539, 33] on link "Save" at bounding box center [1536, 22] width 40 height 30
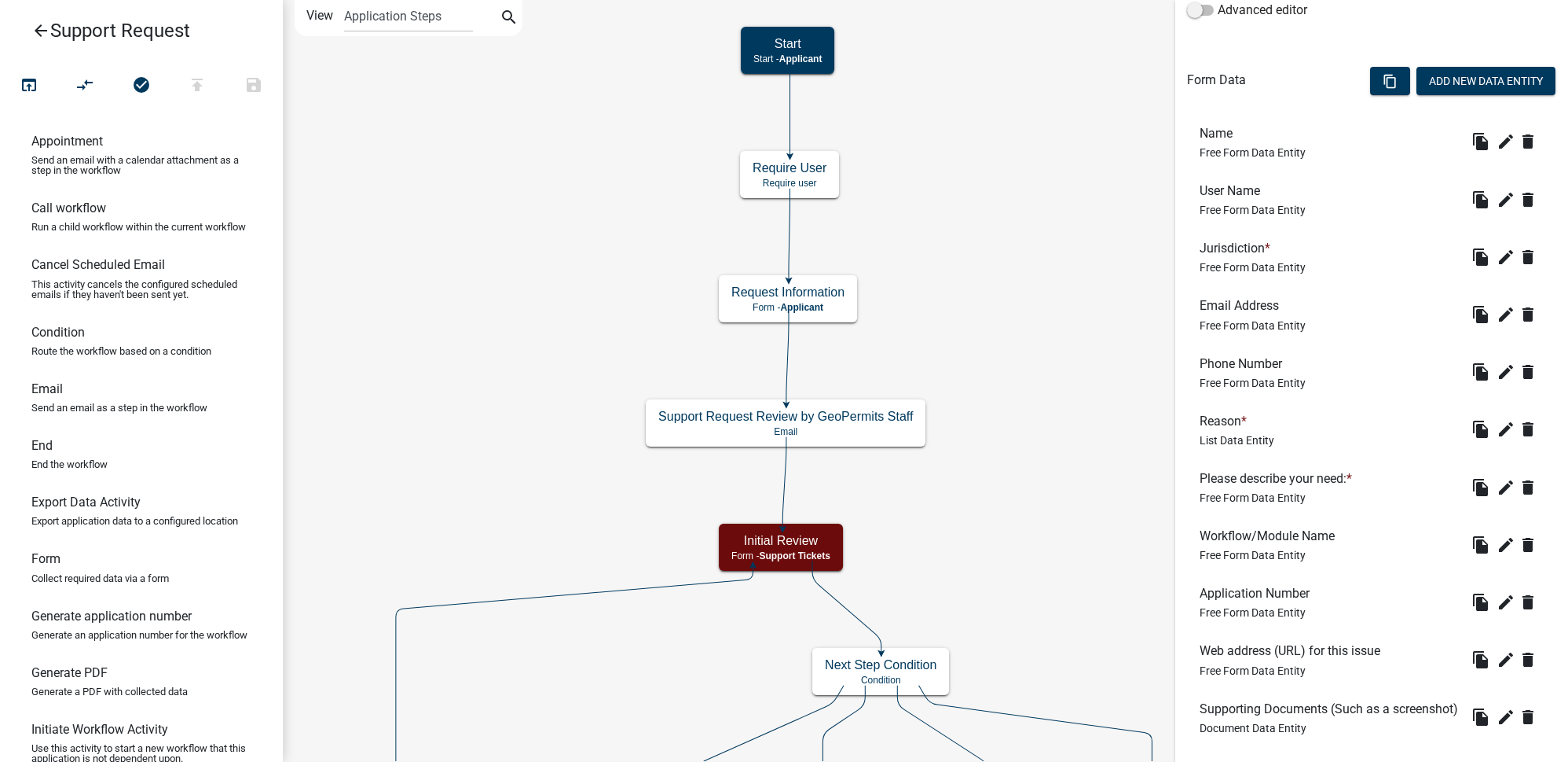
scroll to position [522, 0]
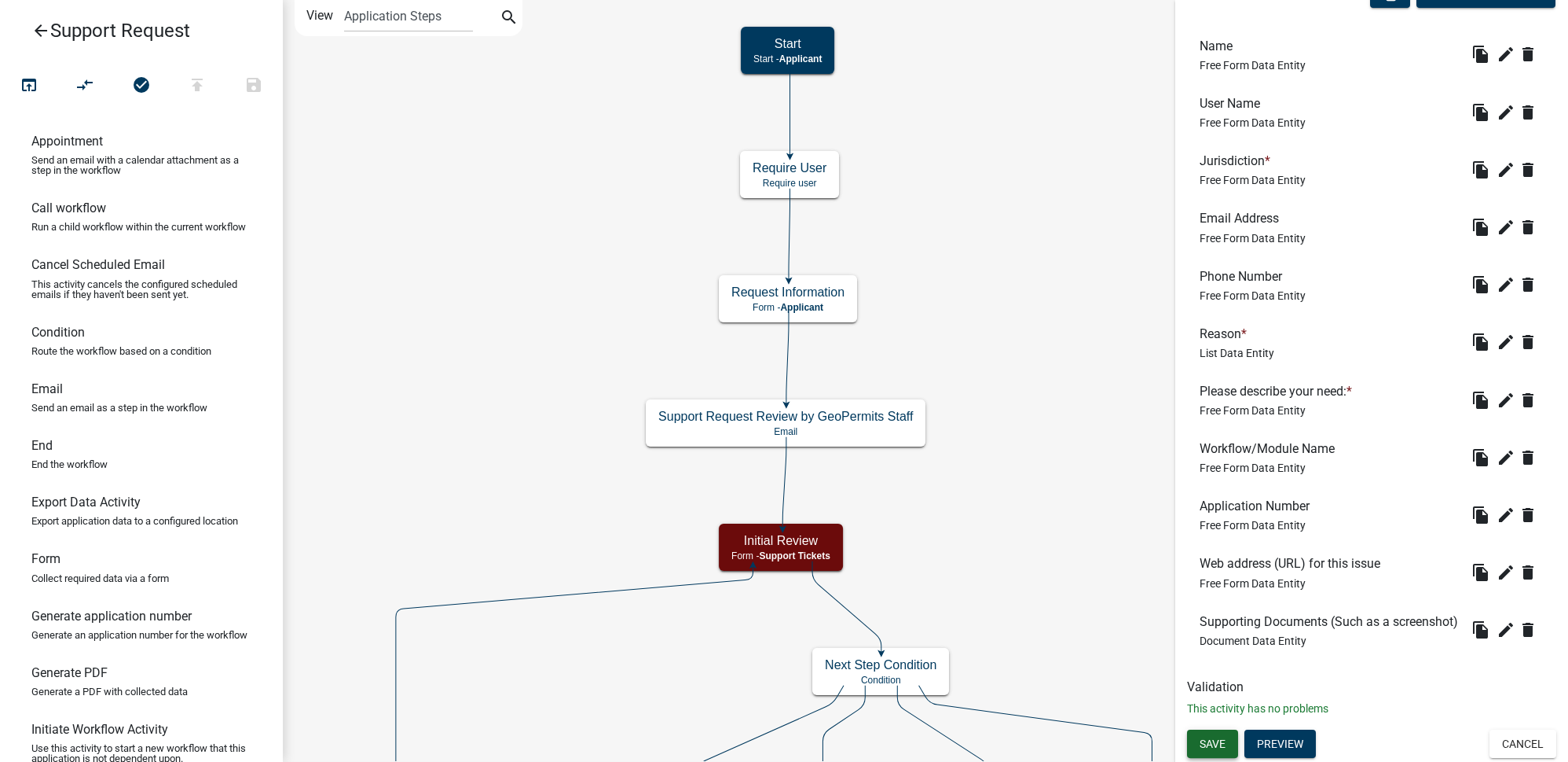
click at [1210, 747] on span "Save" at bounding box center [1213, 743] width 26 height 13
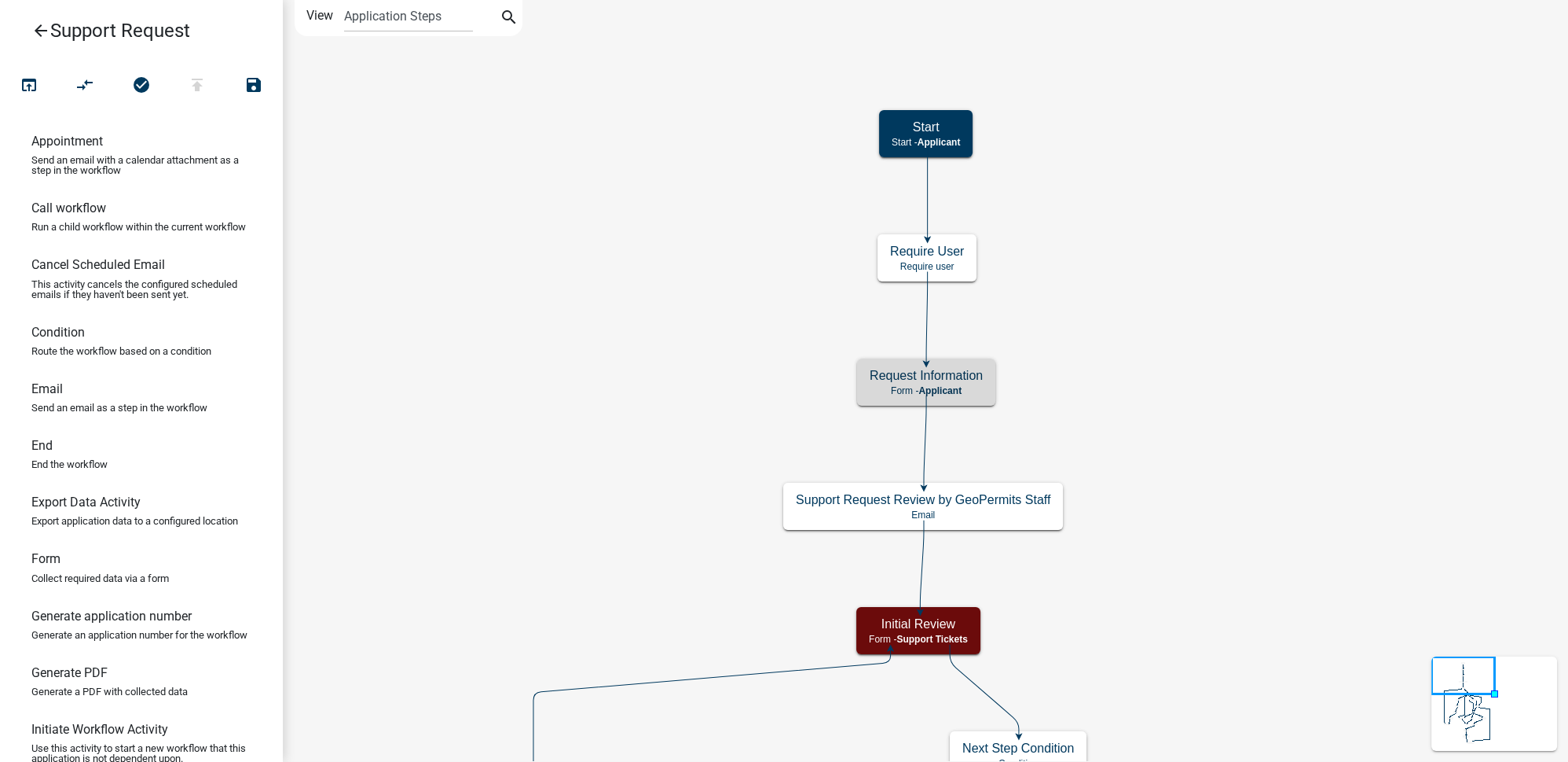
scroll to position [0, 0]
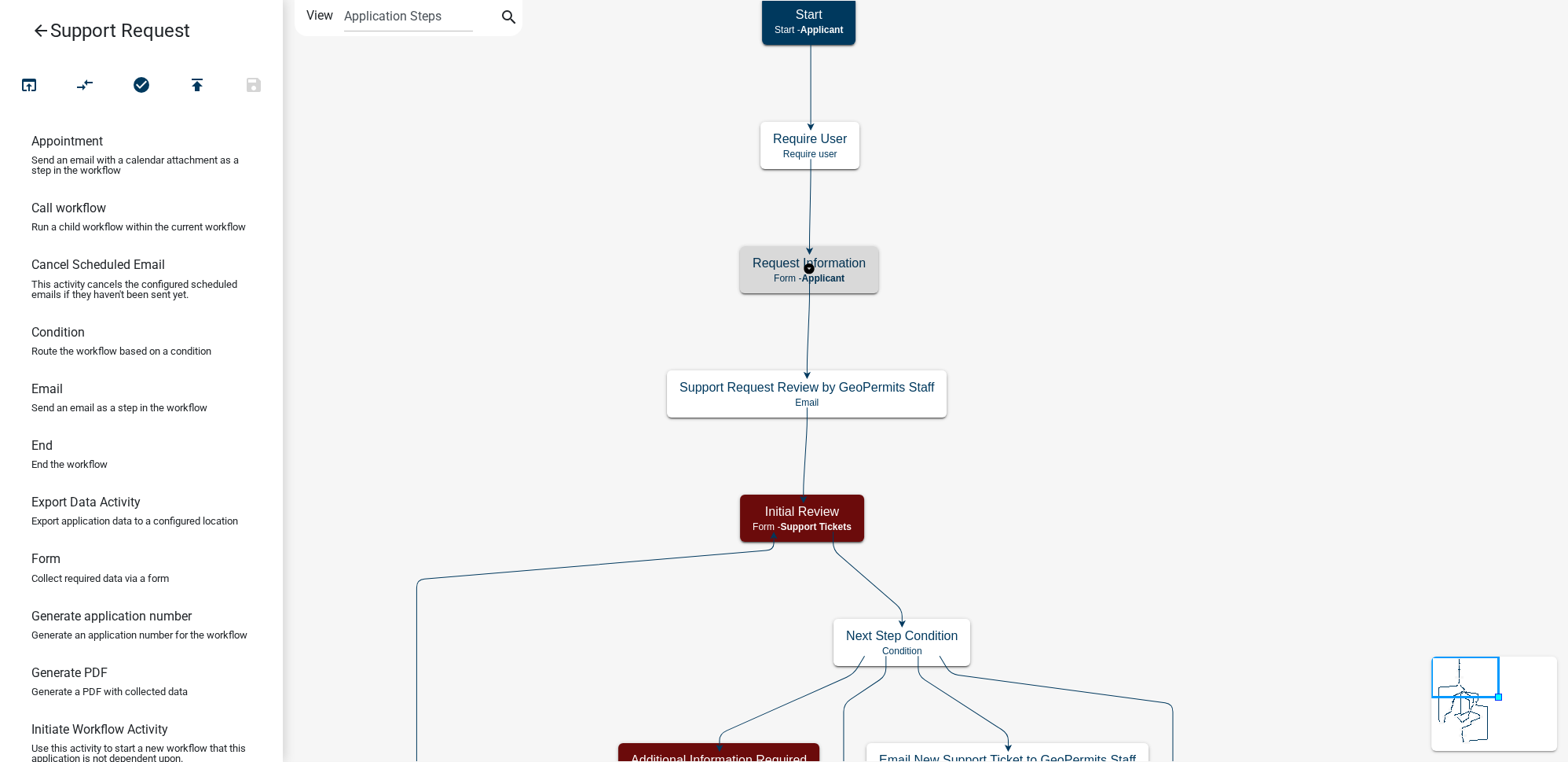
click at [840, 267] on h5 "Request Information" at bounding box center [810, 262] width 113 height 15
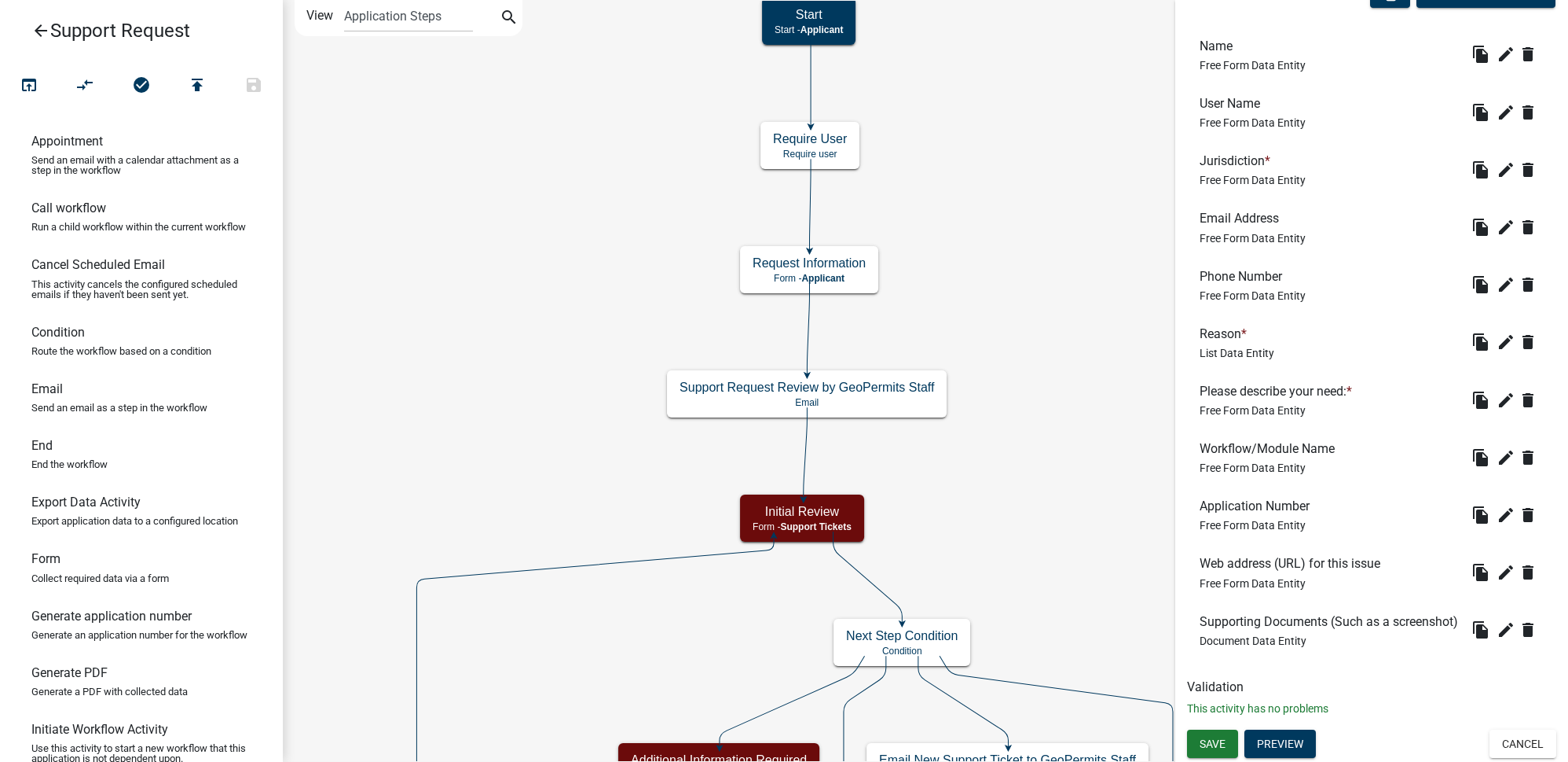
scroll to position [522, 0]
click at [1287, 747] on button "Preview" at bounding box center [1280, 743] width 71 height 28
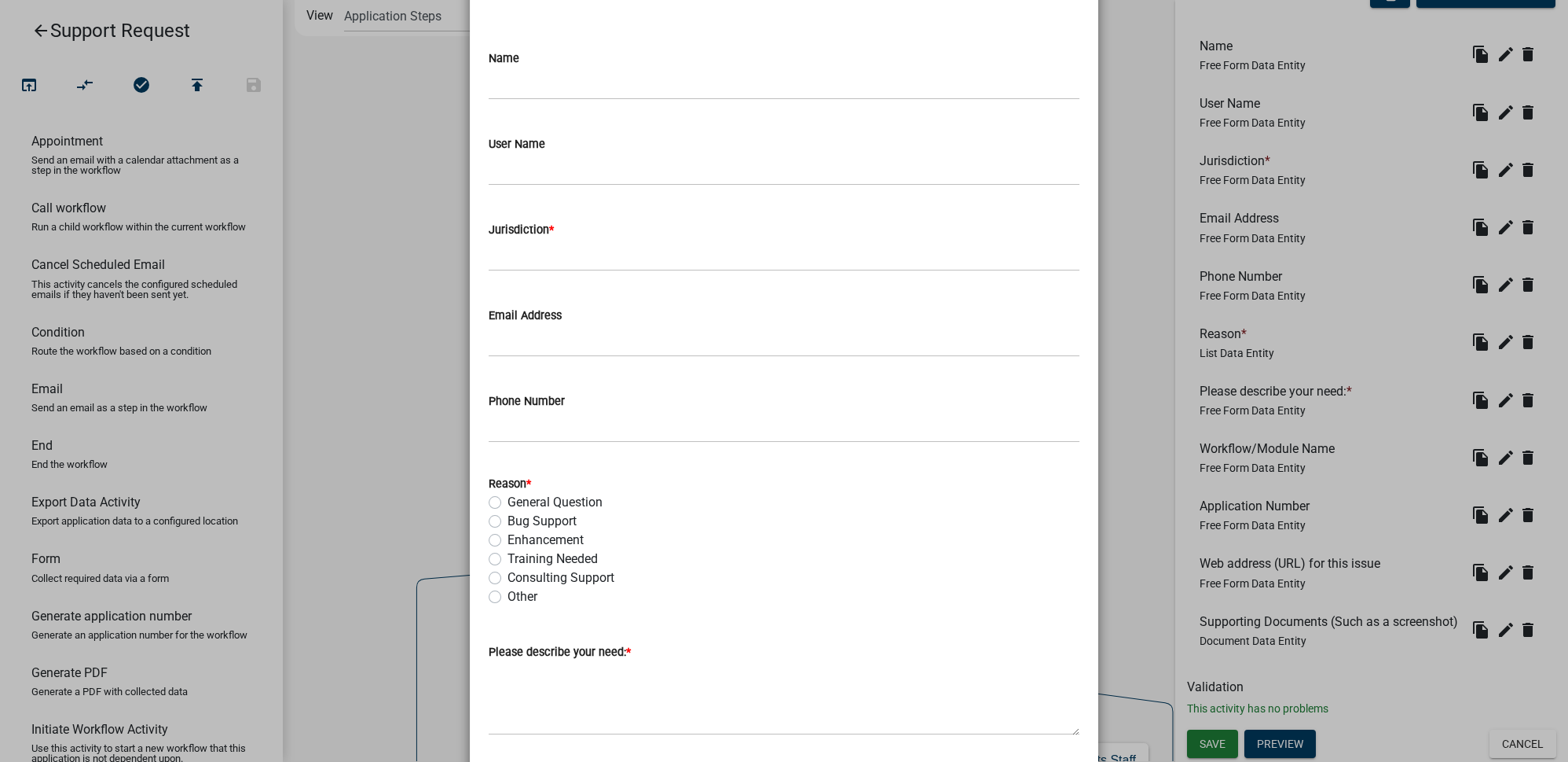
scroll to position [214, 0]
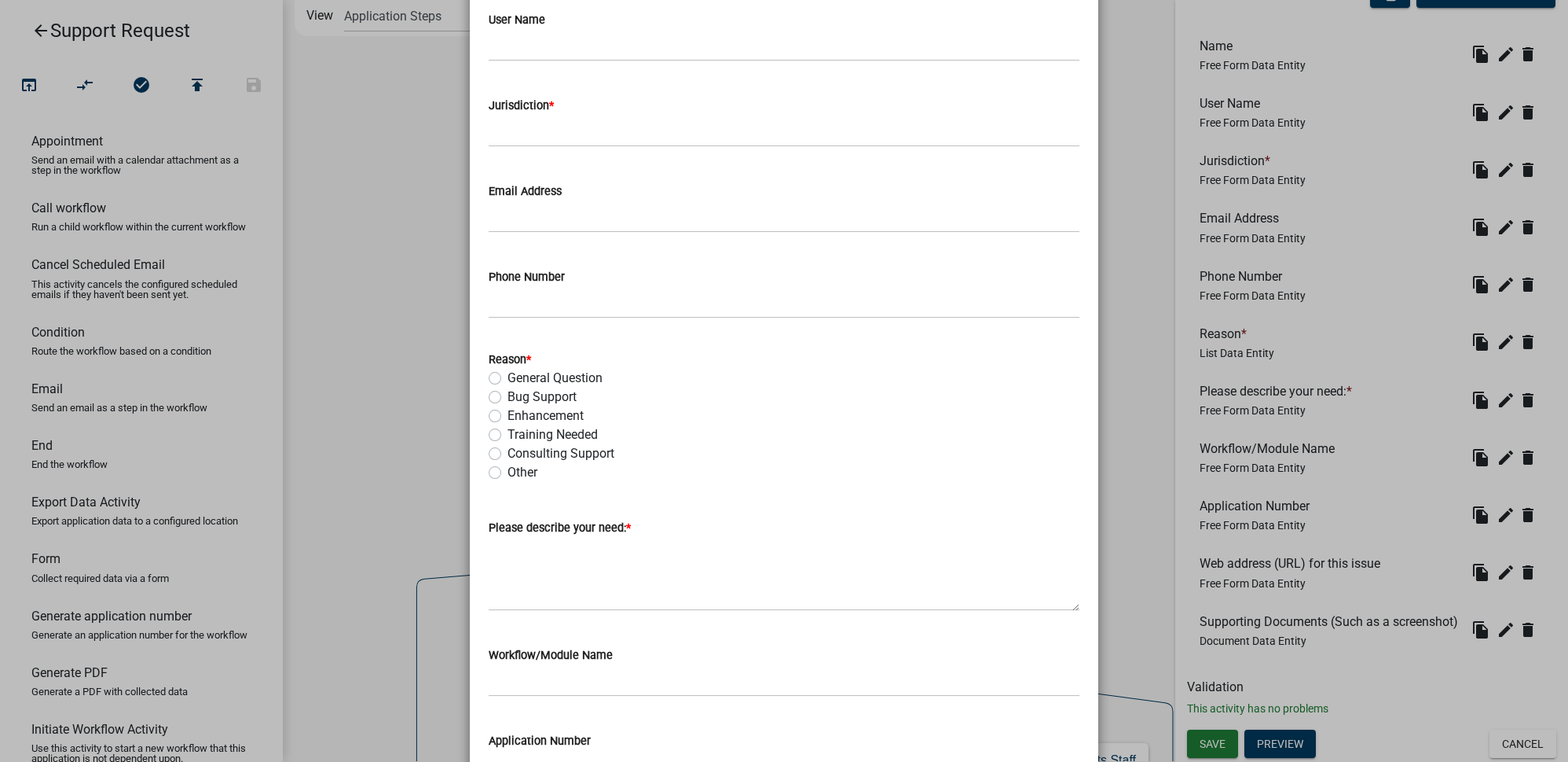
click at [371, 289] on ngb-modal-window "Activity Preview : Request Information × Name User Name Jurisdiction * Email Ad…" at bounding box center [784, 381] width 1568 height 762
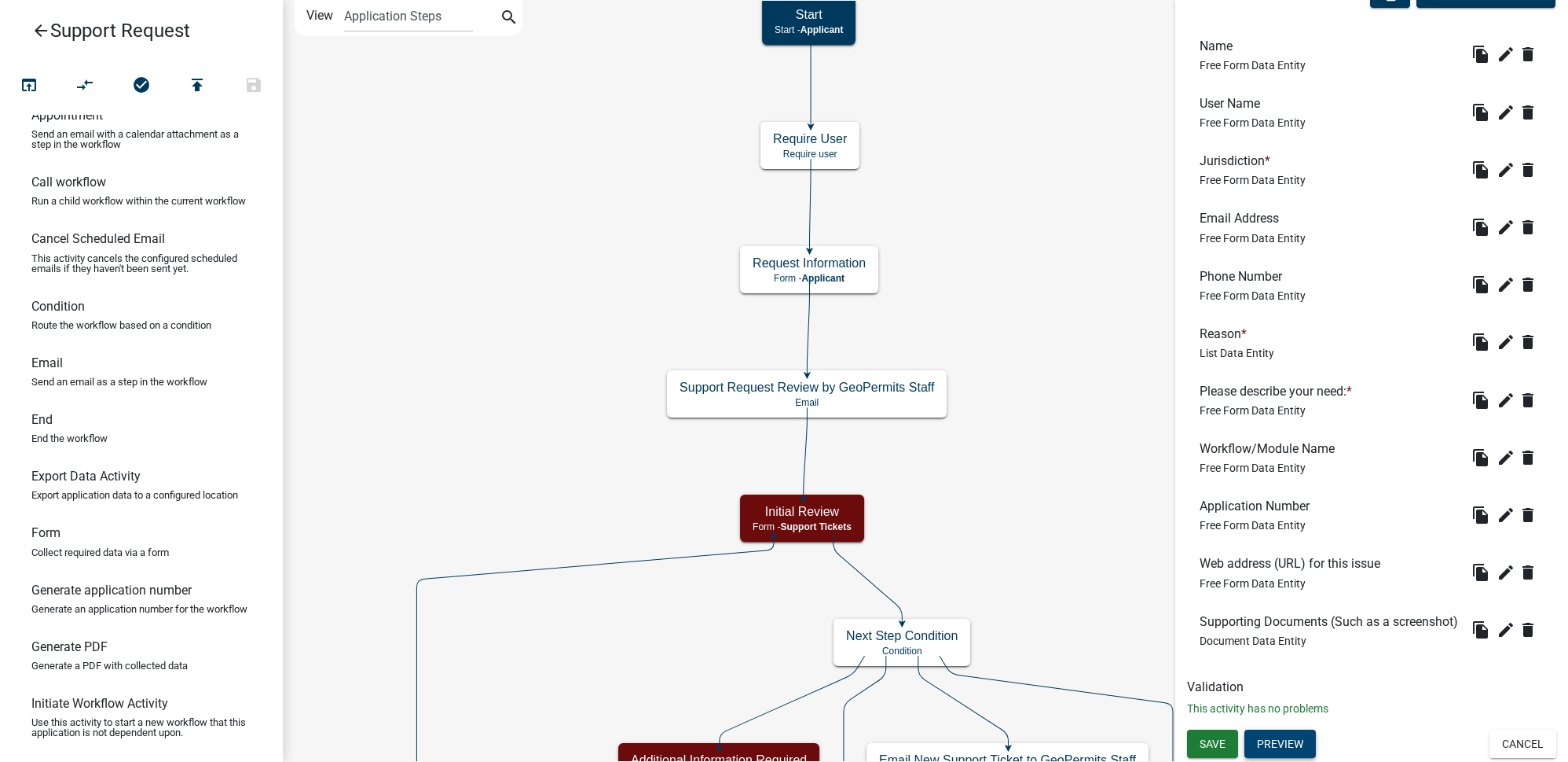
scroll to position [0, 0]
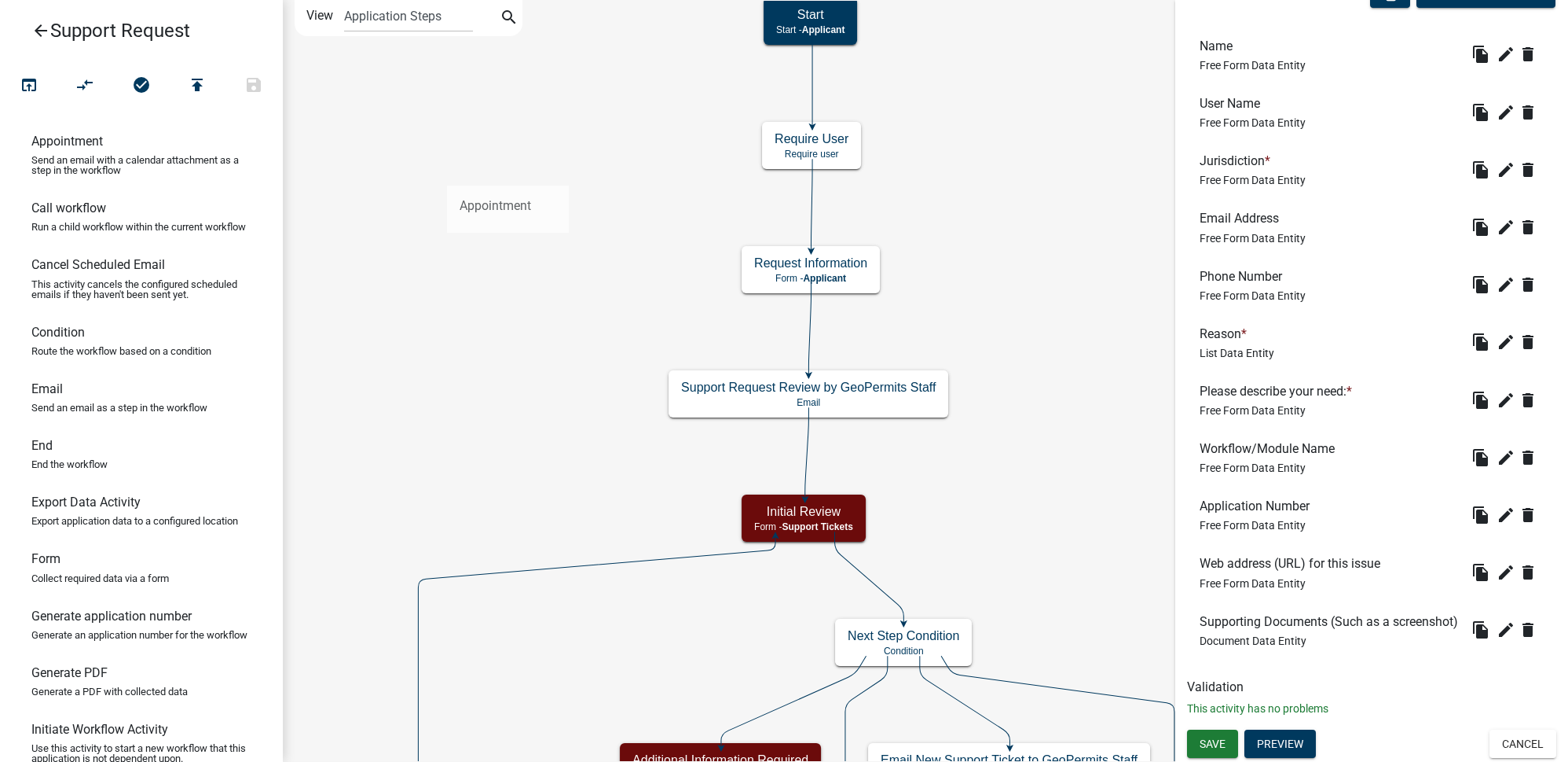
drag, startPoint x: 107, startPoint y: 151, endPoint x: 447, endPoint y: 173, distance: 340.7
click at [447, 173] on div "arrow_back Support Request open_in_browser compare_arrows check_circle publish …" at bounding box center [784, 381] width 1568 height 762
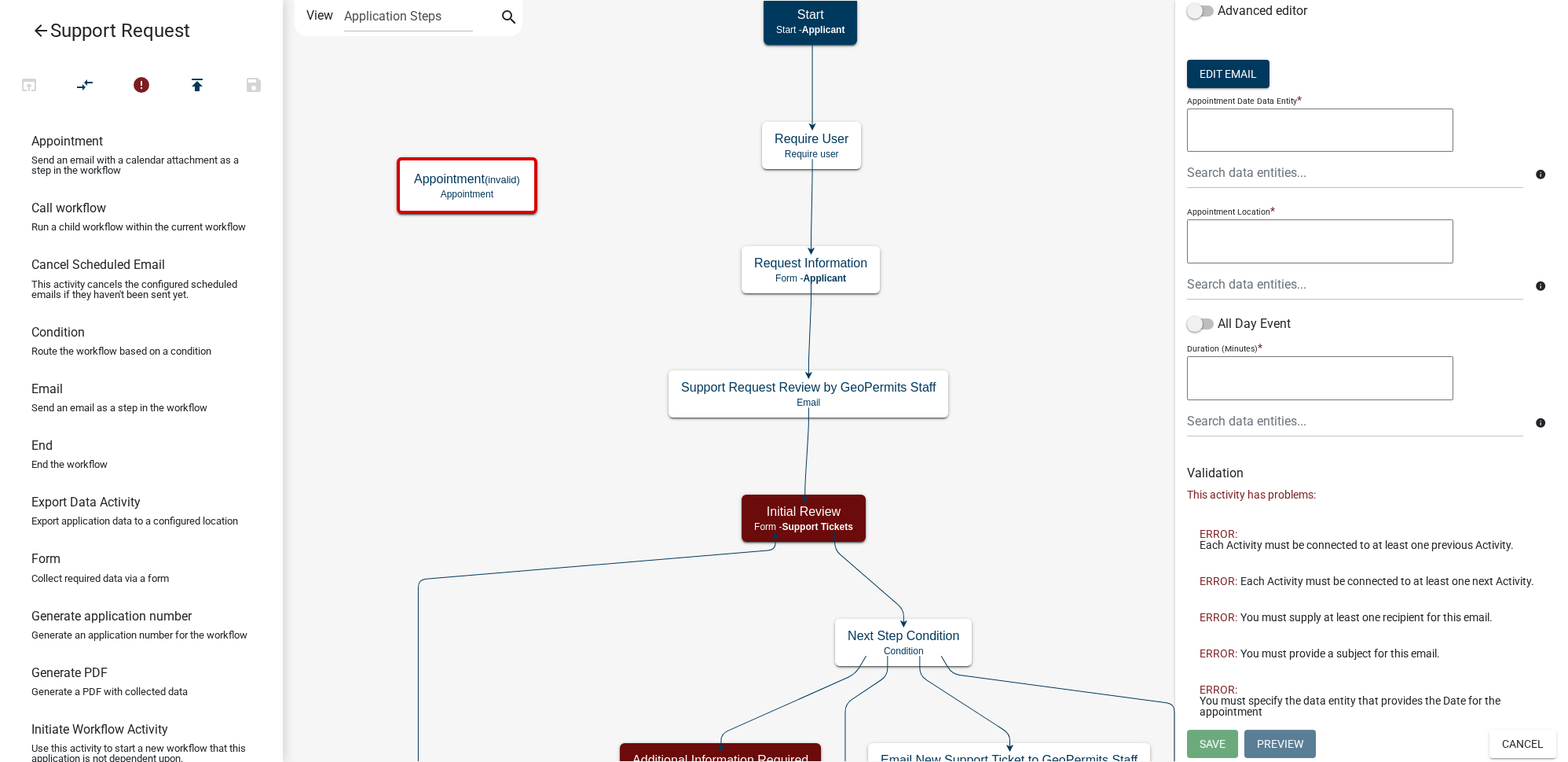
scroll to position [351, 0]
click at [1512, 740] on button "Cancel" at bounding box center [1523, 743] width 67 height 28
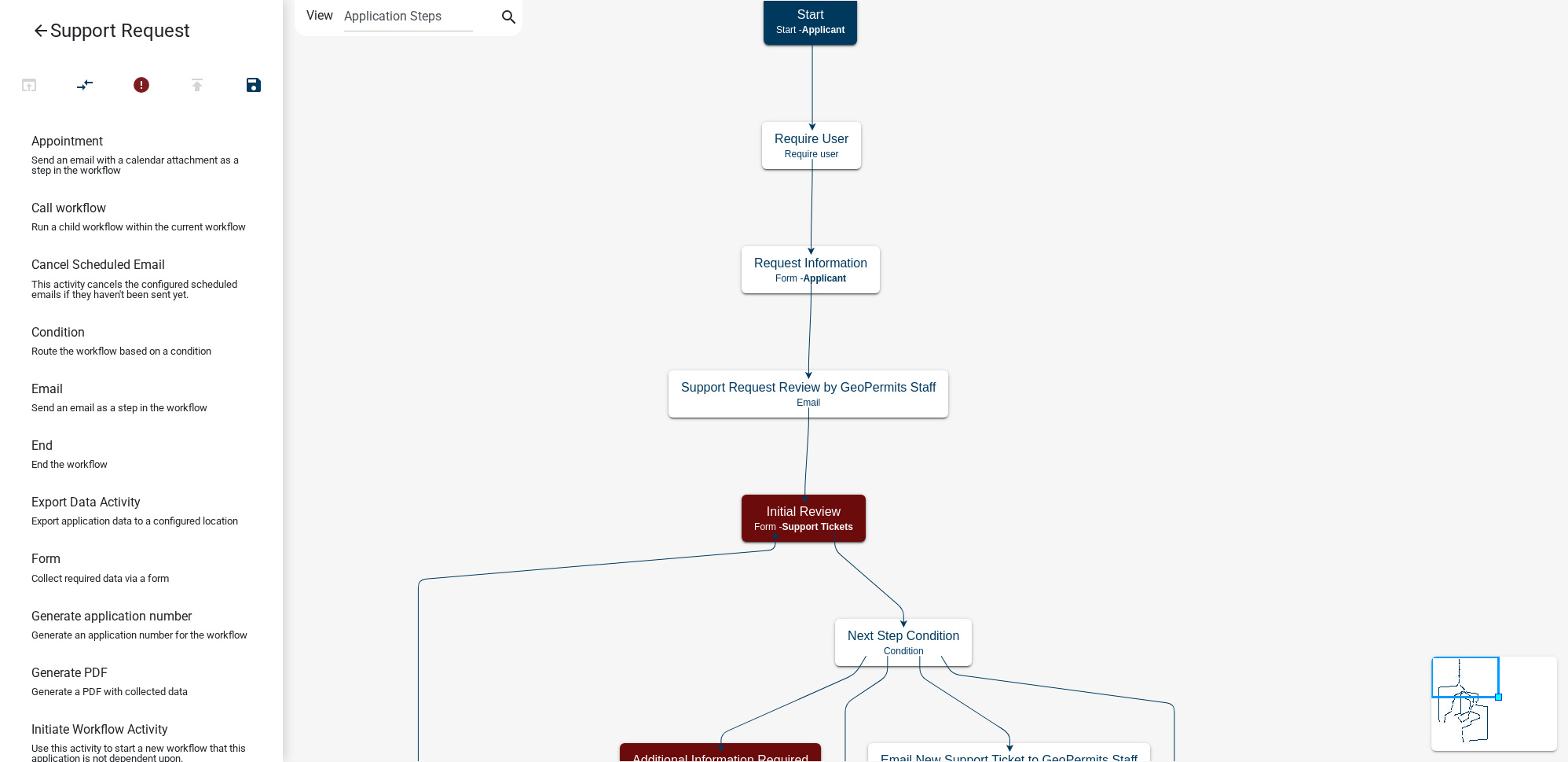
click at [48, 26] on icon "arrow_back" at bounding box center [41, 33] width 19 height 22
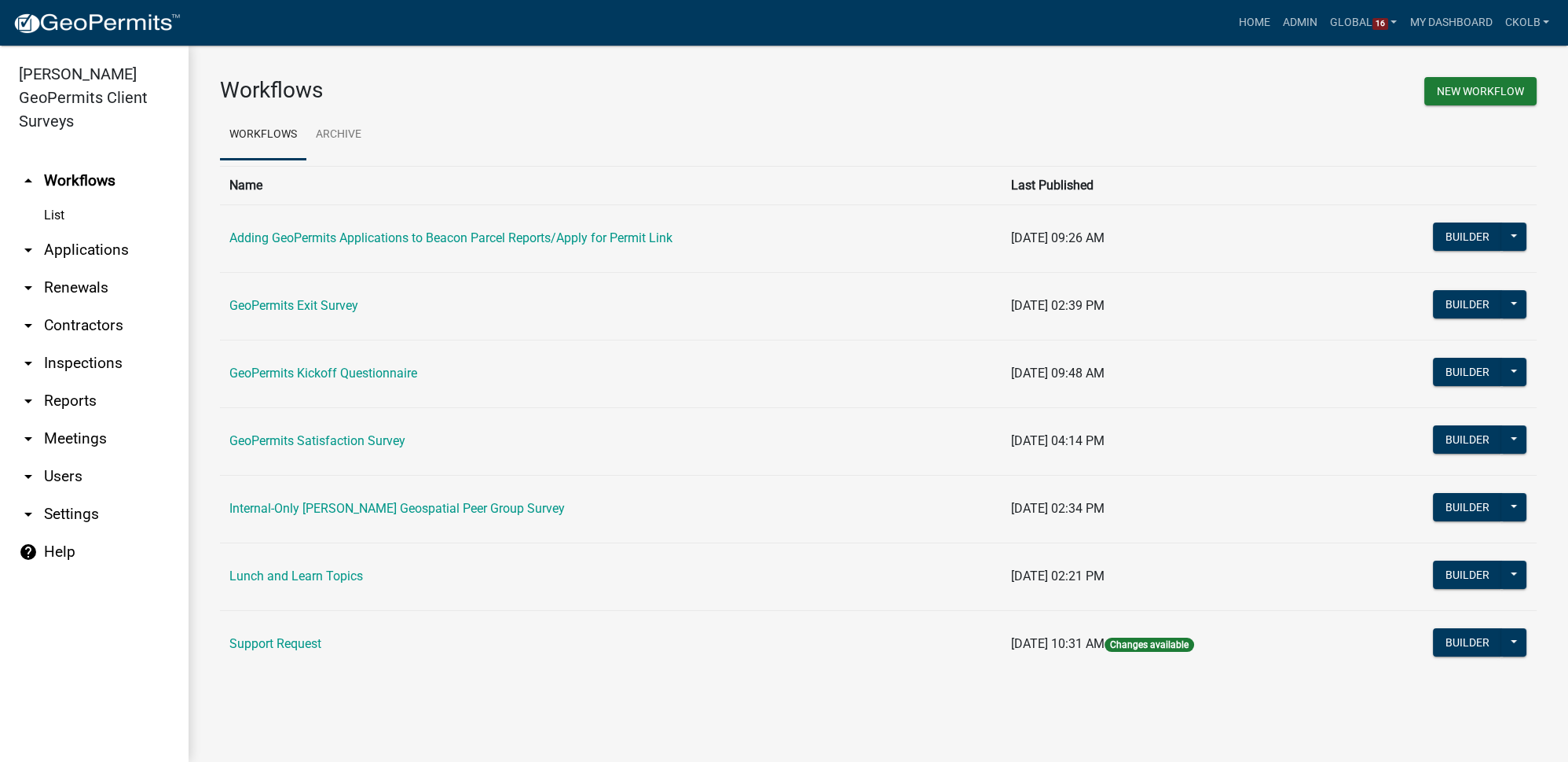
click at [462, 77] on h3 "Workflows" at bounding box center [543, 90] width 646 height 27
click at [1469, 645] on button "Builder" at bounding box center [1467, 642] width 69 height 28
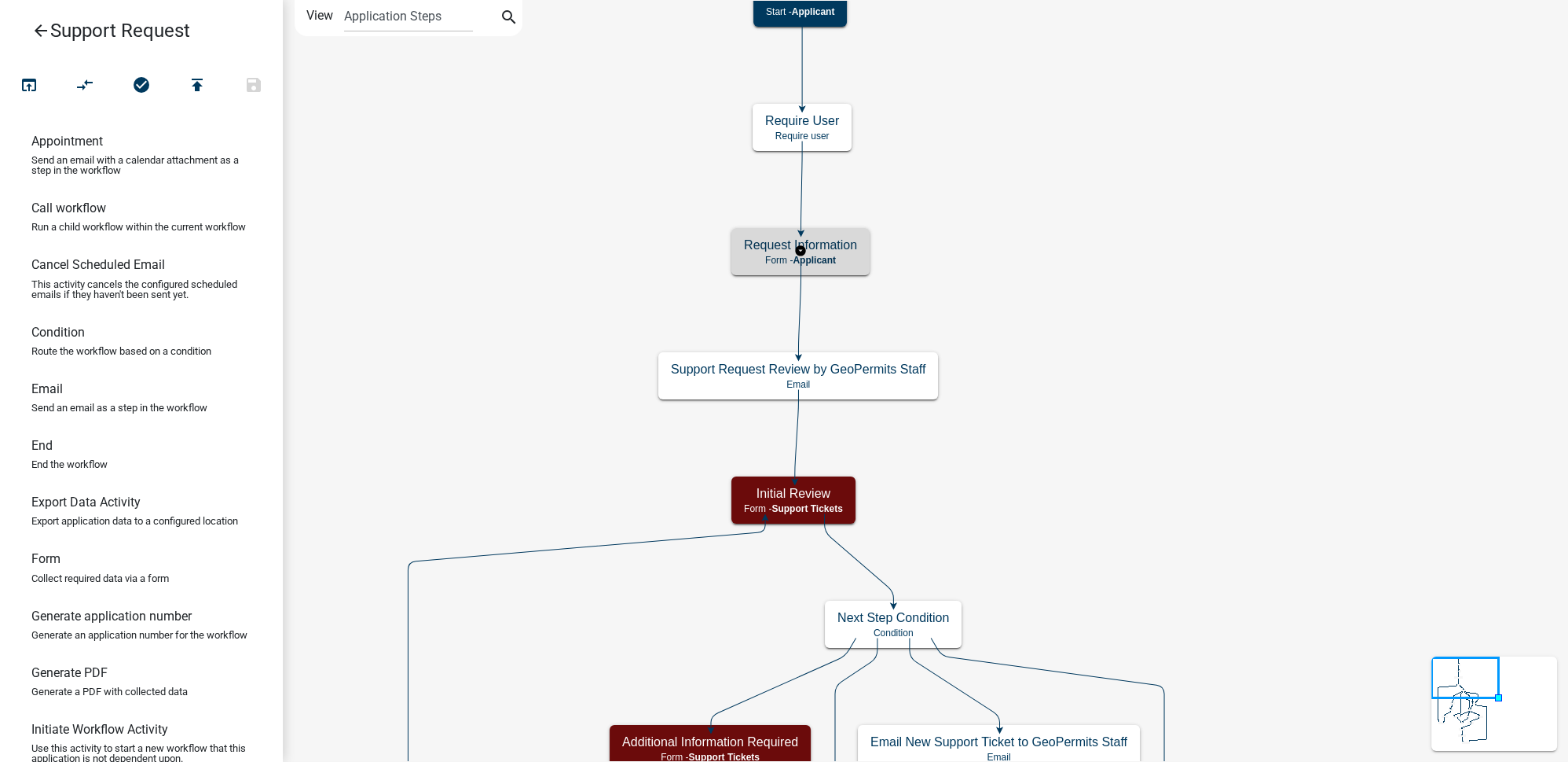
click at [835, 251] on h5 "Request Information" at bounding box center [801, 244] width 113 height 15
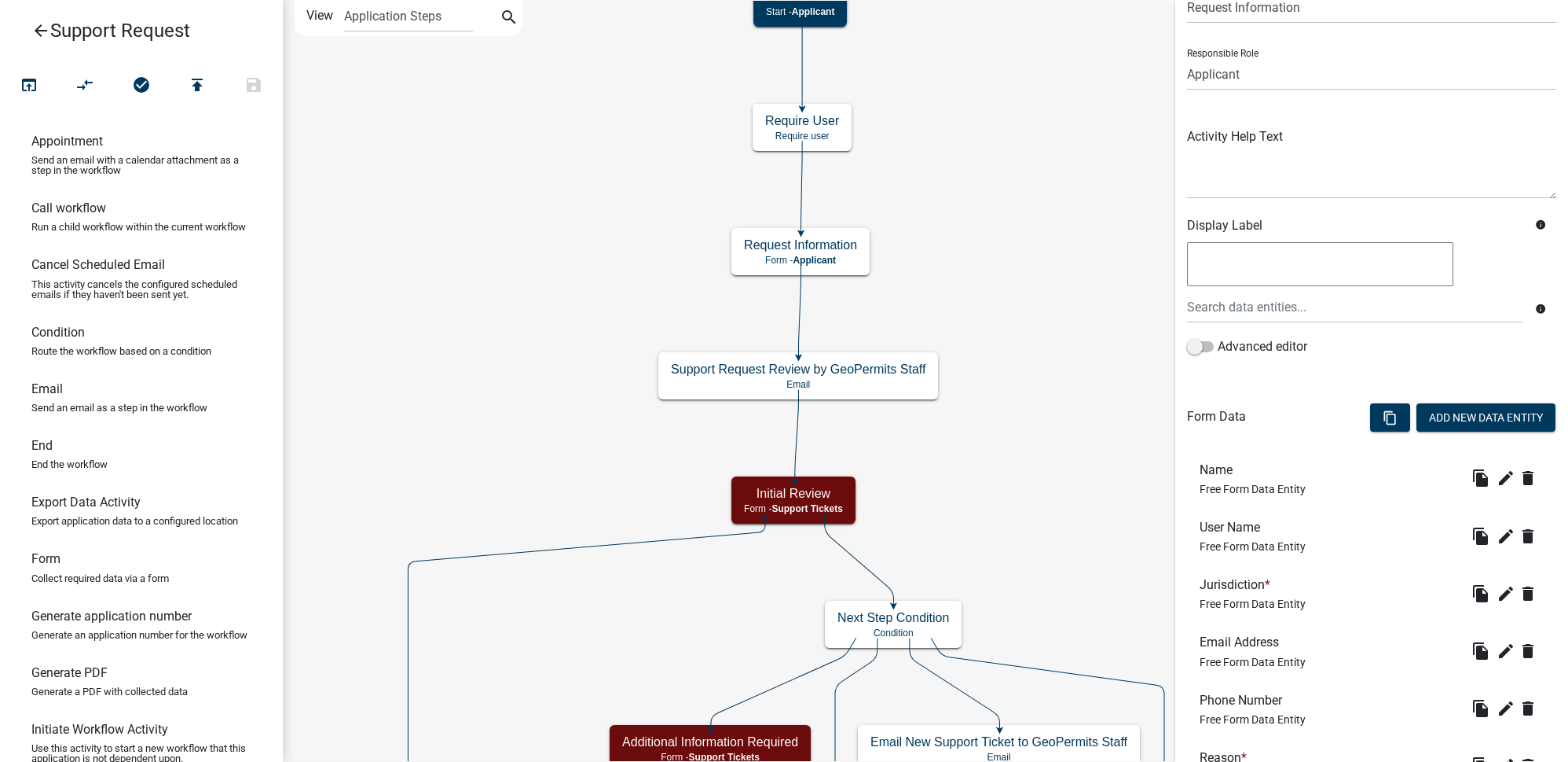
scroll to position [22, 0]
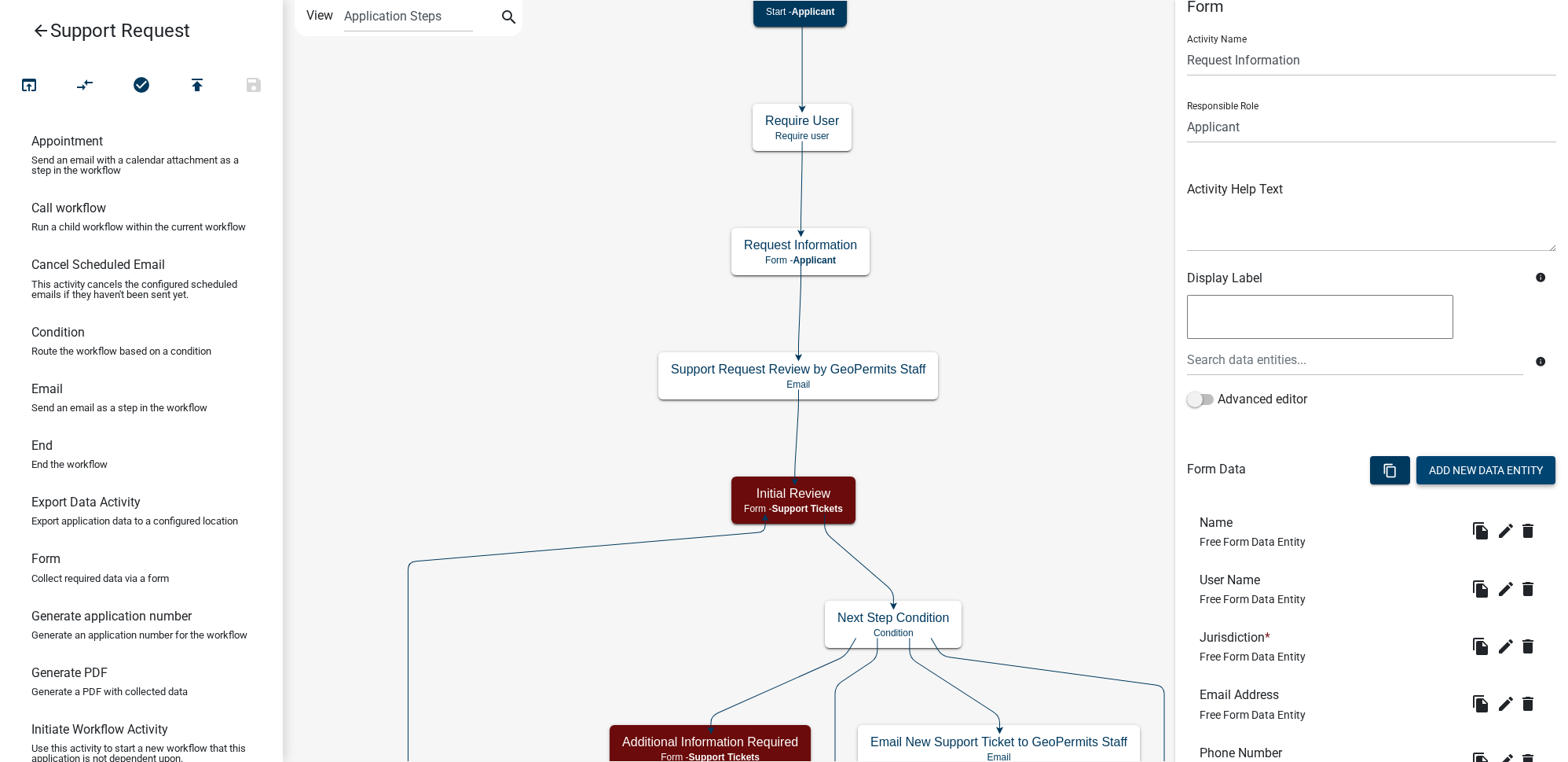
click at [1474, 463] on button "Add New Data Entity" at bounding box center [1486, 470] width 139 height 28
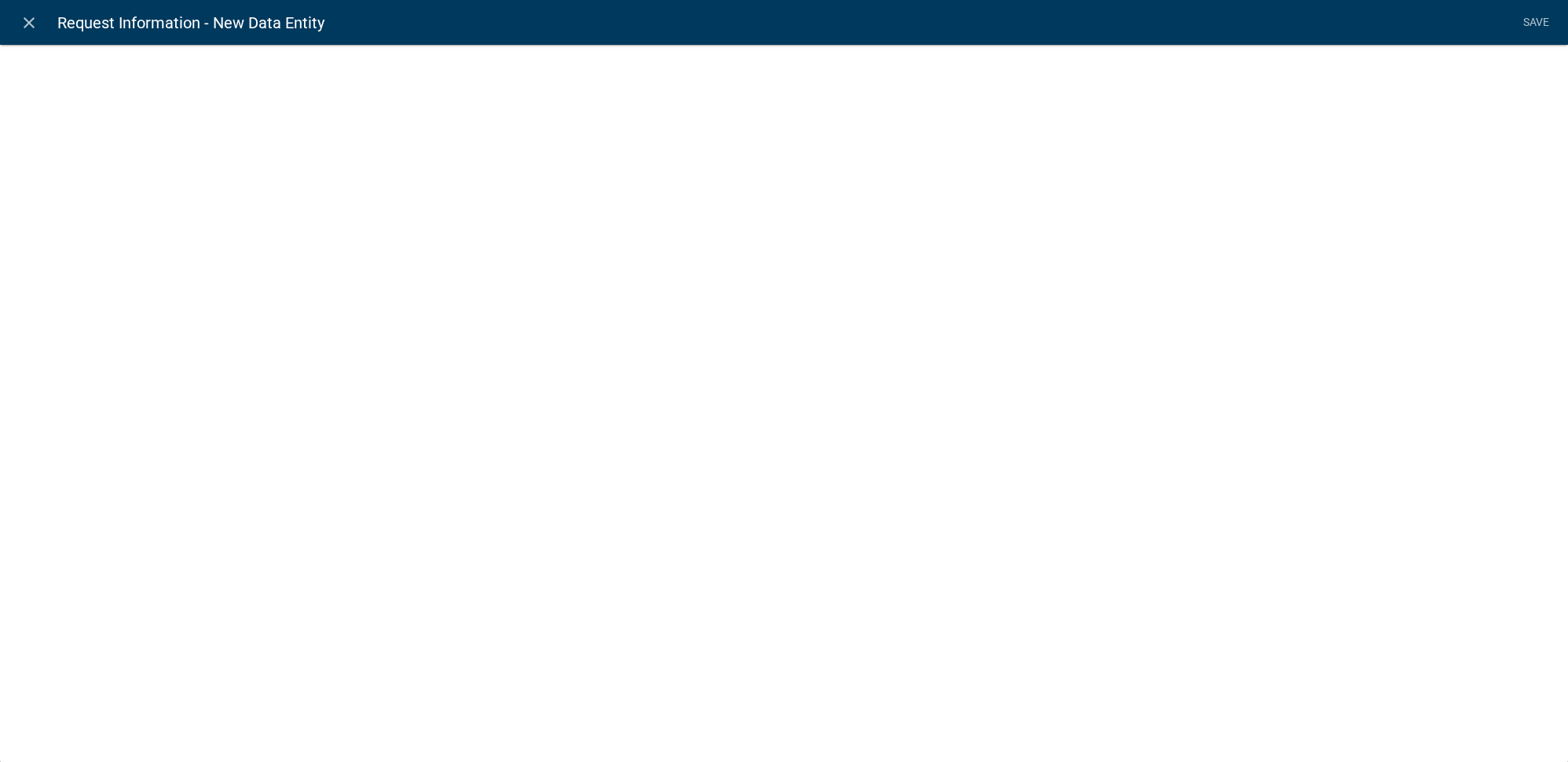
select select
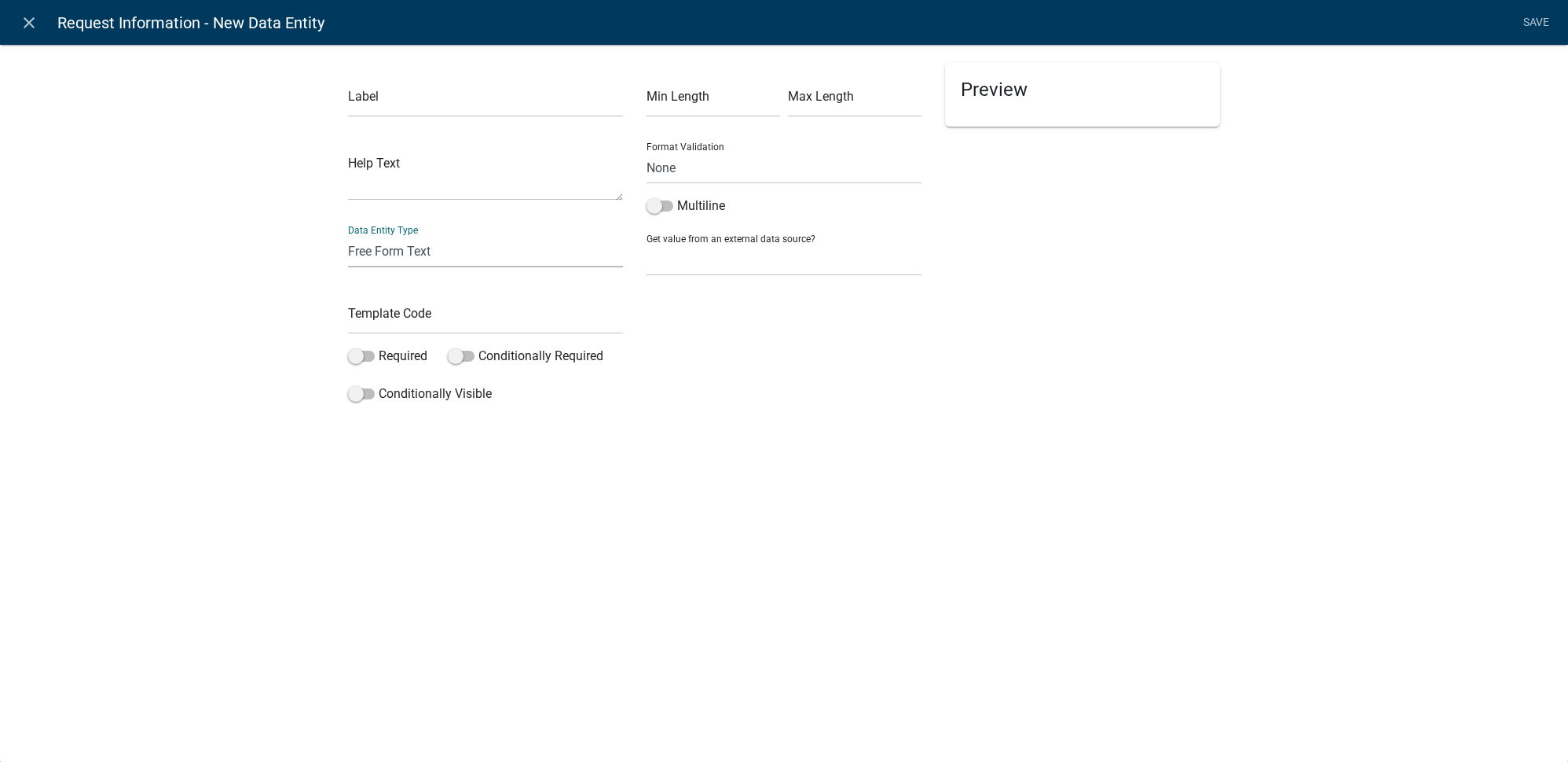
click at [395, 251] on select "Free Form Text Document Display Entity Value Fee Numeric Data Date Map Sketch D…" at bounding box center [486, 250] width 275 height 32
click at [238, 213] on div "Label Help Text Data Entity Type Free Form Text Document Display Entity Value F…" at bounding box center [784, 230] width 1568 height 424
click at [26, 23] on icon "close" at bounding box center [29, 23] width 19 height 19
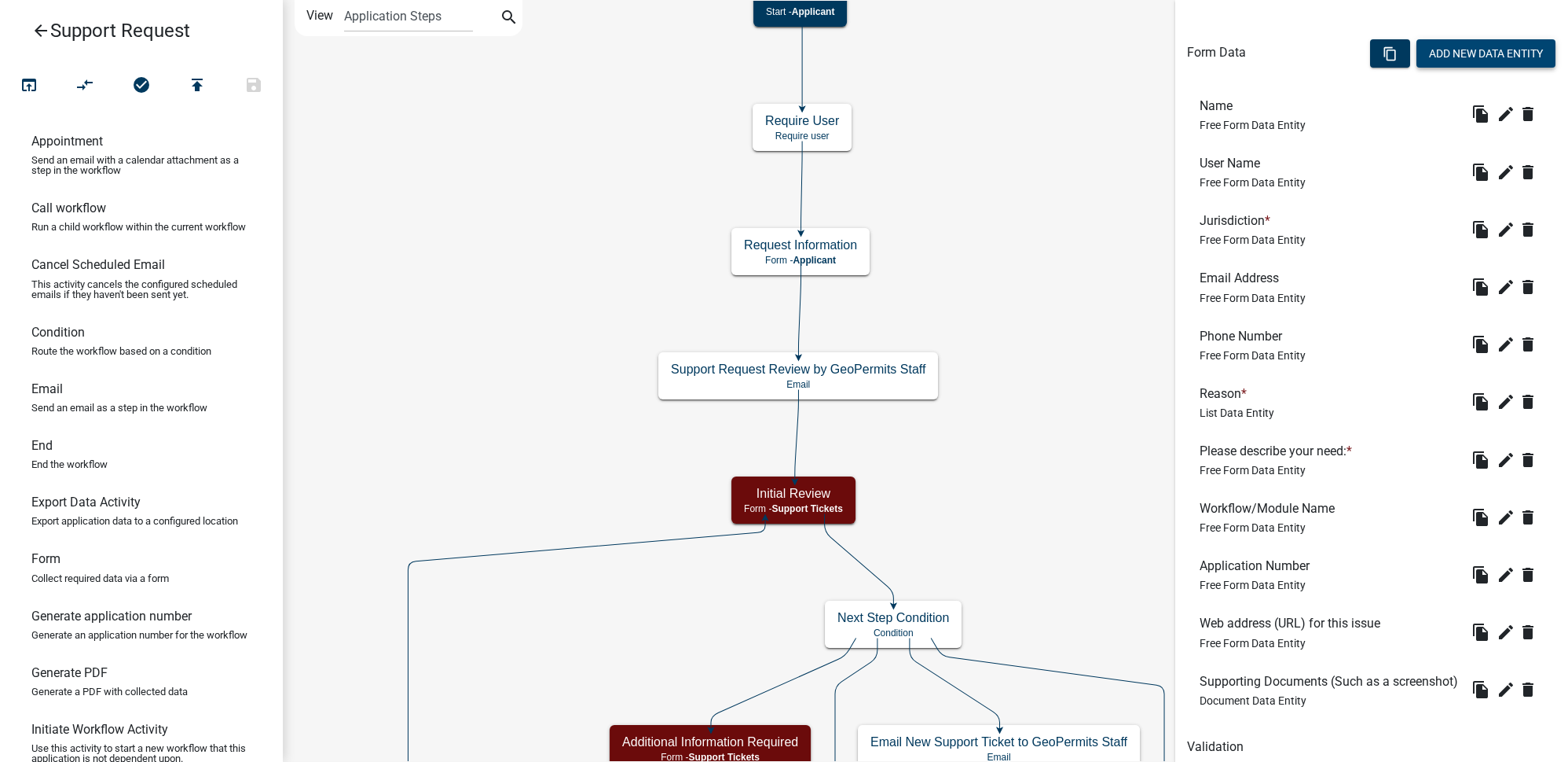
scroll to position [522, 0]
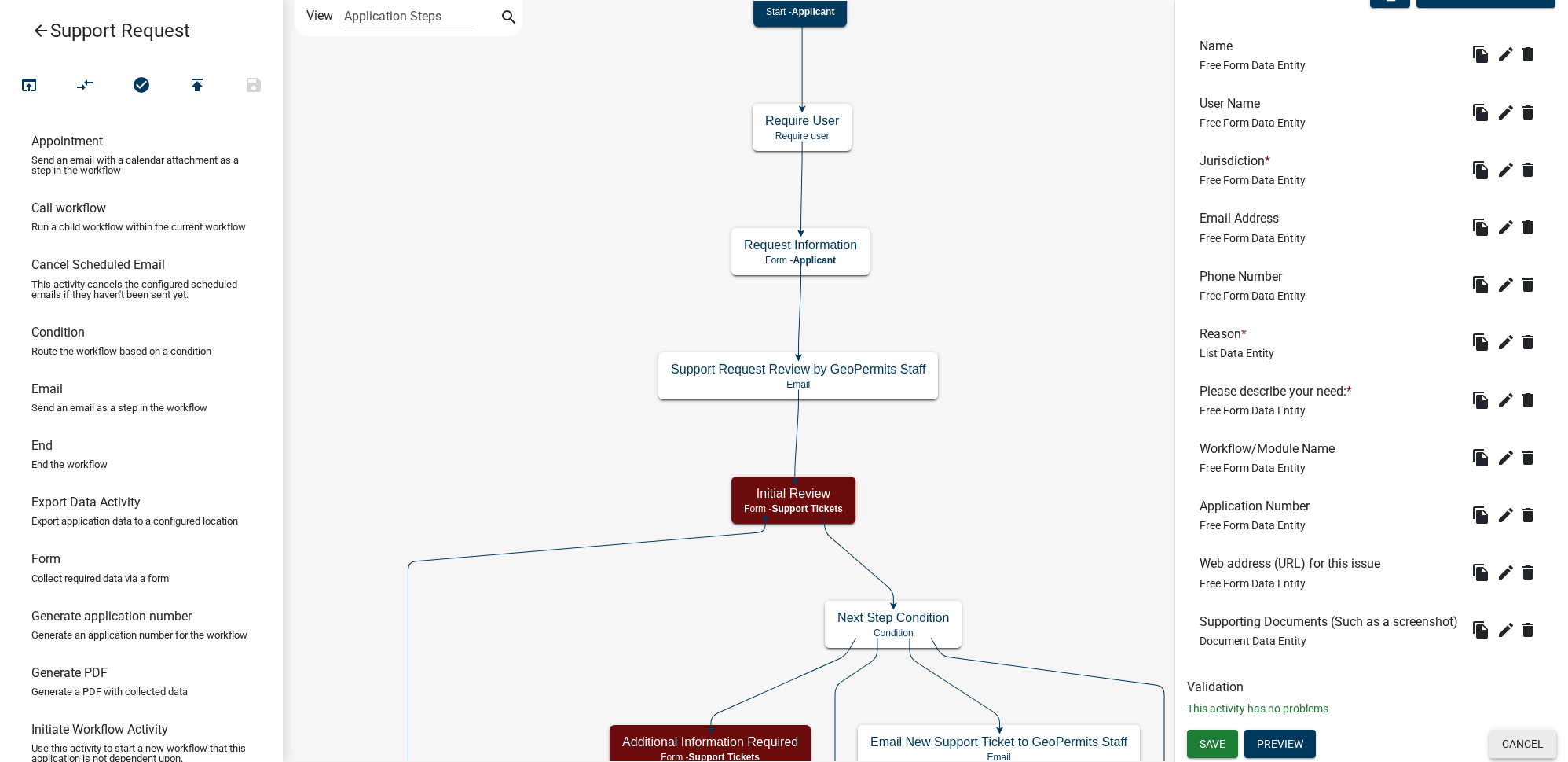
click at [1533, 745] on button "Cancel" at bounding box center [1523, 743] width 67 height 28
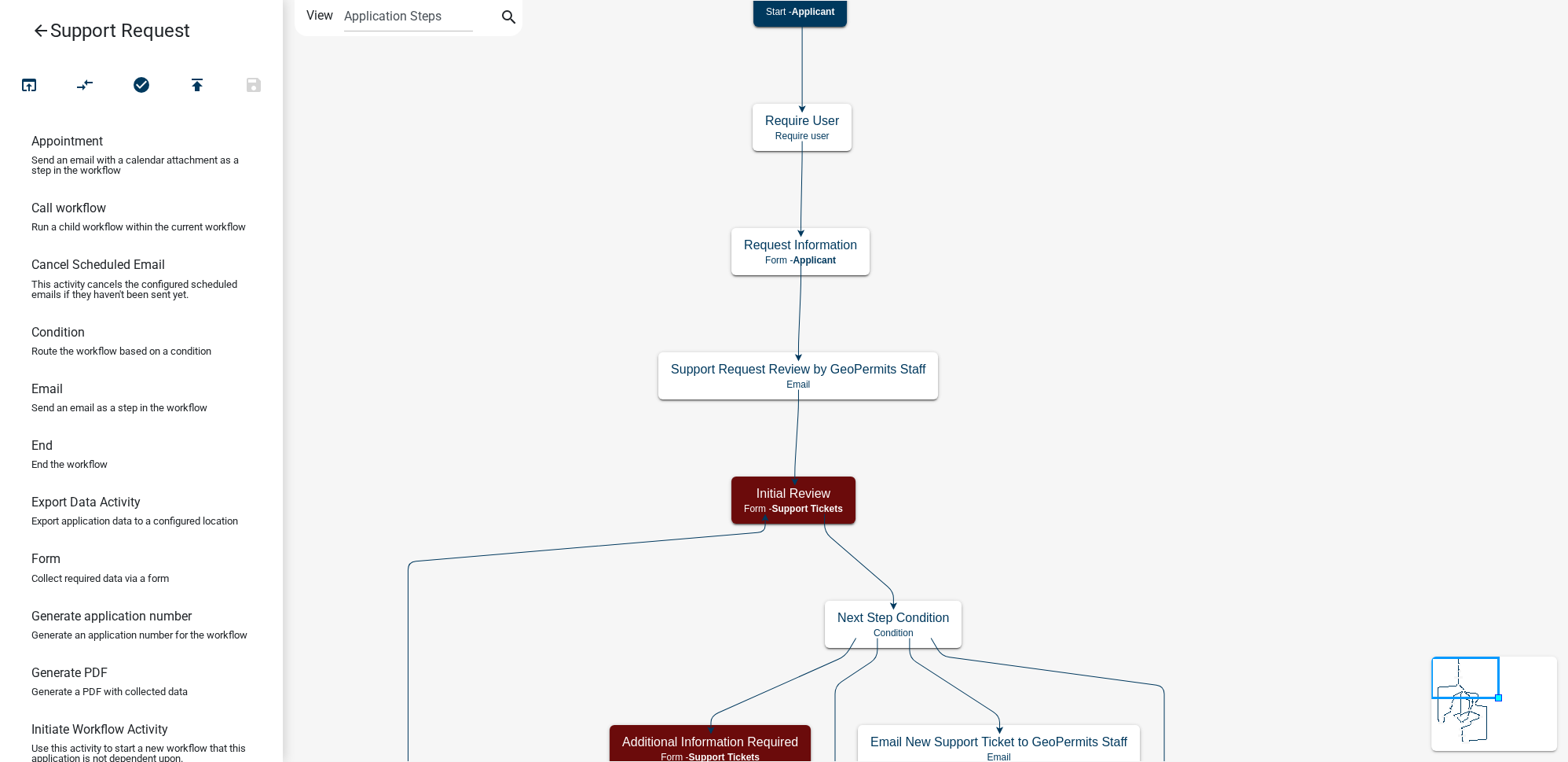
scroll to position [0, 0]
